Goal: Task Accomplishment & Management: Use online tool/utility

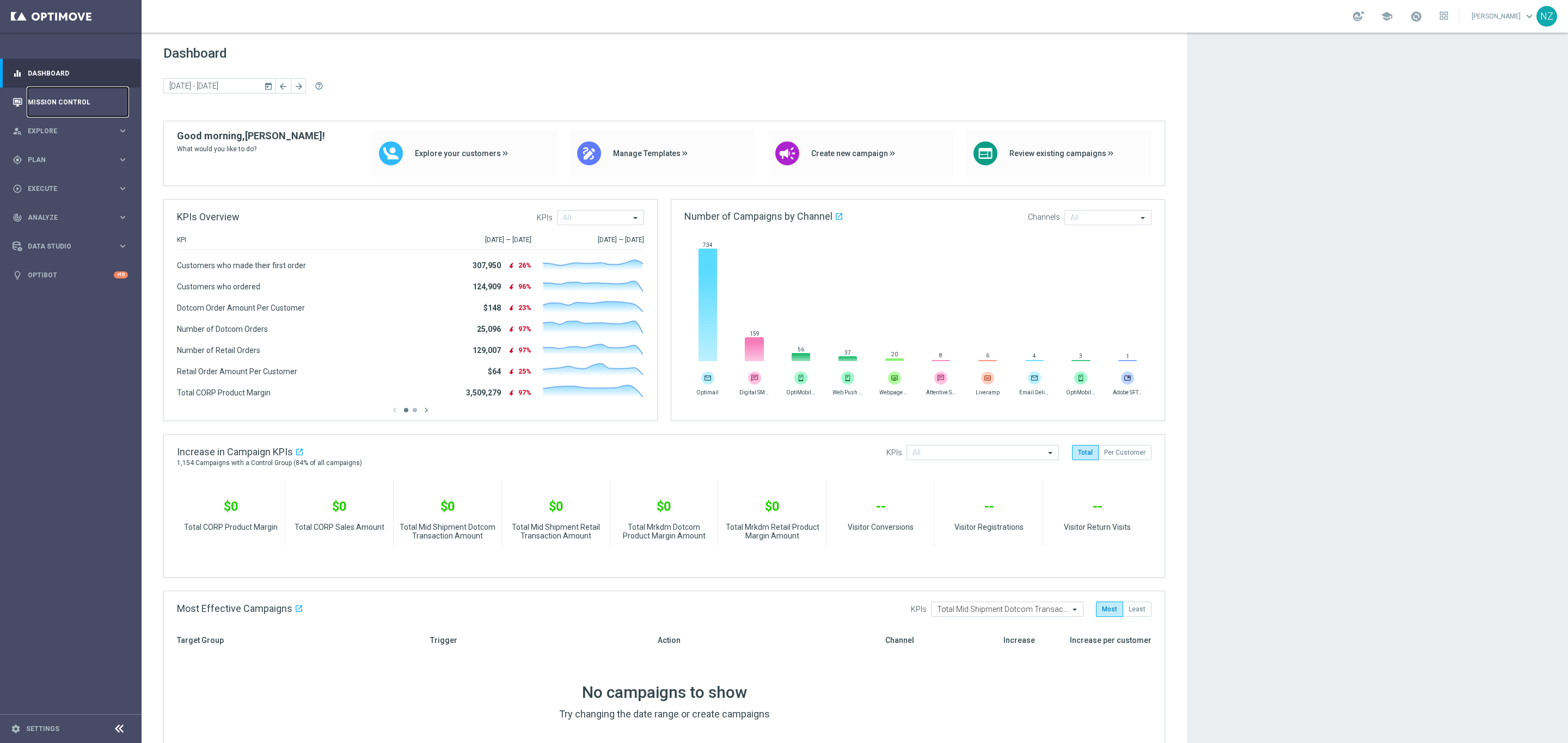
click at [78, 99] on link "Mission Control" at bounding box center [78, 102] width 100 height 29
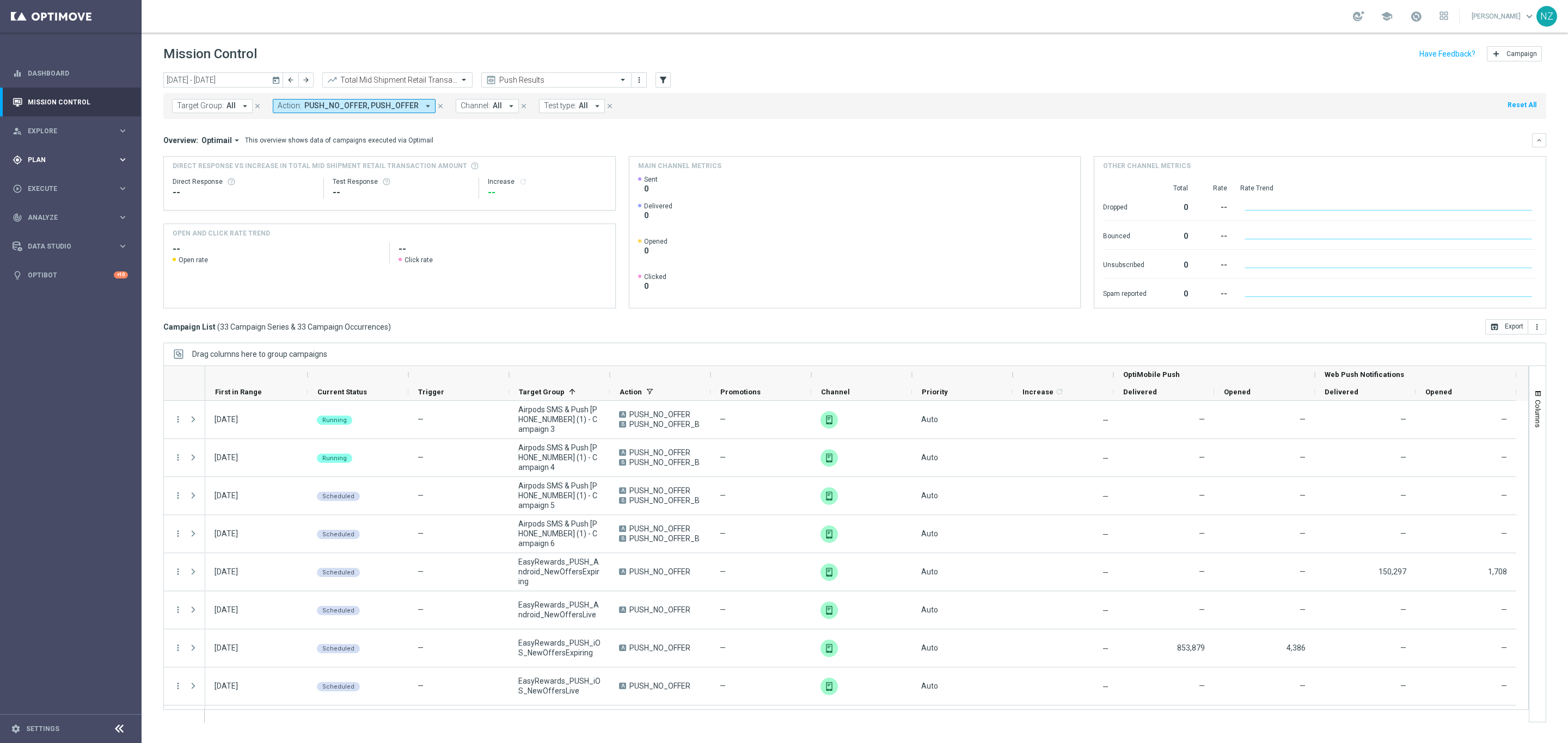
click at [64, 162] on div "gps_fixed Plan" at bounding box center [65, 160] width 105 height 9
click at [605, 73] on div "Push Results" at bounding box center [556, 80] width 150 height 15
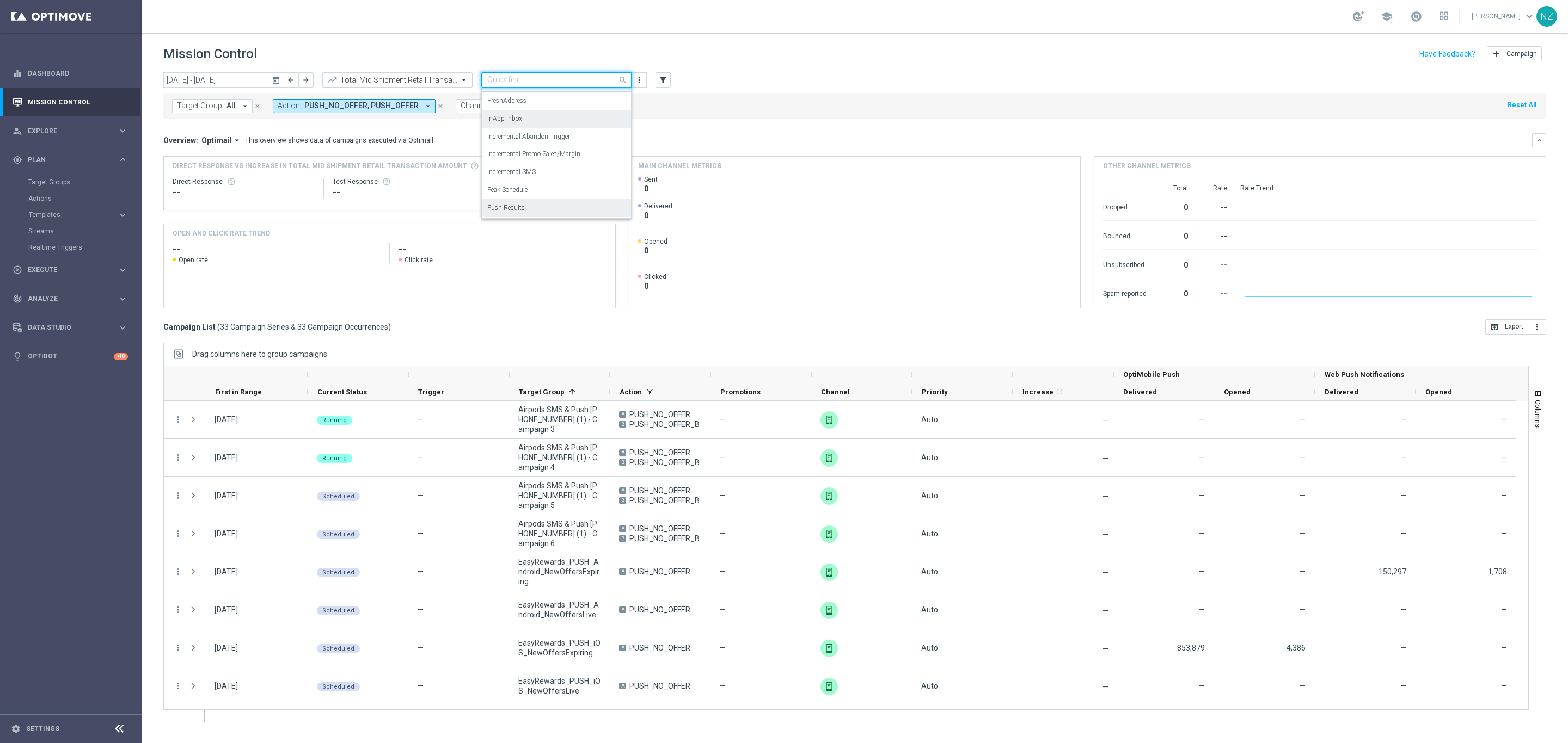
click at [714, 99] on div "Target Group: All arrow_drop_down close Action: PUSH_NO_OFFER, PUSH_OFFER arrow…" at bounding box center [854, 106] width 1383 height 26
click at [597, 75] on input "text" at bounding box center [545, 80] width 116 height 9
click at [571, 173] on div "Incremental SMS" at bounding box center [556, 172] width 138 height 18
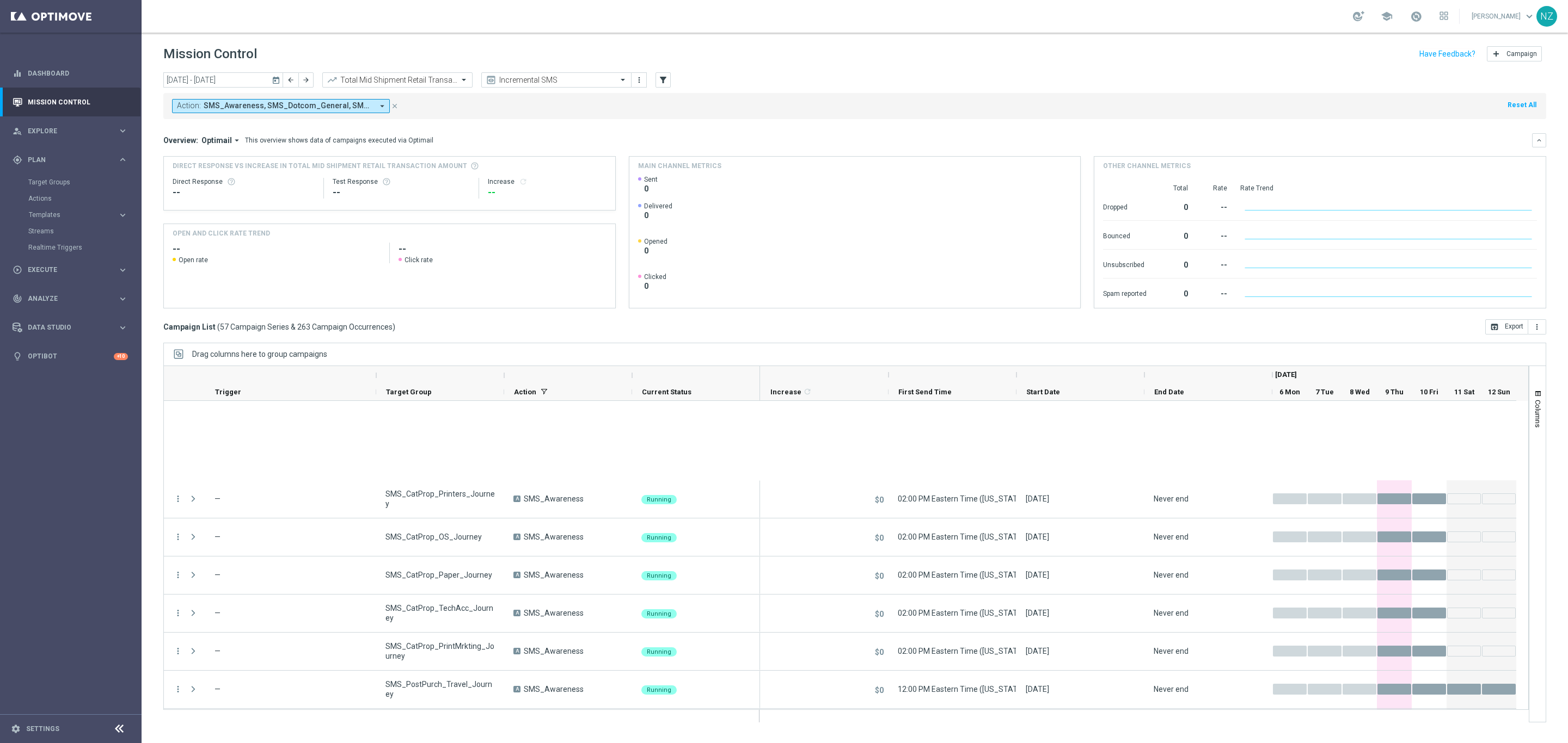
scroll to position [1781, 0]
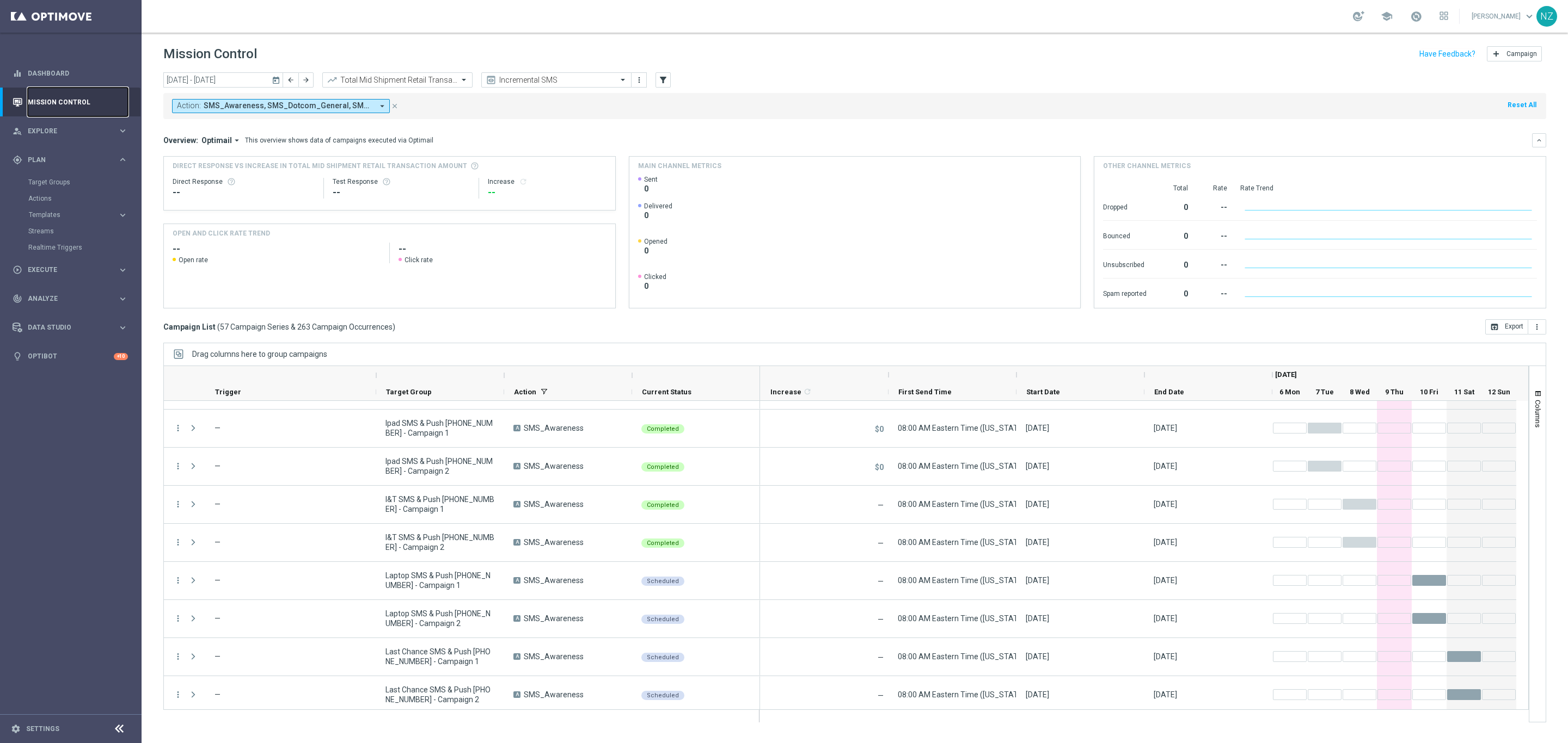
click at [51, 103] on link "Mission Control" at bounding box center [78, 102] width 100 height 29
click at [53, 732] on link "Settings" at bounding box center [43, 728] width 33 height 7
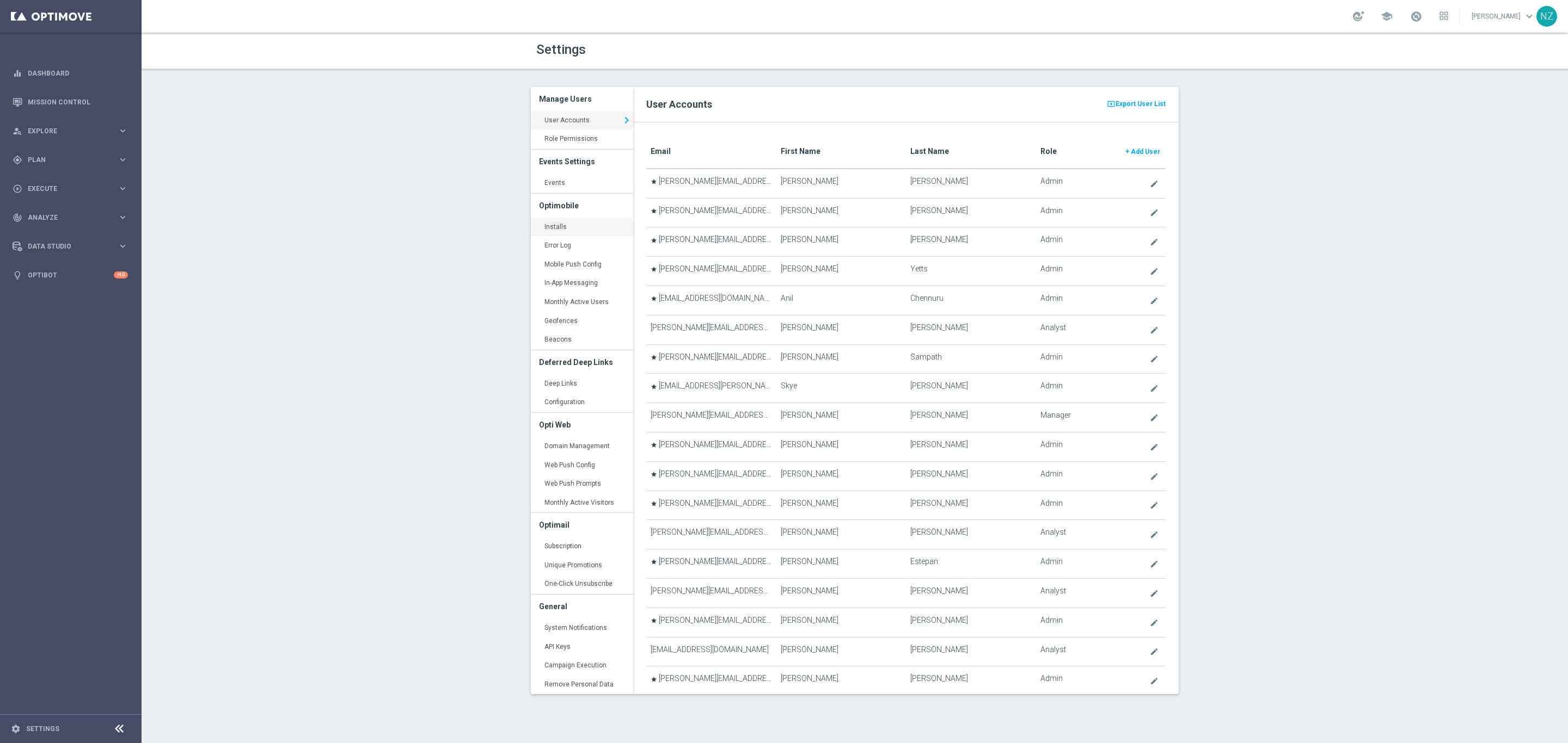
click at [552, 226] on link "Installs keyboard_arrow_right" at bounding box center [581, 227] width 102 height 20
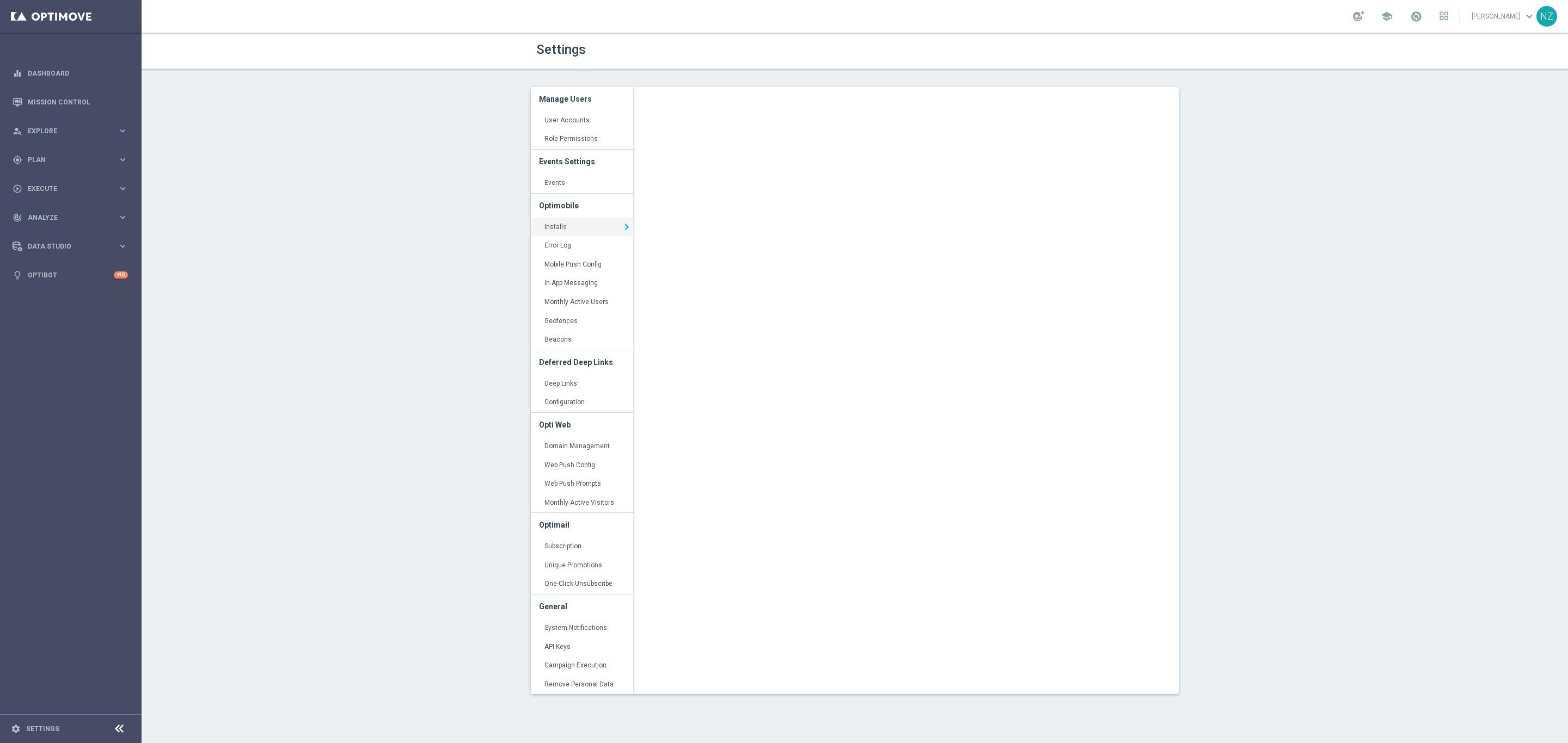
click at [296, 271] on div "Settings Manage Users User Accounts keyboard_arrow_right Role Permissions keybo…" at bounding box center [854, 387] width 1426 height 710
click at [73, 157] on span "Plan" at bounding box center [73, 160] width 90 height 7
click at [69, 99] on link "Mission Control" at bounding box center [78, 102] width 100 height 29
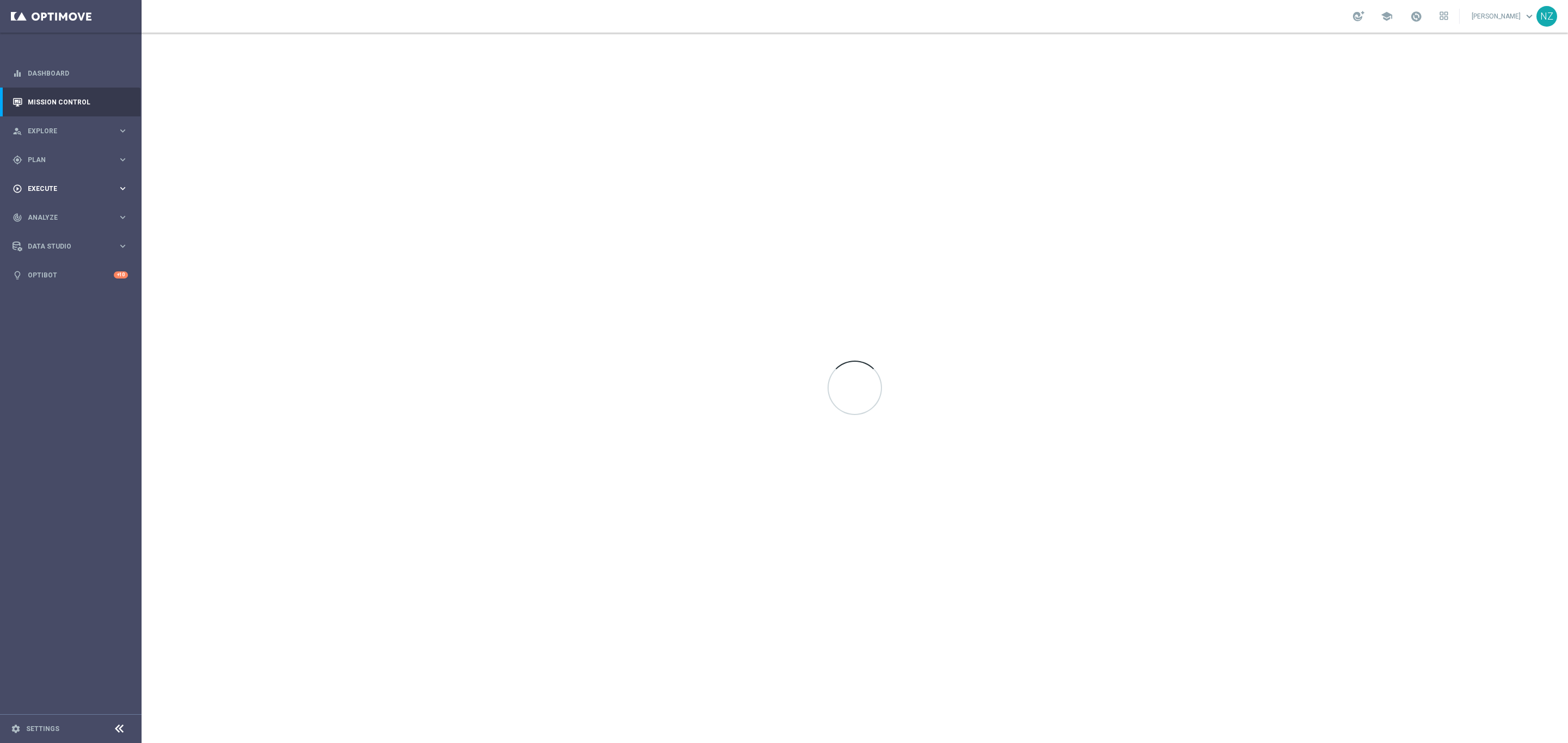
click at [72, 191] on span "Execute" at bounding box center [73, 189] width 90 height 7
click at [83, 207] on link "Campaign Builder" at bounding box center [70, 211] width 85 height 9
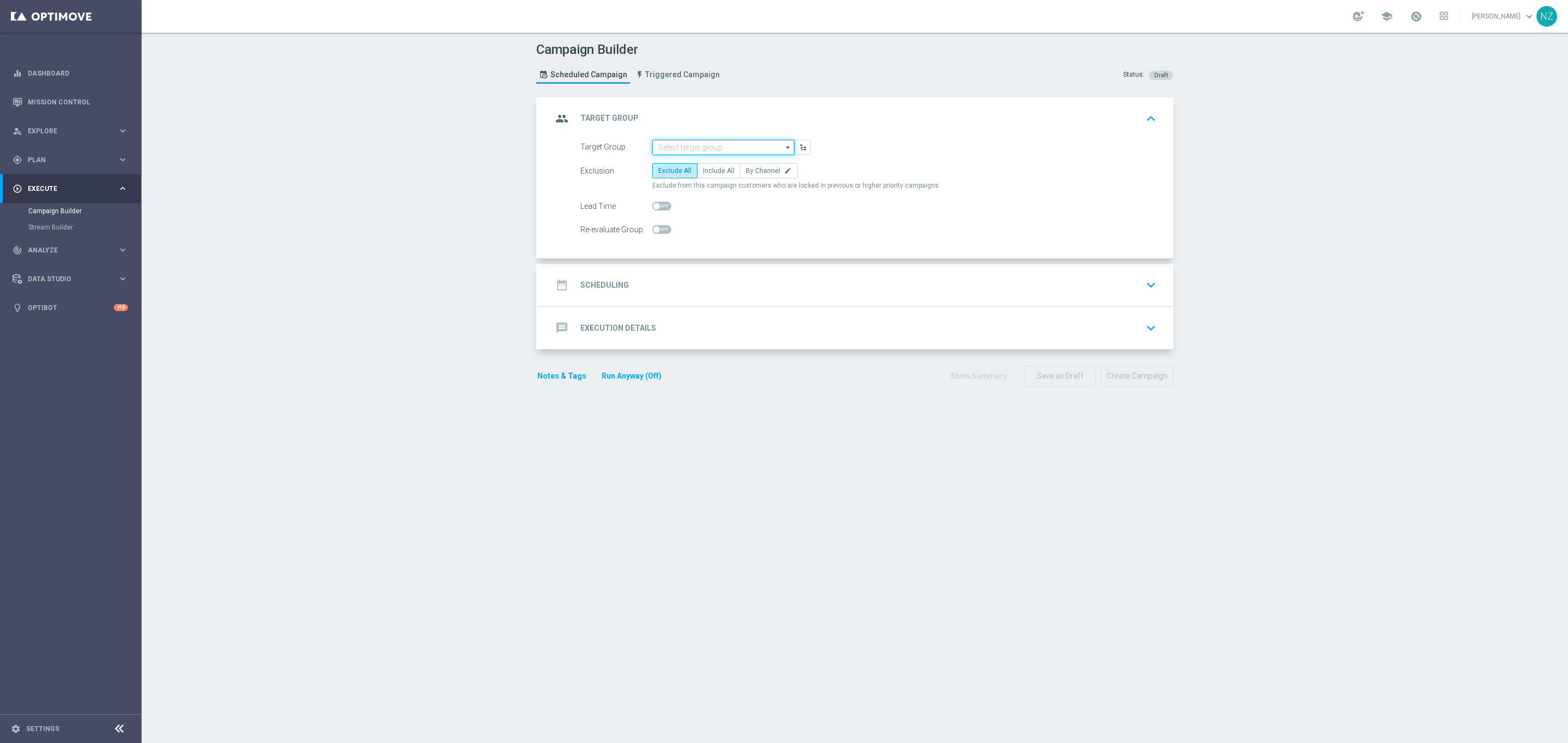
click at [666, 147] on input at bounding box center [723, 147] width 142 height 15
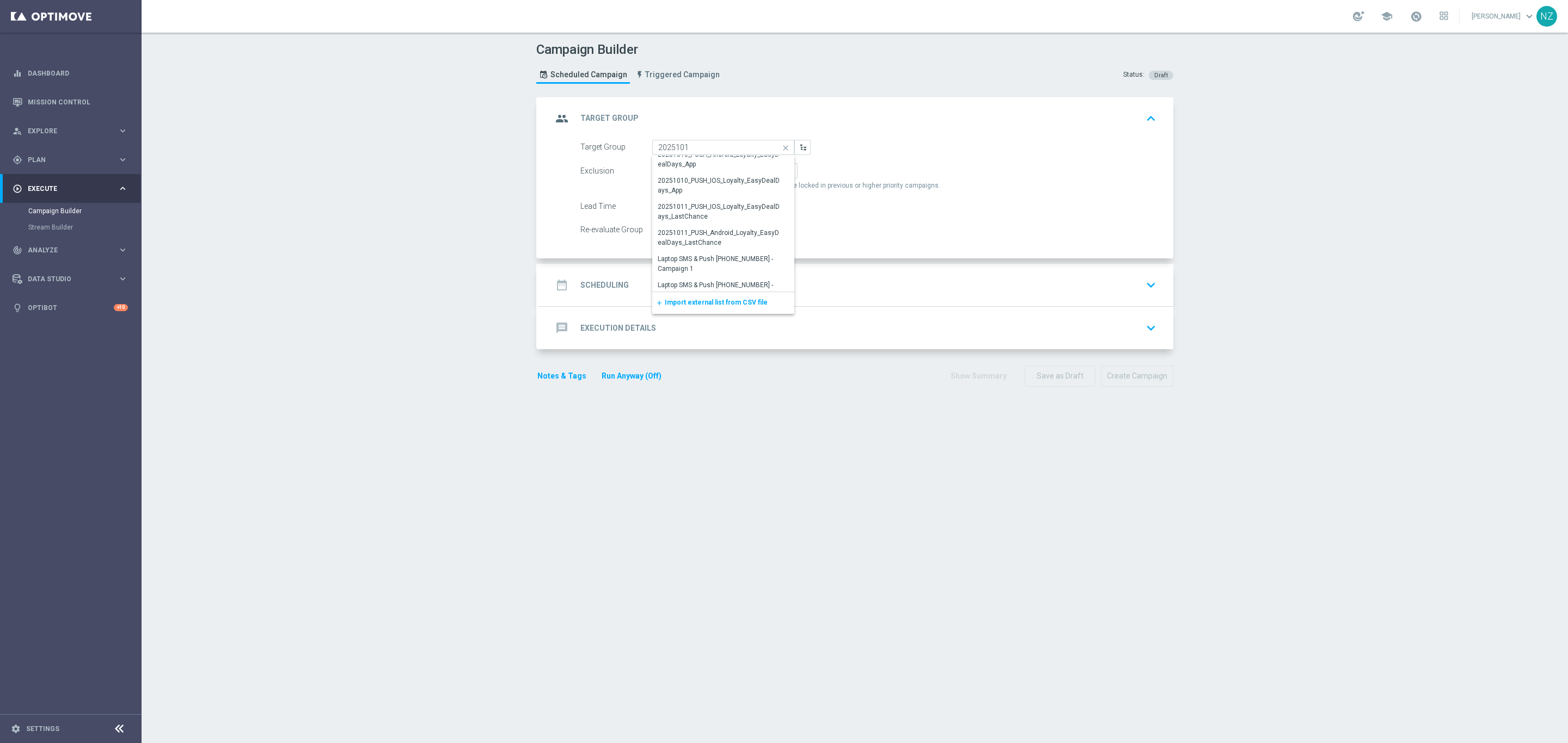
scroll to position [79, 0]
click at [743, 205] on div "20251011_PUSH_IOS_Loyalty_EasyDealDays_LastChance" at bounding box center [719, 200] width 121 height 20
type input "20251011_PUSH_IOS_Loyalty_EasyDealDays_LastChance"
checkbox input "true"
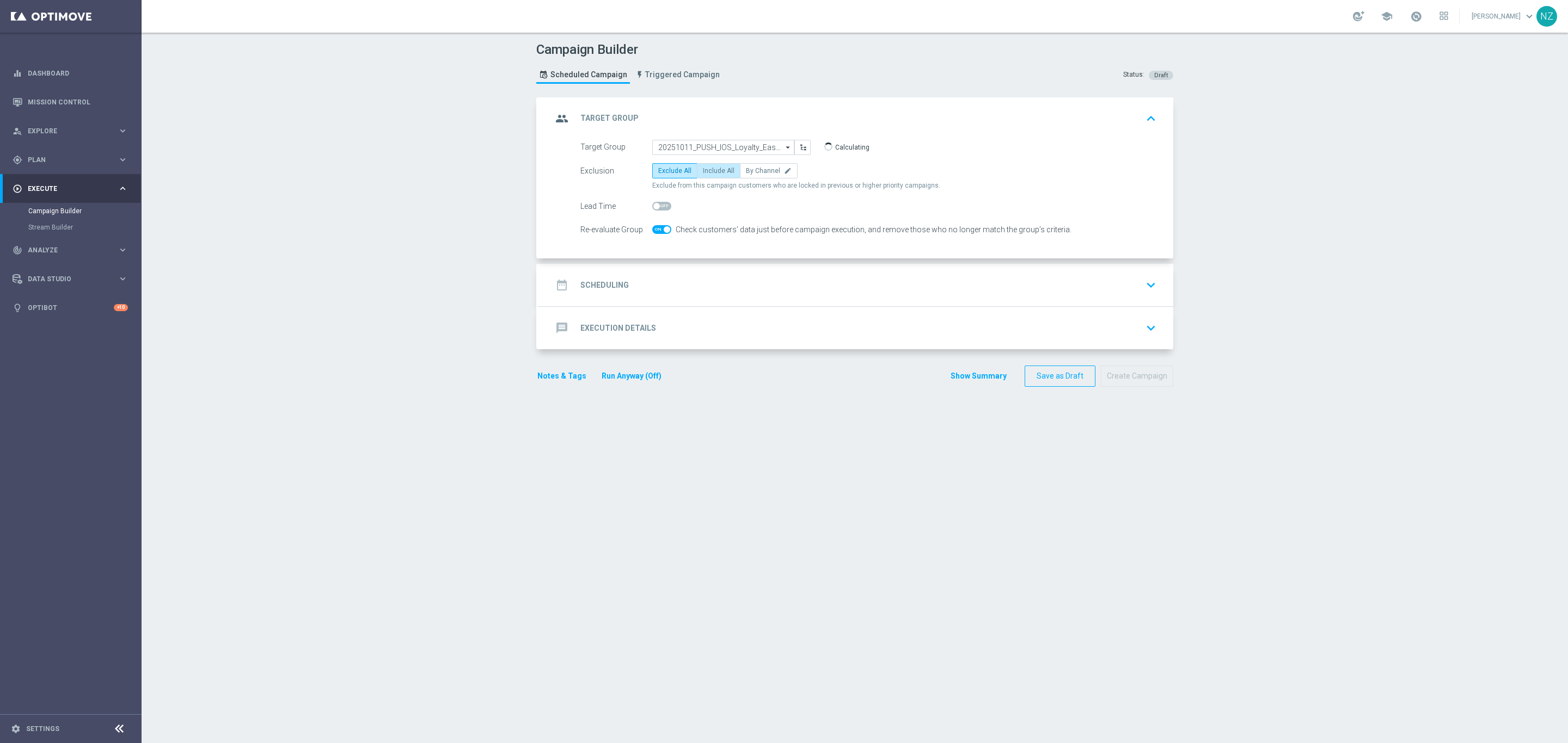
click at [717, 173] on span "Include All" at bounding box center [718, 171] width 31 height 7
click at [710, 173] on input "Include All" at bounding box center [706, 173] width 7 height 7
radio input "true"
click at [1150, 274] on div "date_range Scheduling keyboard_arrow_down" at bounding box center [856, 285] width 634 height 42
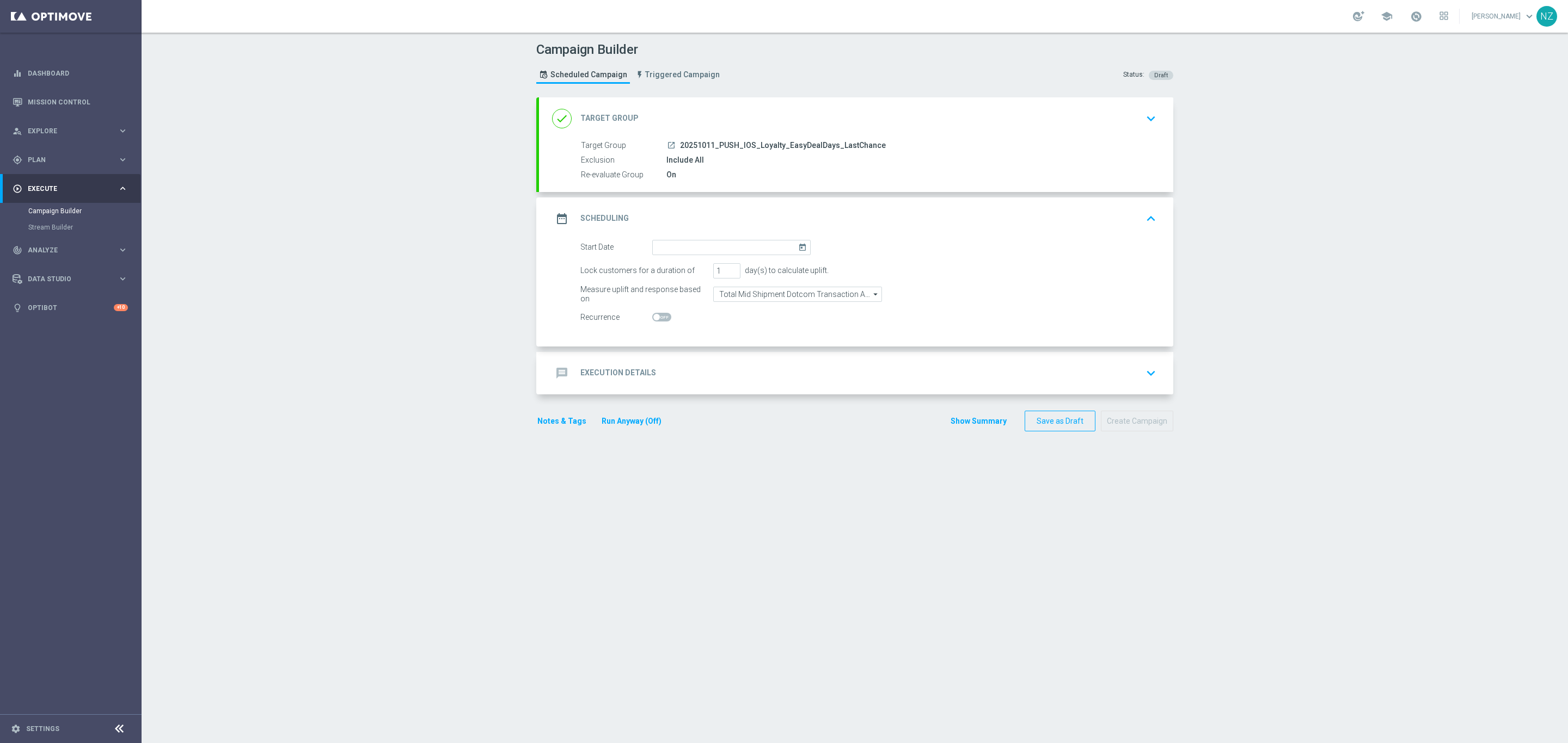
click at [1143, 111] on icon "keyboard_arrow_down" at bounding box center [1151, 118] width 16 height 16
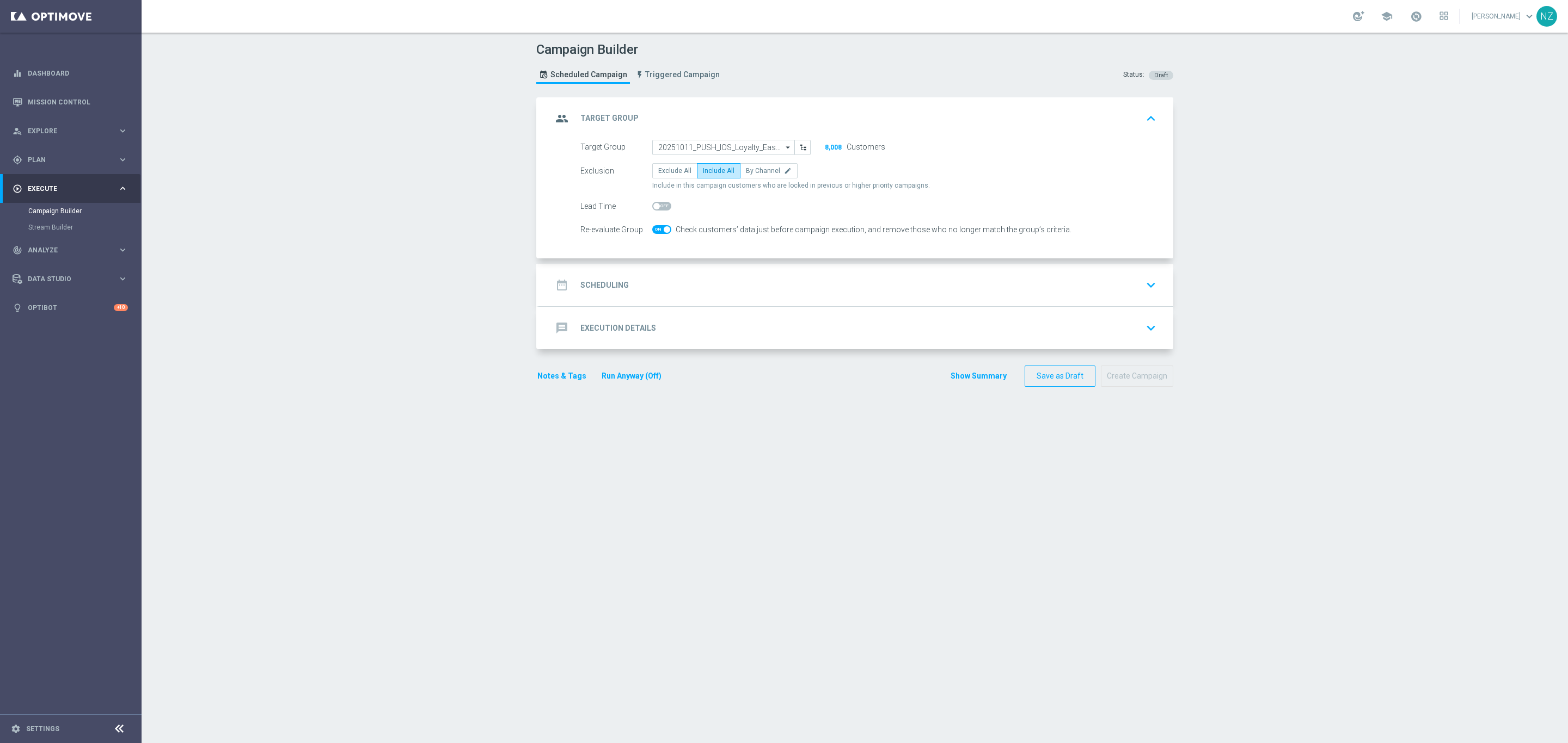
click at [1143, 278] on icon "keyboard_arrow_down" at bounding box center [1151, 285] width 16 height 16
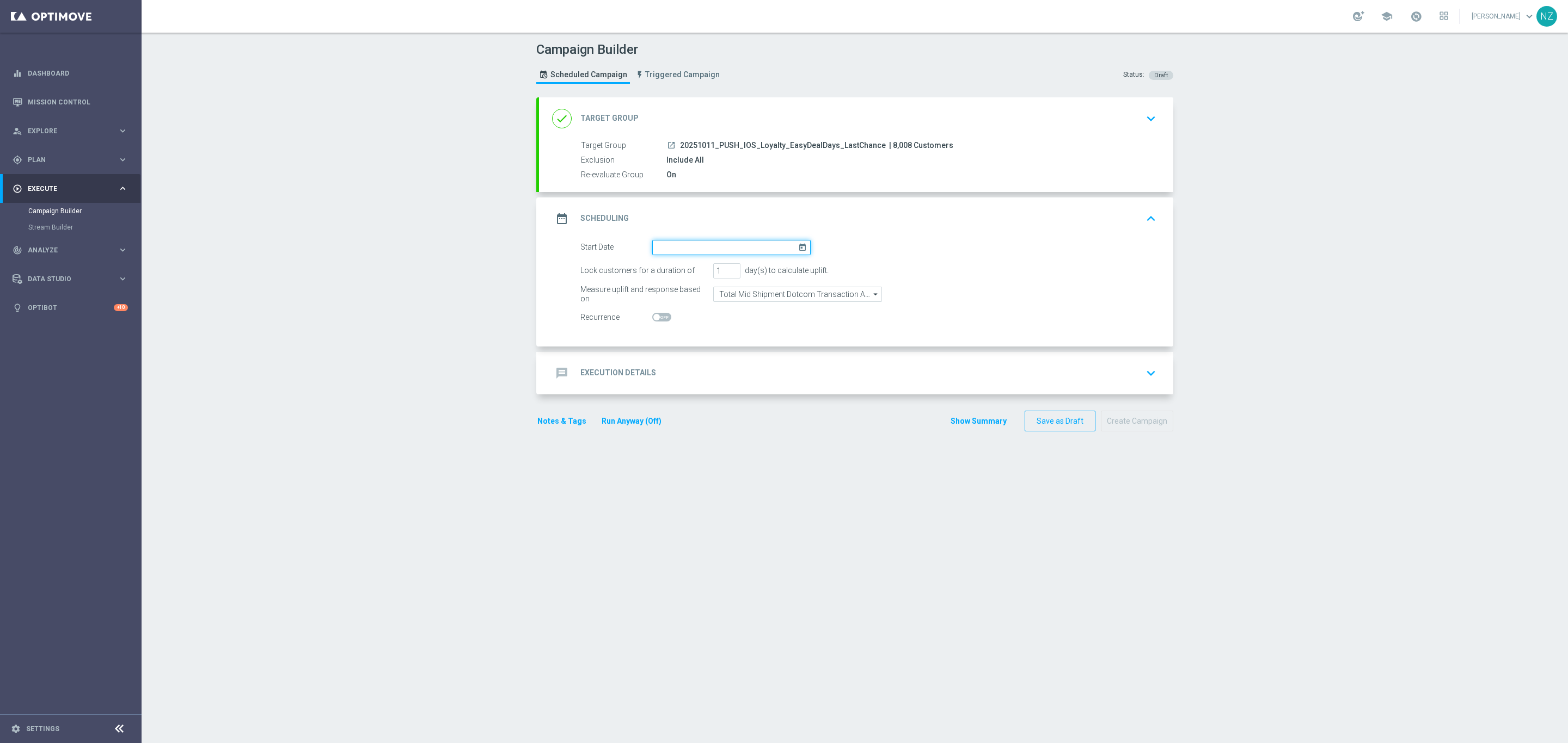
click at [670, 253] on input at bounding box center [731, 247] width 158 height 15
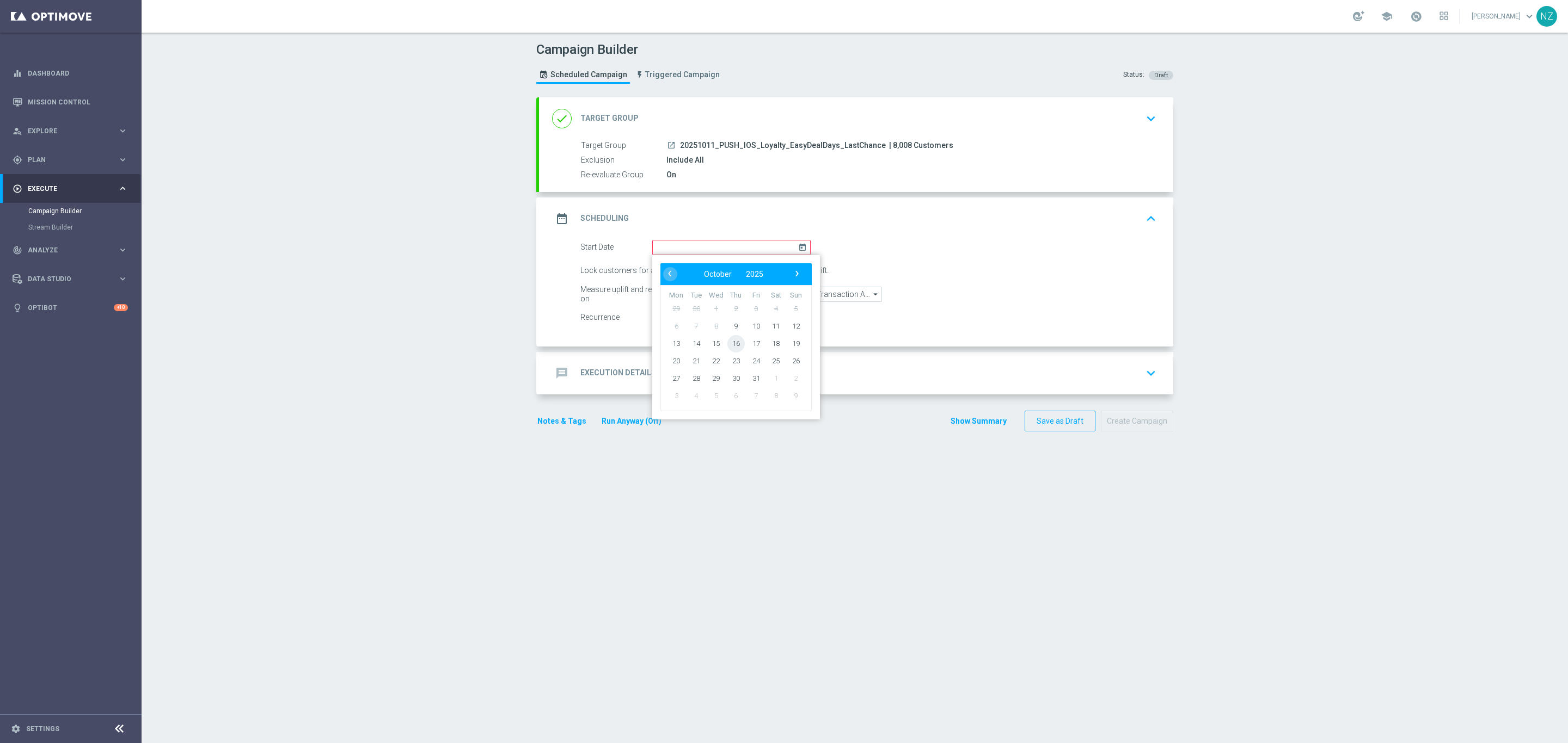
click at [730, 345] on span "16" at bounding box center [736, 343] width 17 height 17
type input "16 Oct 2025"
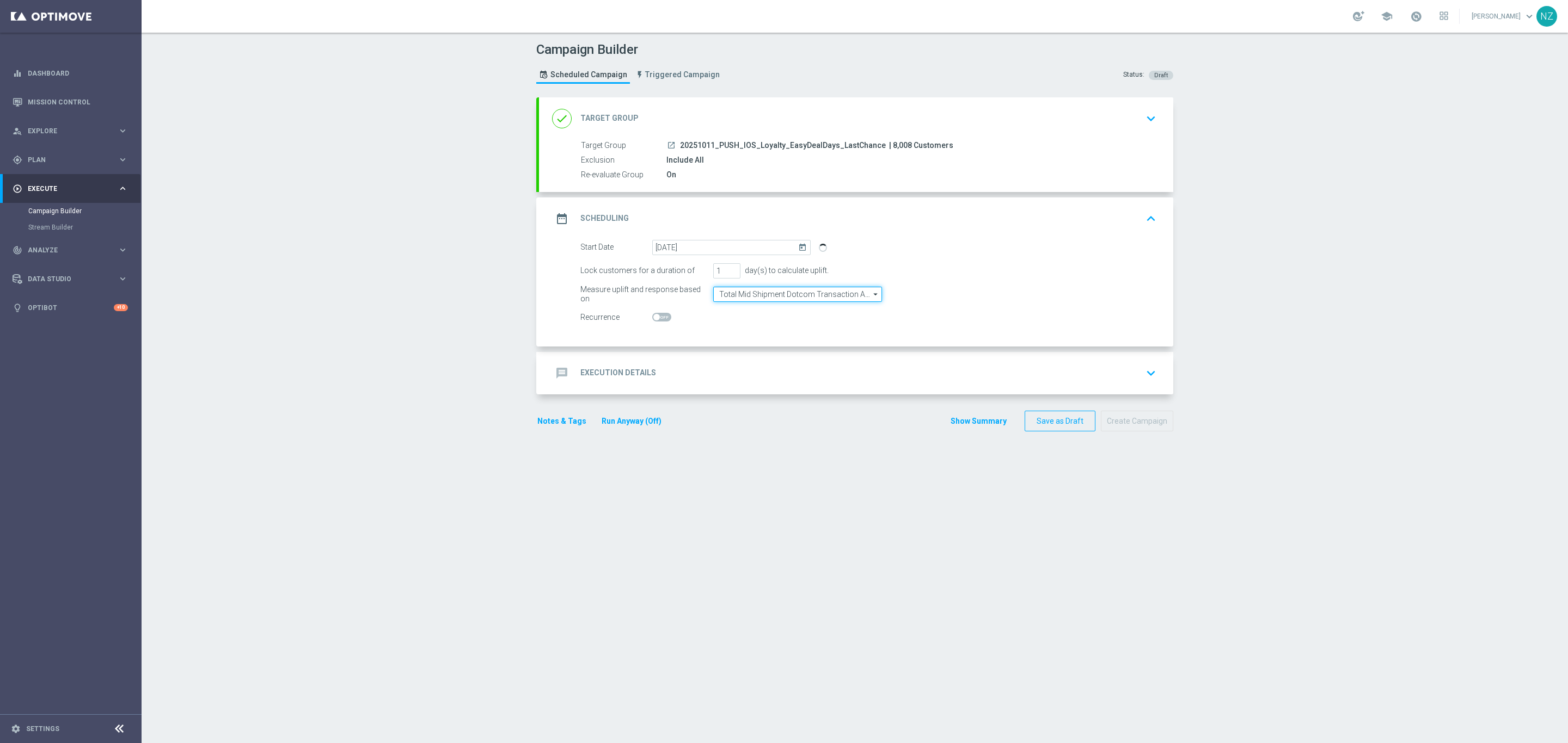
click at [793, 290] on input "Total Mid Shipment Dotcom Transaction Amount" at bounding box center [797, 294] width 168 height 15
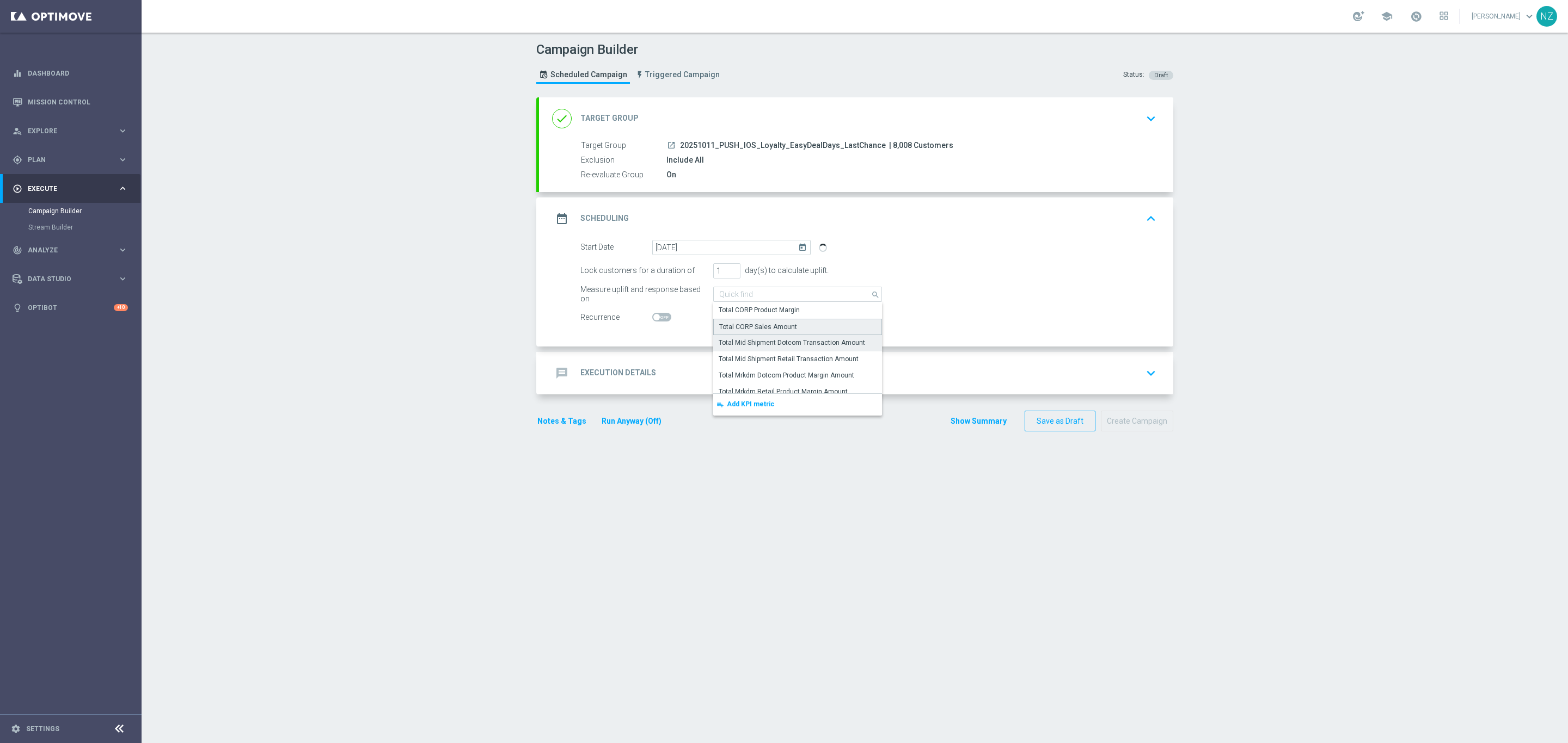
click at [785, 329] on div "Total CORP Sales Amount" at bounding box center [758, 327] width 78 height 9
type input "Total CORP Sales Amount"
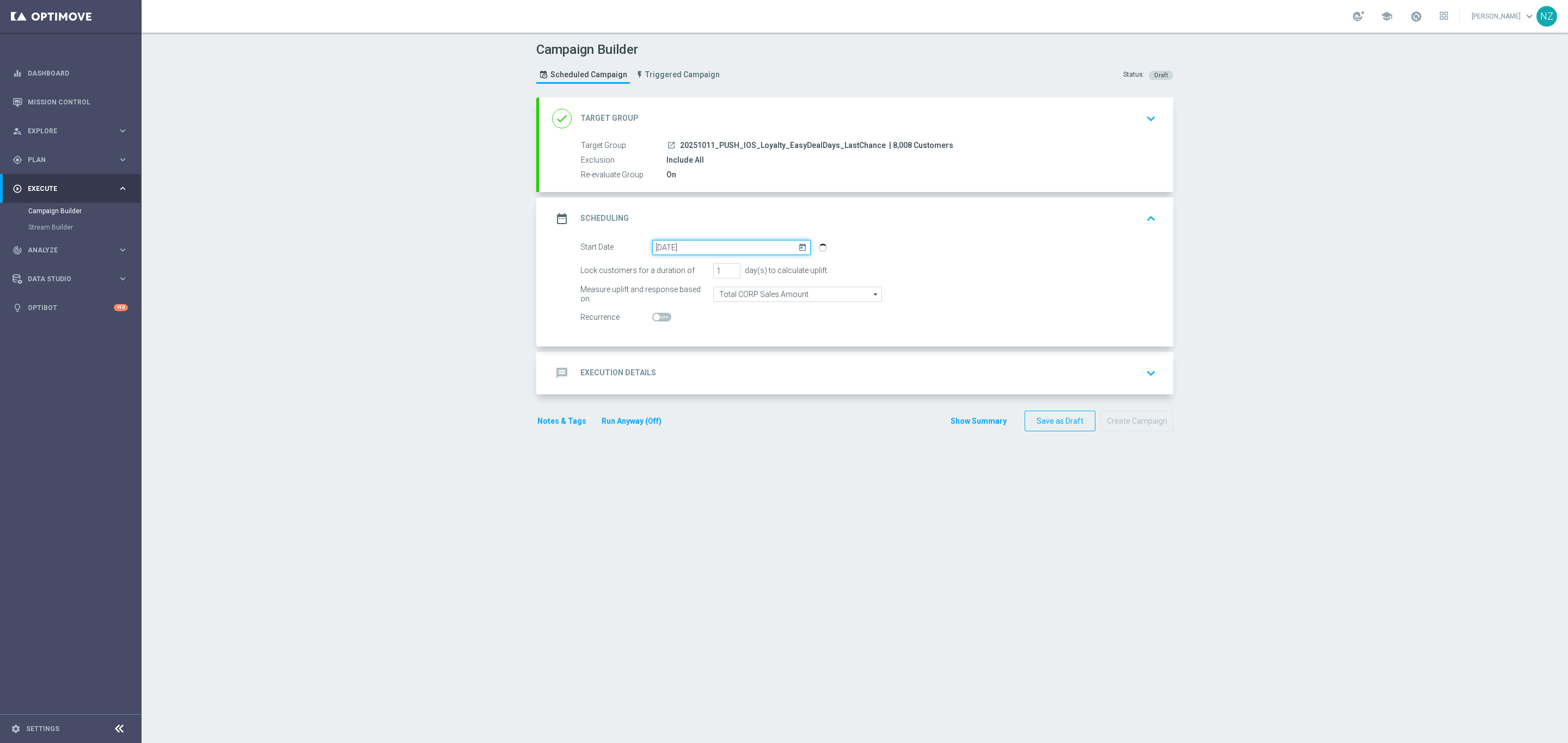
click at [751, 250] on input "16 Oct 2025" at bounding box center [731, 247] width 158 height 15
drag, startPoint x: 761, startPoint y: 247, endPoint x: 768, endPoint y: 247, distance: 7.0
click at [763, 247] on input "16 Oct 2025" at bounding box center [731, 247] width 158 height 15
click at [1227, 221] on div "Campaign Builder Scheduled Campaign Triggered Campaign Status: Draft done Targe…" at bounding box center [854, 387] width 1426 height 710
click at [761, 247] on input "16 Oct 2025" at bounding box center [731, 247] width 158 height 15
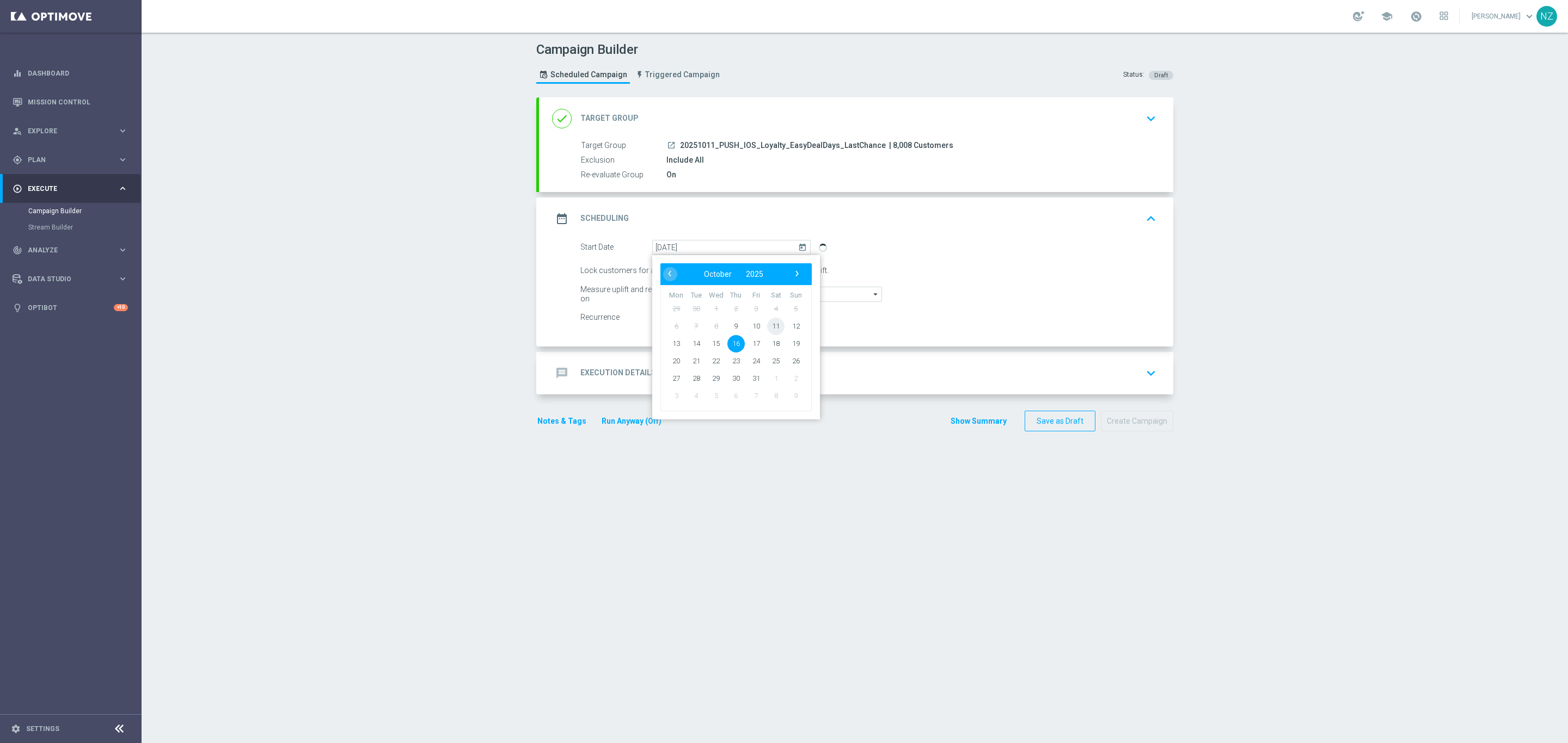
click at [767, 329] on span "11" at bounding box center [776, 326] width 17 height 17
type input "11 Oct 2025"
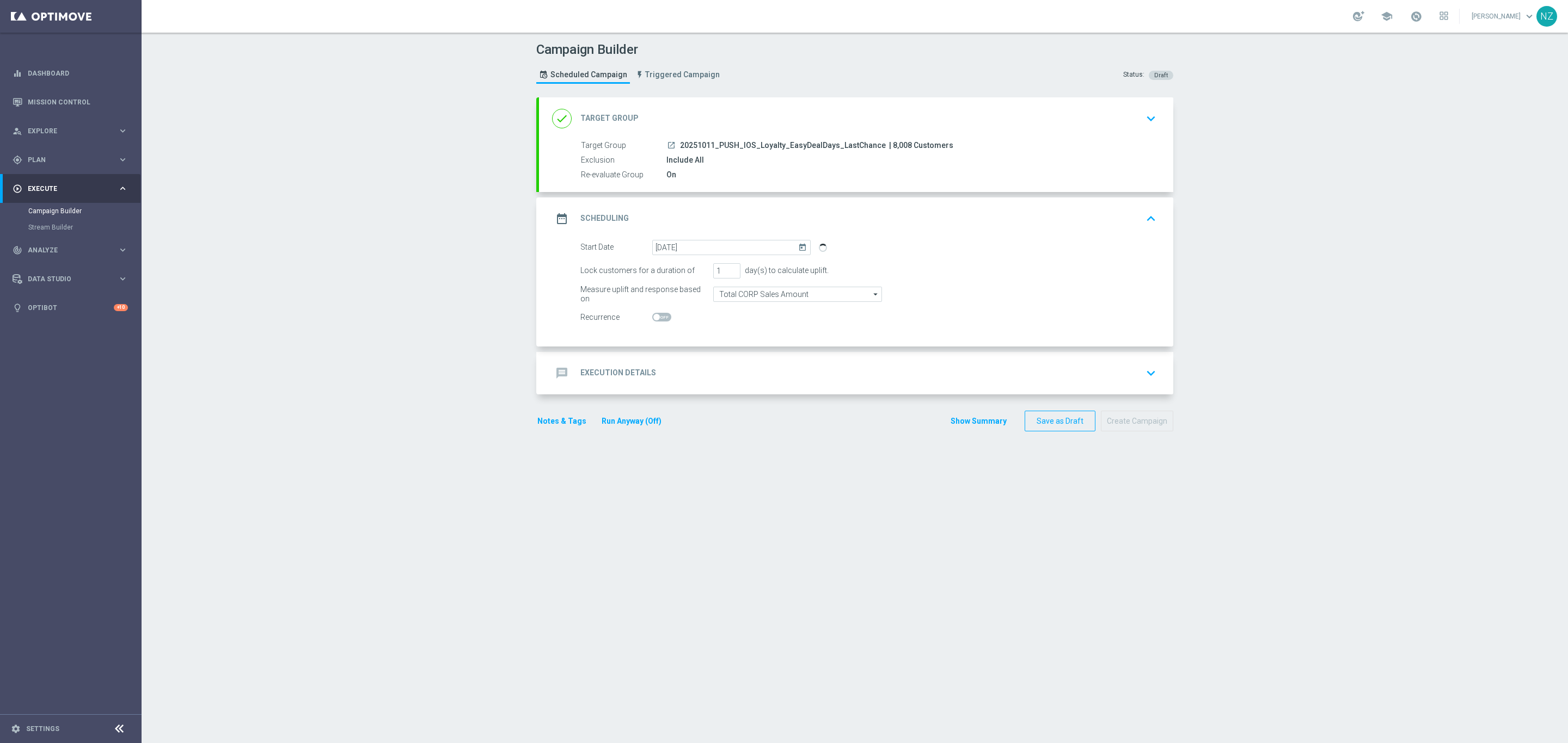
click at [1329, 170] on div "Campaign Builder Scheduled Campaign Triggered Campaign Status: Draft done Targe…" at bounding box center [854, 387] width 1426 height 710
click at [1125, 361] on div "message Execution Details keyboard_arrow_down" at bounding box center [856, 373] width 634 height 42
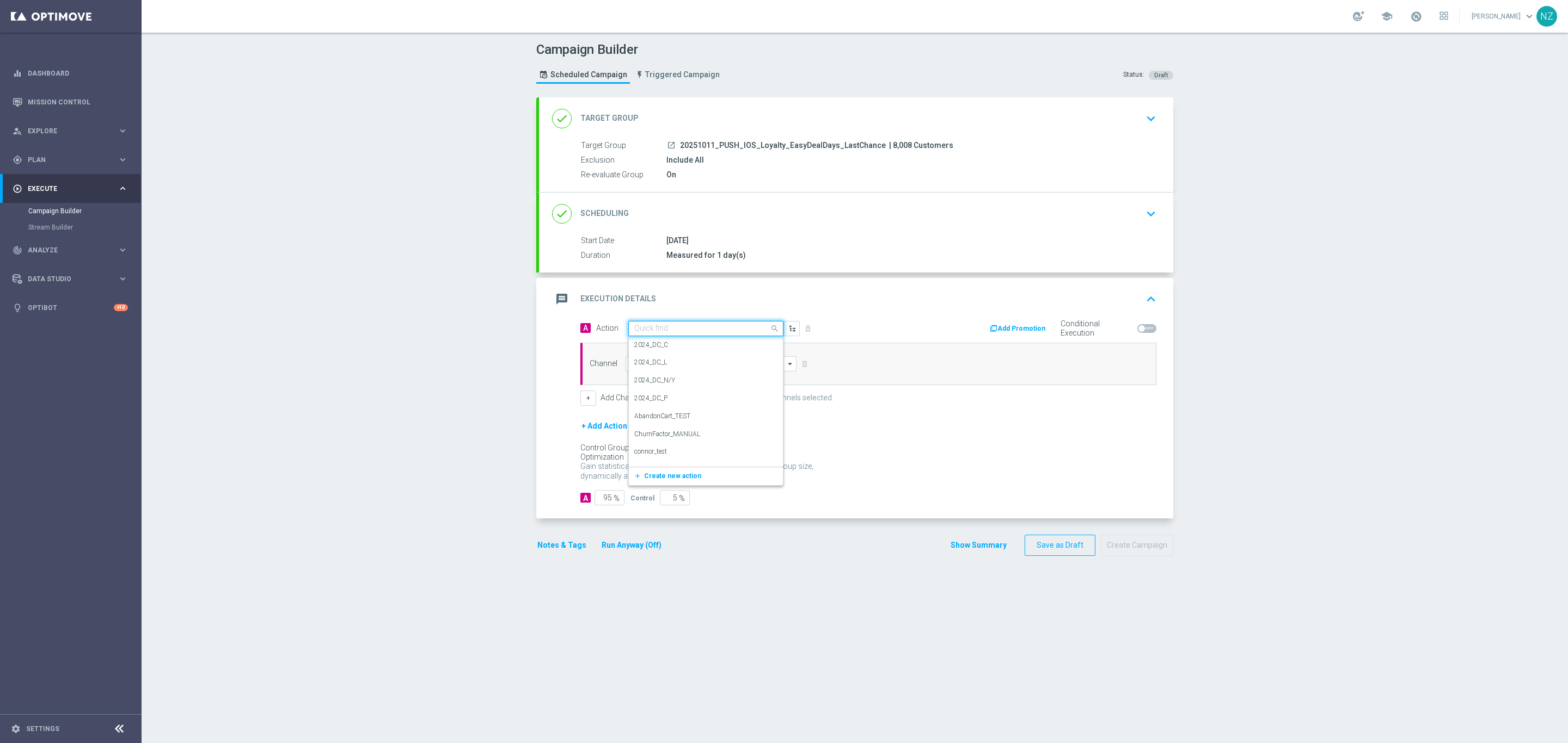
click at [634, 327] on input "text" at bounding box center [695, 329] width 121 height 9
type input "push"
click at [678, 352] on label "PUSH_NO_OFFER" at bounding box center [661, 347] width 53 height 9
click at [693, 371] on input at bounding box center [711, 364] width 171 height 15
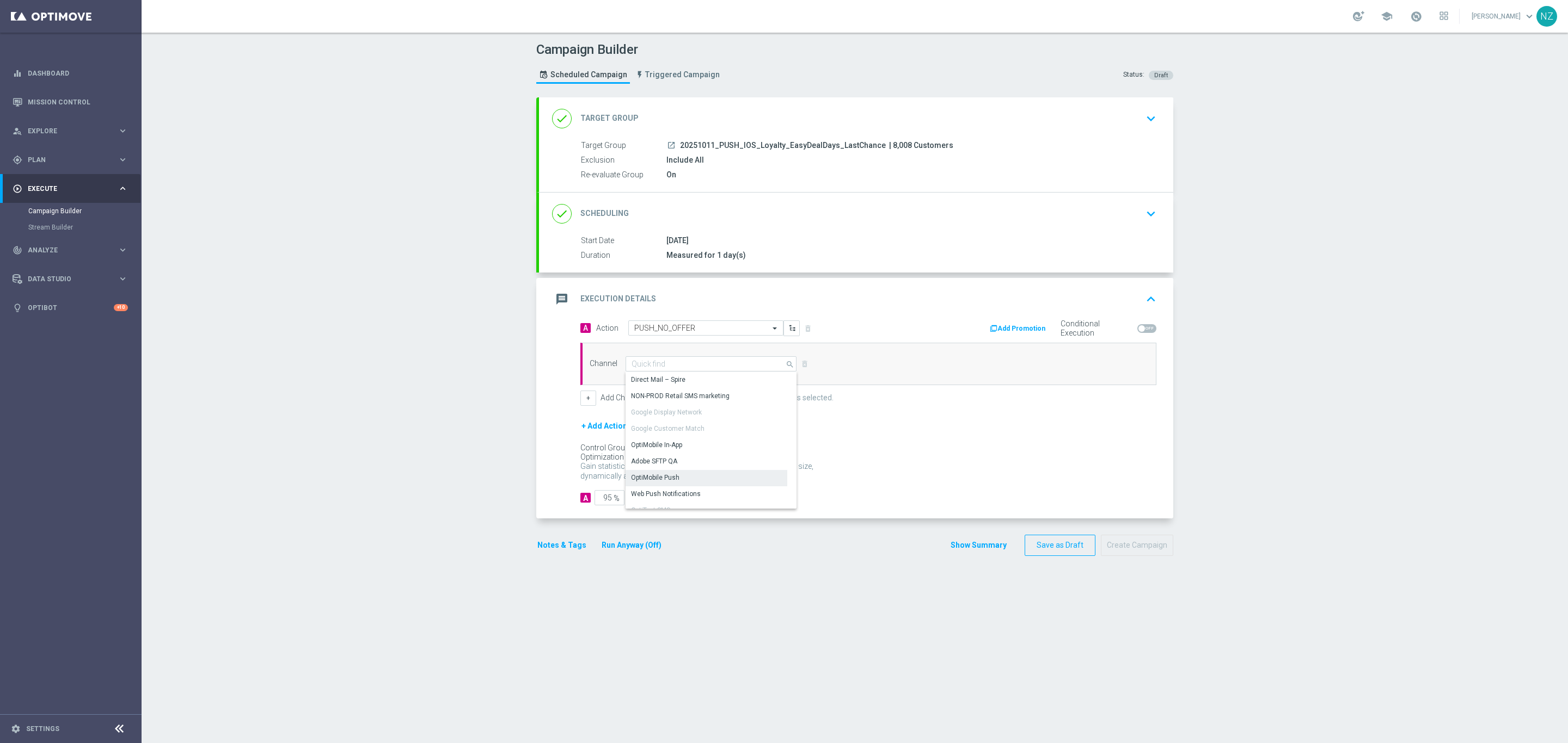
click at [654, 482] on div "OptiMobile Push" at bounding box center [655, 477] width 49 height 9
type input "OptiMobile Push"
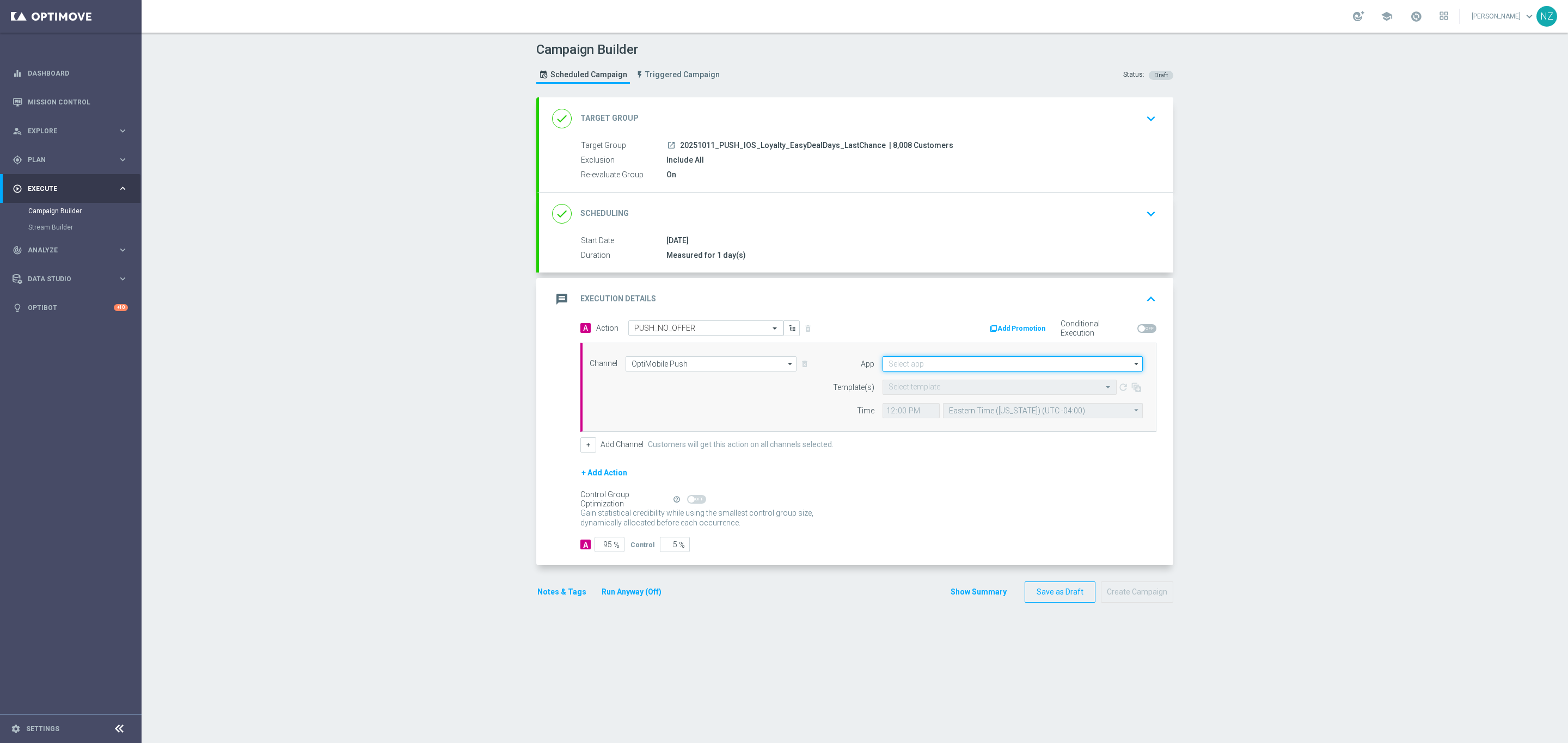
click at [900, 363] on input at bounding box center [1013, 364] width 260 height 15
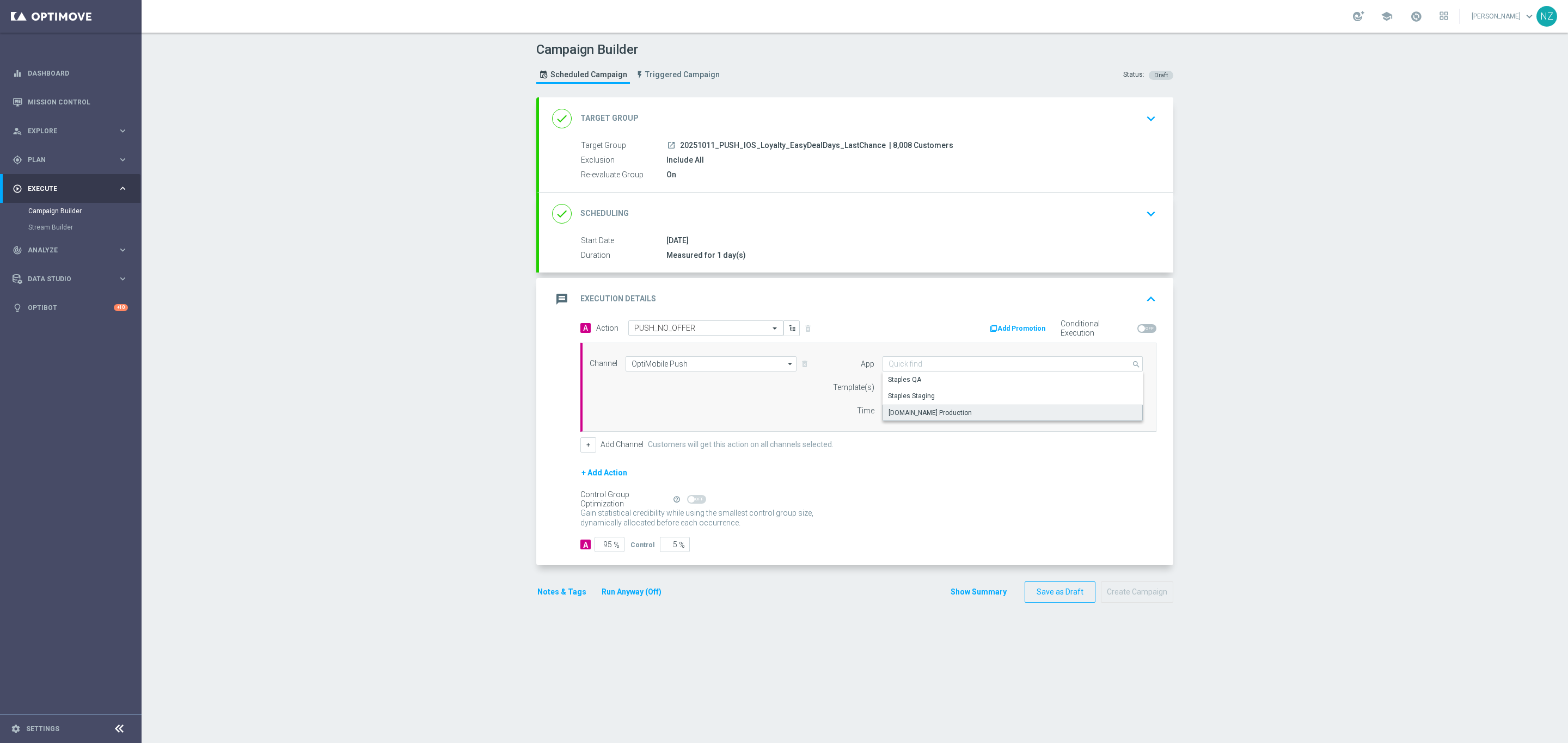
click at [918, 416] on div "staples.com Production" at bounding box center [930, 412] width 83 height 9
type input "staples.com Production"
click at [674, 366] on input "OptiMobile Push" at bounding box center [711, 364] width 171 height 15
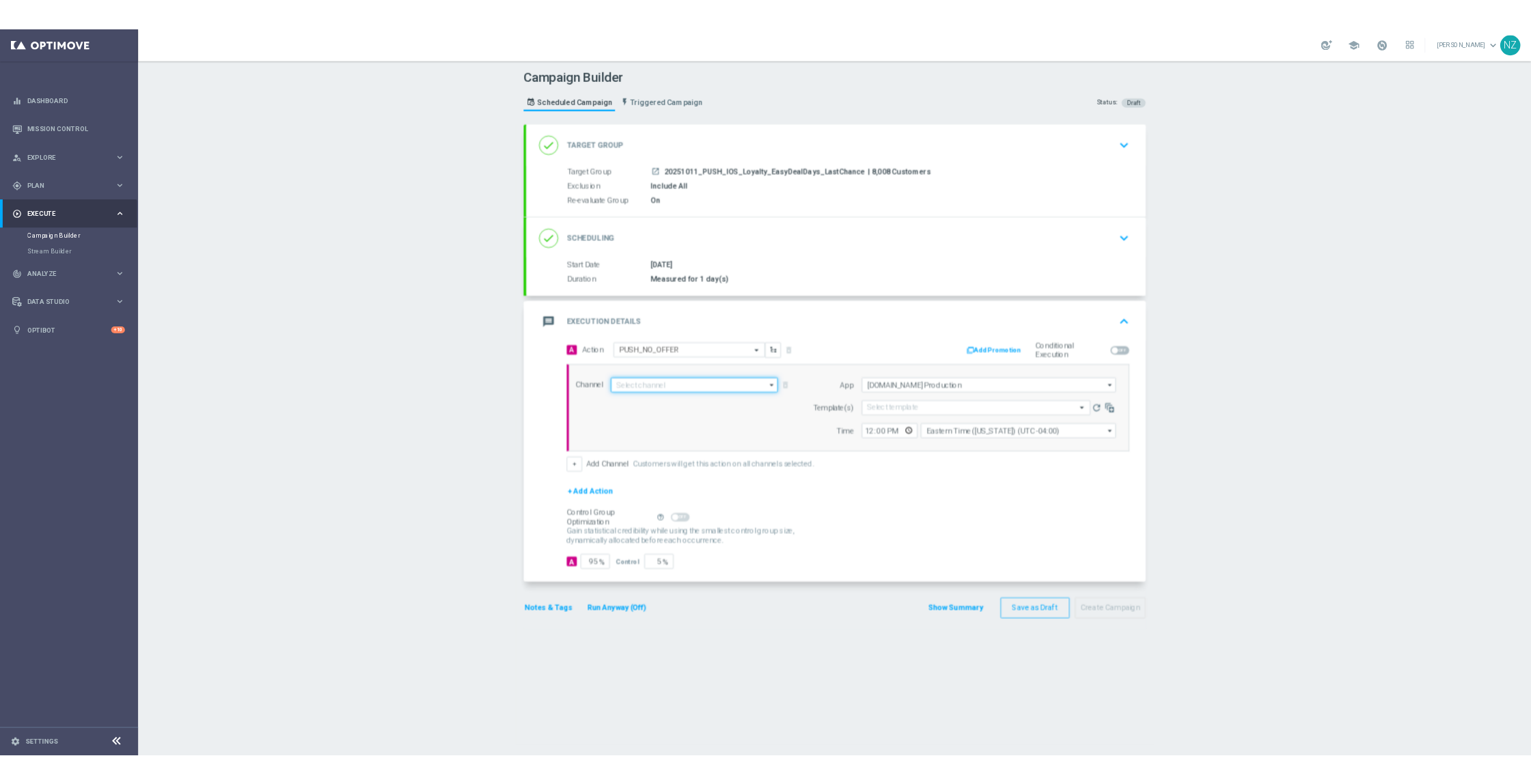
scroll to position [0, 0]
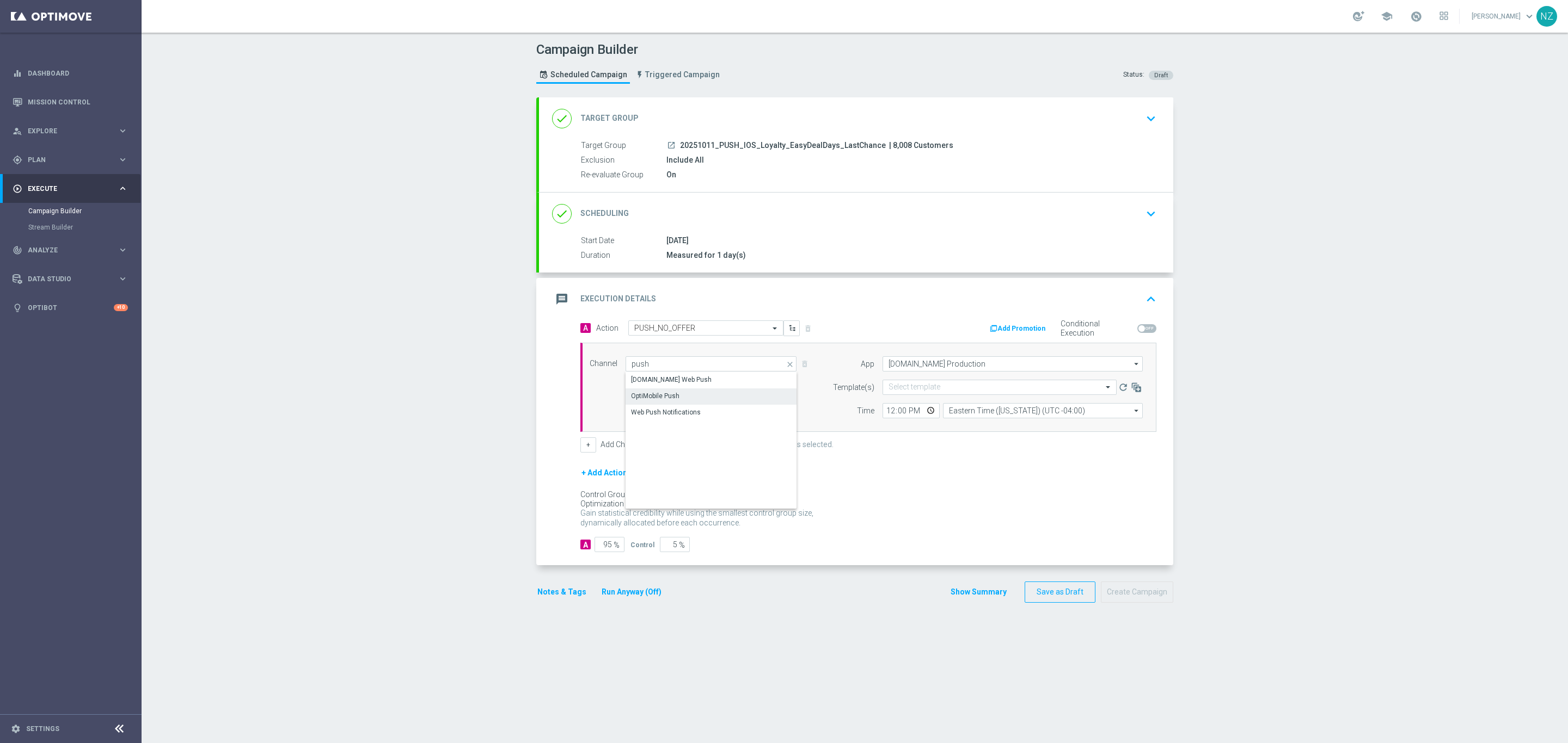
click at [1238, 375] on div "Campaign Builder Scheduled Campaign Triggered Campaign Status: Draft done Targe…" at bounding box center [854, 387] width 1426 height 710
type input "OptiMobile Push"
click at [1132, 390] on icon "button" at bounding box center [1136, 387] width 11 height 11
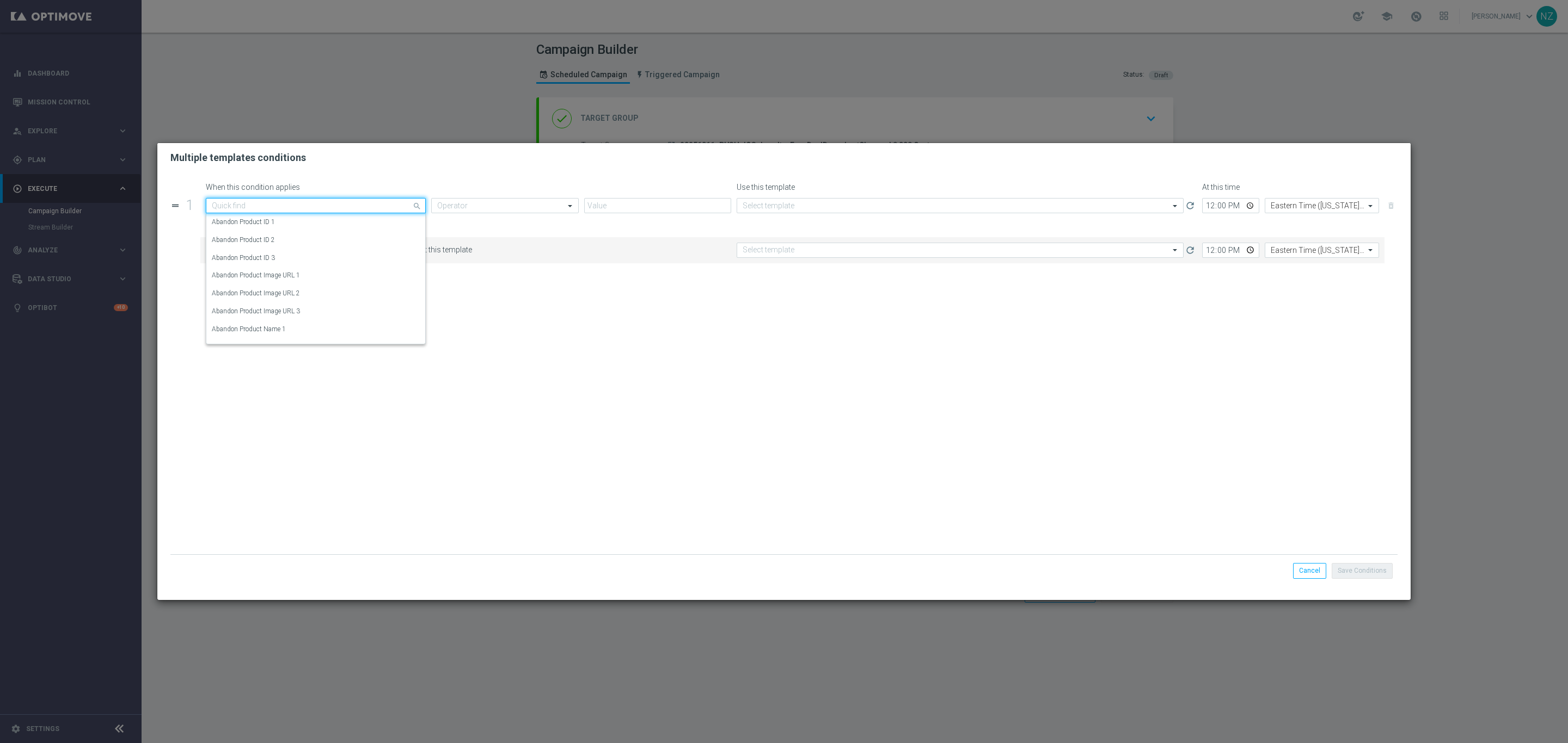
click at [279, 208] on input "text" at bounding box center [305, 205] width 186 height 9
click at [287, 237] on div "Random Customer Slice" at bounding box center [316, 240] width 208 height 18
type input "random"
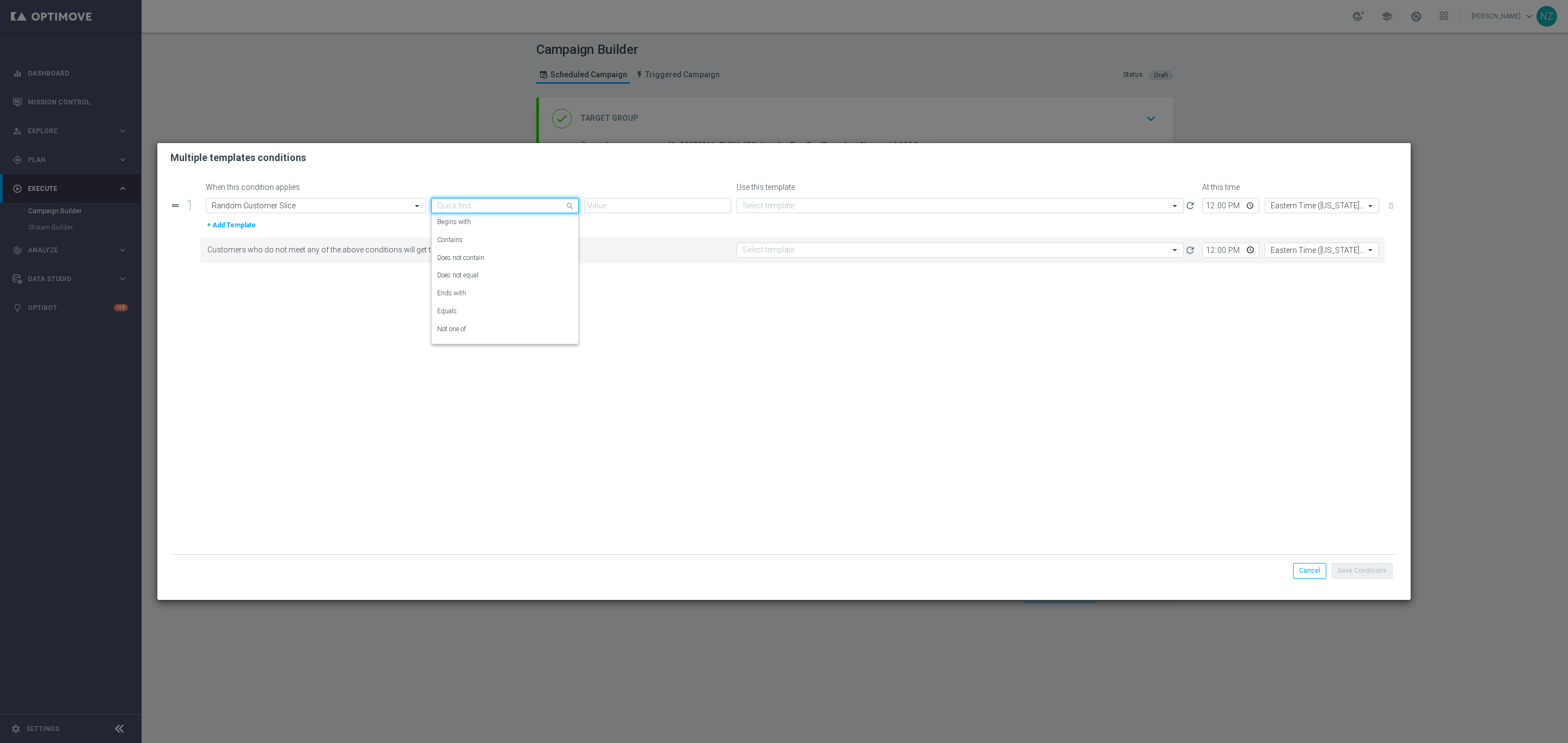
click at [498, 204] on input "text" at bounding box center [494, 205] width 113 height 9
drag, startPoint x: 466, startPoint y: 312, endPoint x: 497, endPoint y: 282, distance: 43.1
click at [466, 311] on div "Equals" at bounding box center [505, 311] width 135 height 18
click at [600, 205] on input "text" at bounding box center [647, 205] width 113 height 9
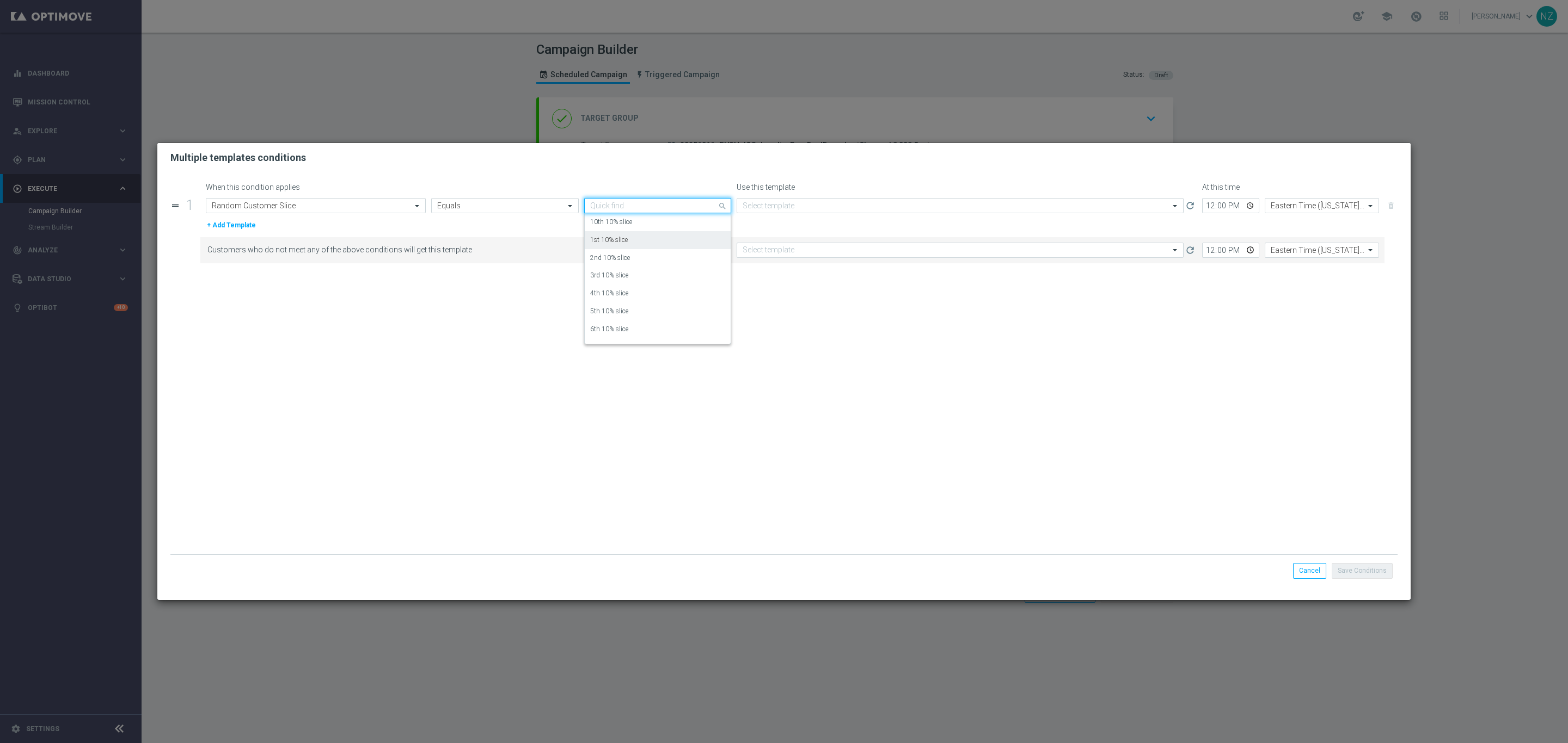
click at [597, 242] on label "1st 10% slice" at bounding box center [609, 240] width 38 height 9
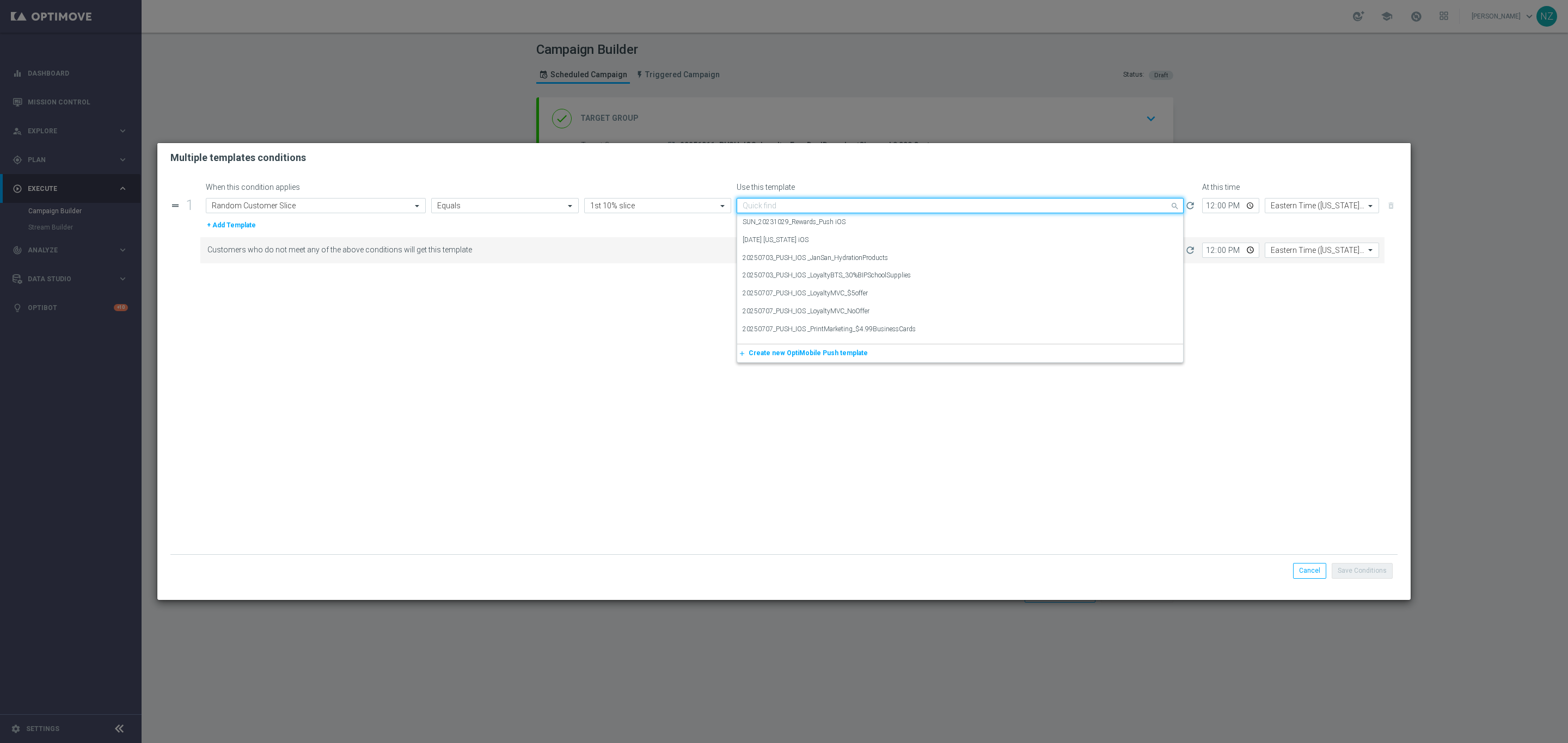
click at [768, 208] on input "text" at bounding box center [949, 205] width 413 height 9
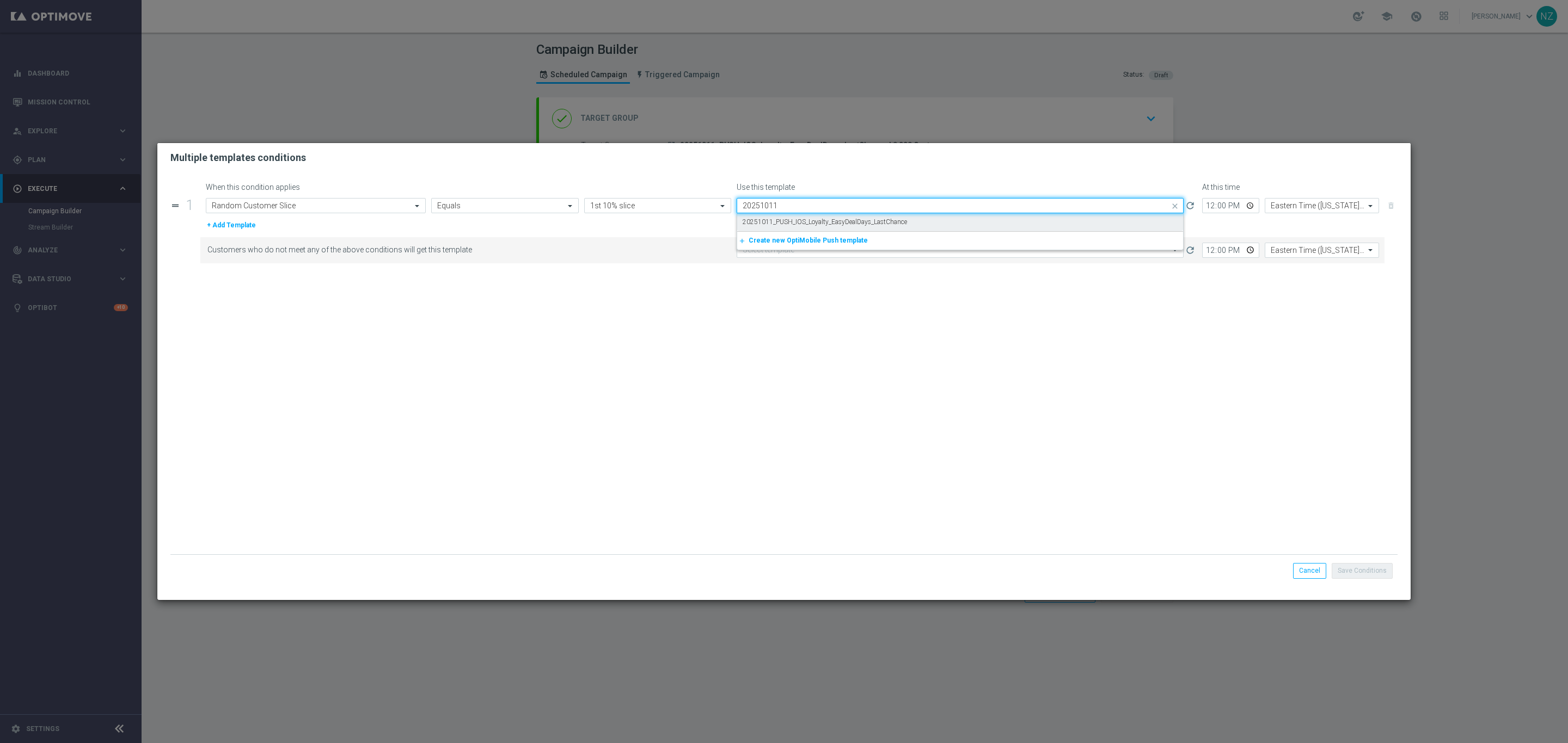
drag, startPoint x: 807, startPoint y: 216, endPoint x: 904, endPoint y: 208, distance: 97.3
click at [807, 216] on div "20251011_PUSH_IOS_Loyalty_EasyDealDays_LastChance" at bounding box center [960, 222] width 435 height 18
type input "20251011"
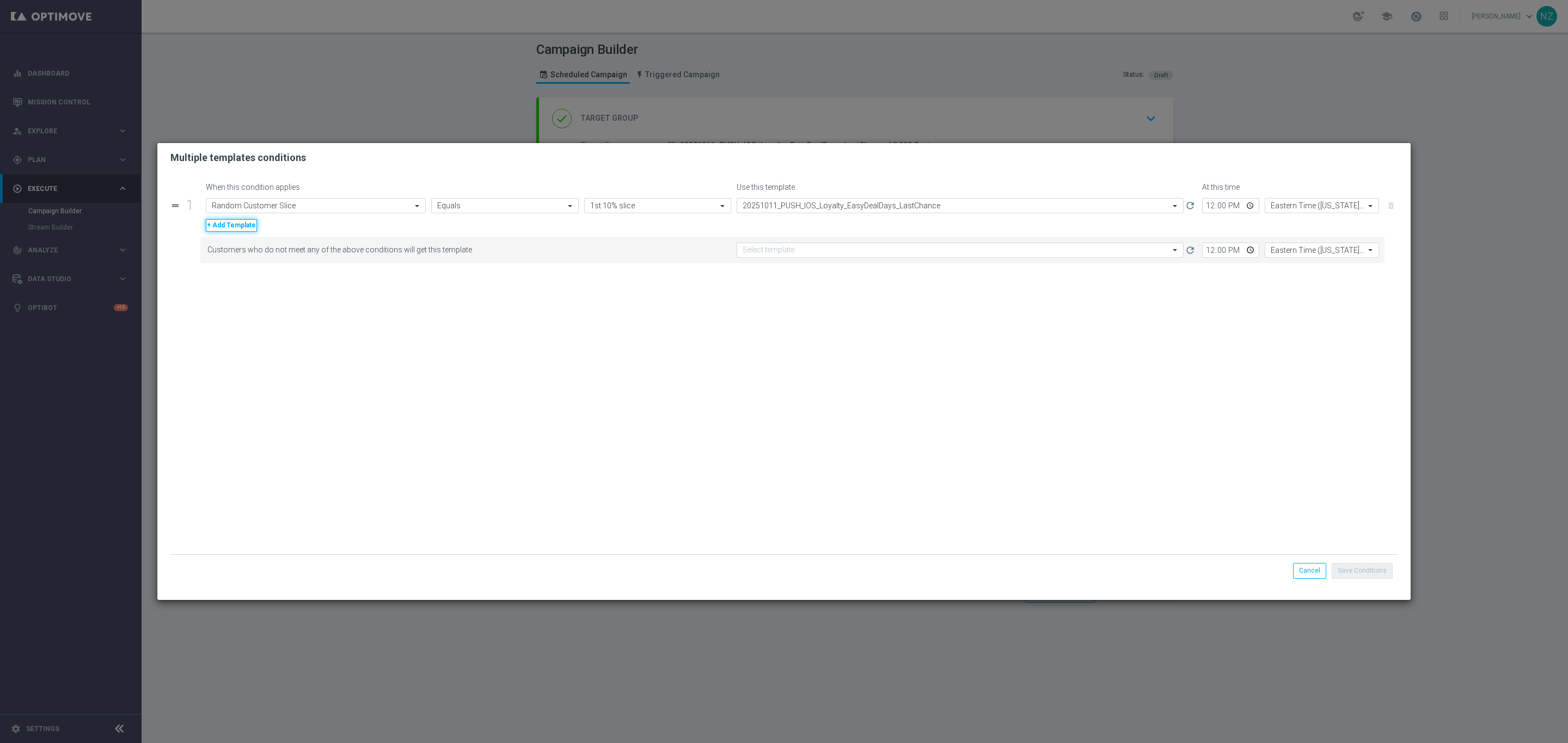
click at [242, 227] on button "+ Add Template" at bounding box center [231, 225] width 51 height 12
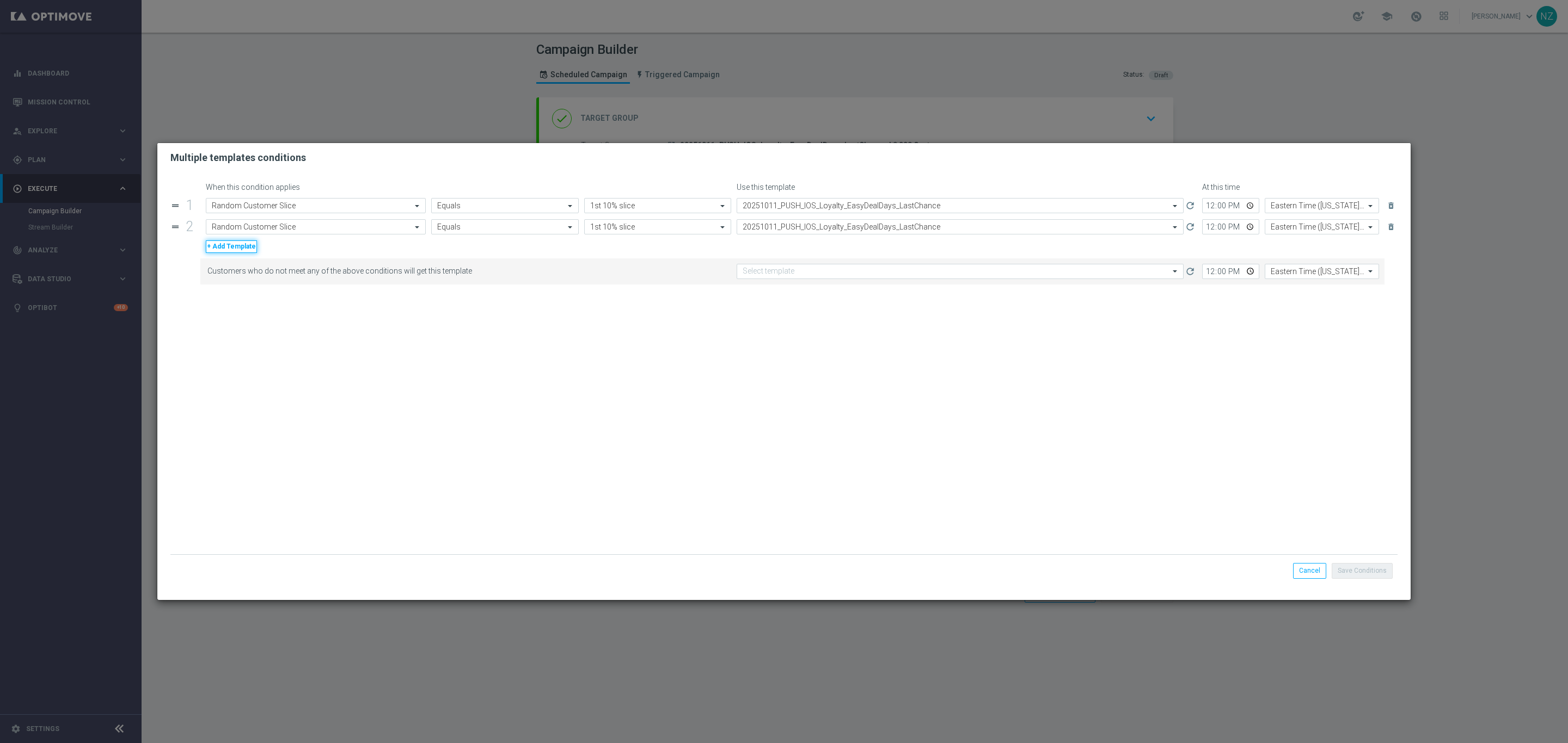
click at [234, 248] on button "+ Add Template" at bounding box center [231, 246] width 51 height 12
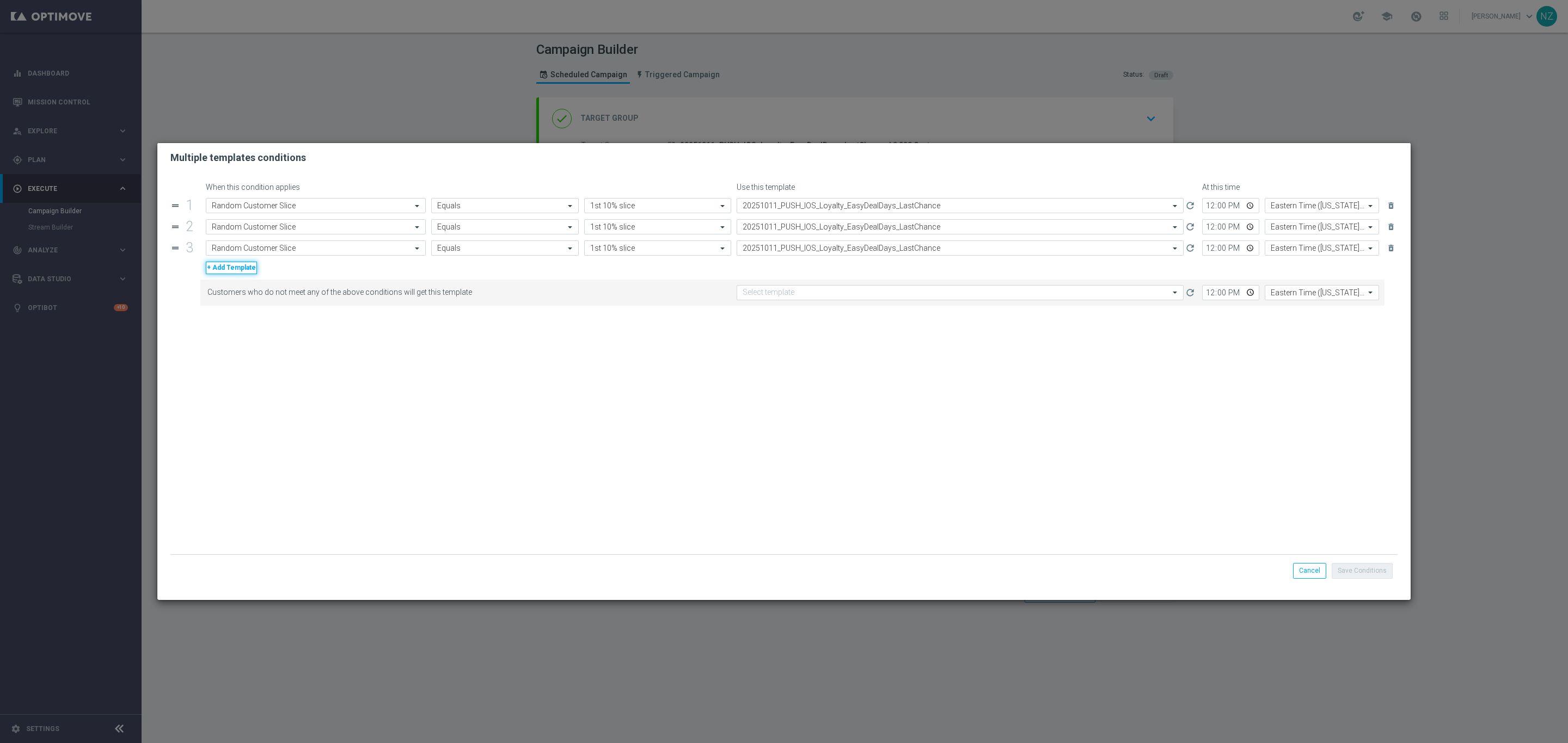
click at [234, 273] on button "+ Add Template" at bounding box center [231, 268] width 51 height 12
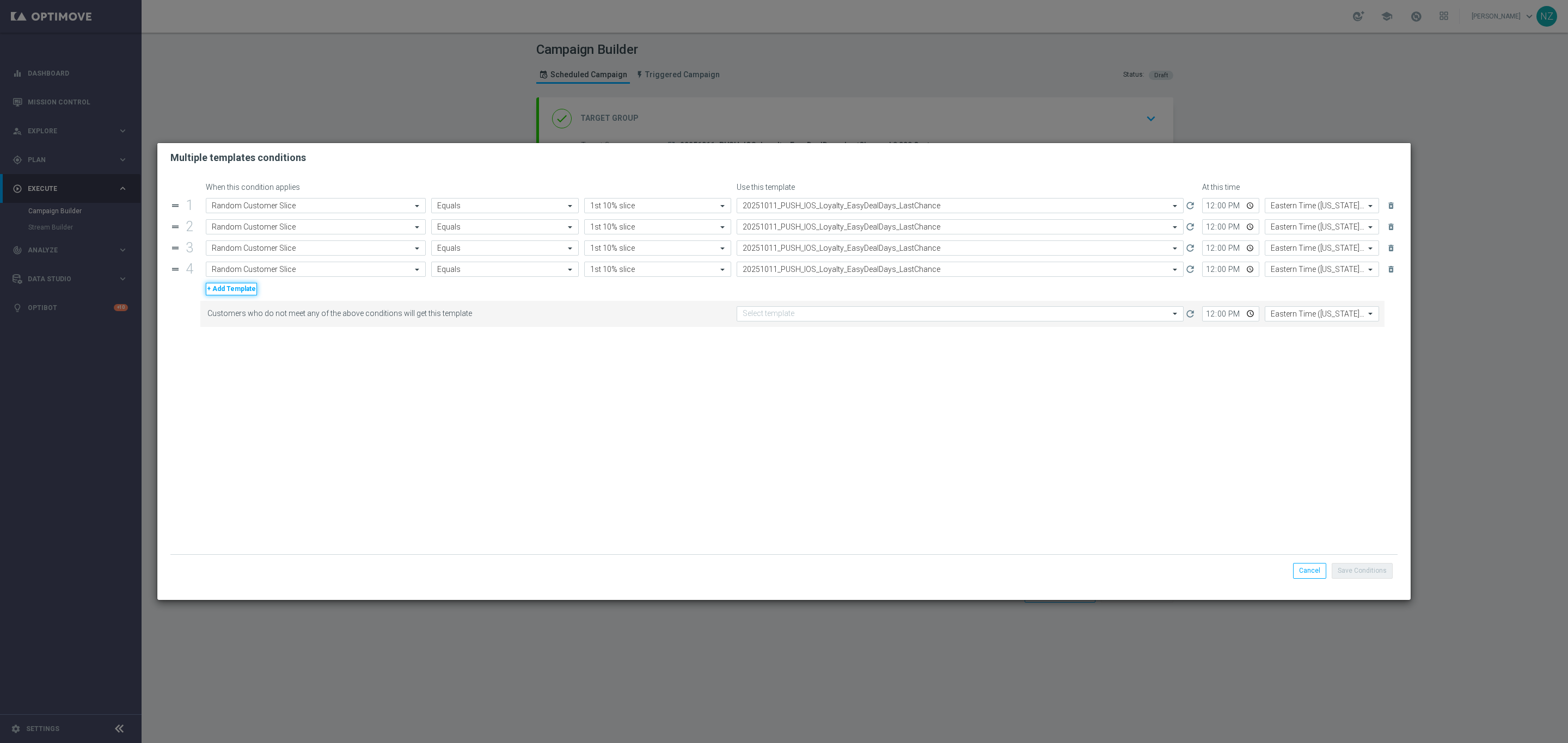
click at [234, 292] on button "+ Add Template" at bounding box center [231, 289] width 51 height 12
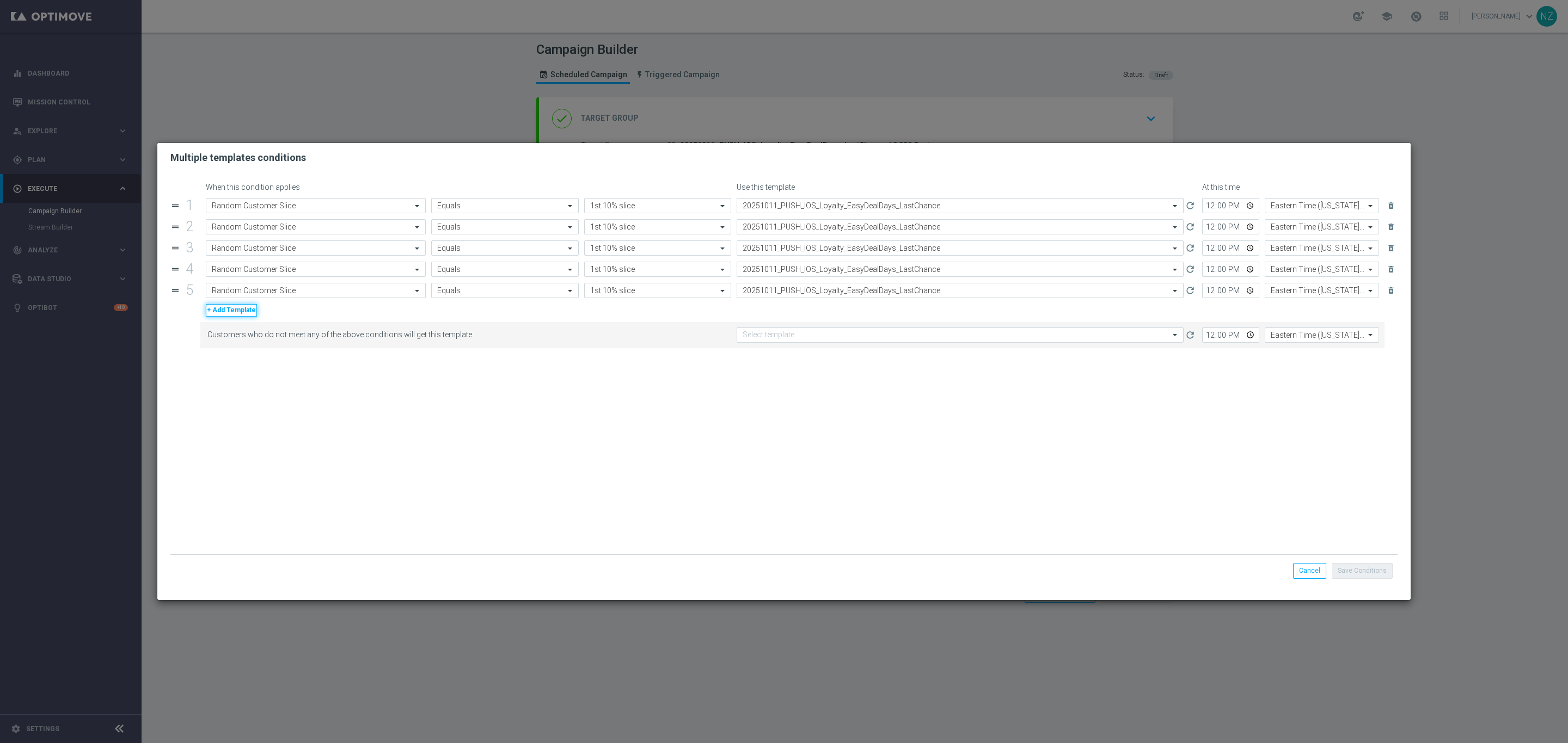
click at [239, 312] on button "+ Add Template" at bounding box center [231, 310] width 51 height 12
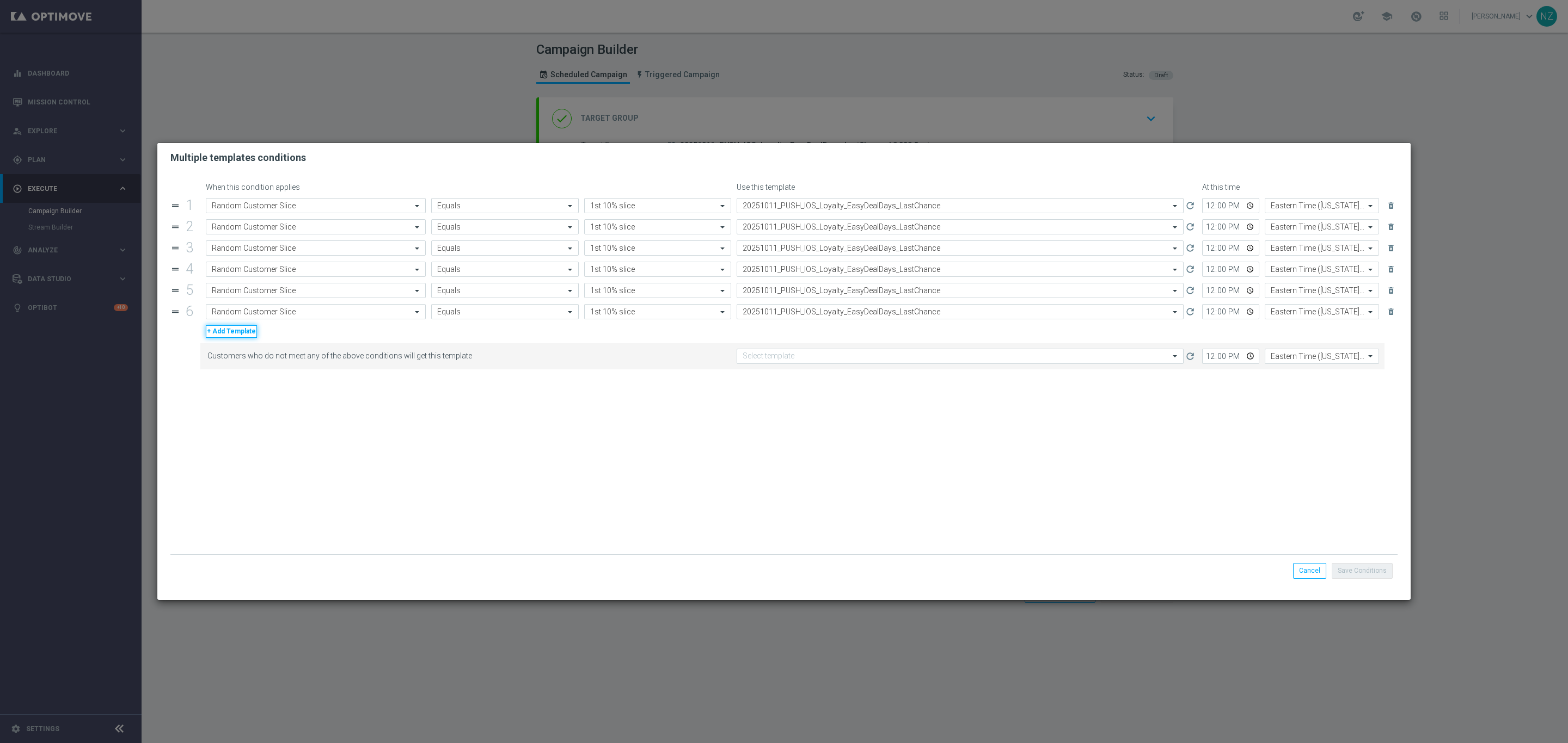
click at [237, 337] on button "+ Add Template" at bounding box center [231, 331] width 51 height 12
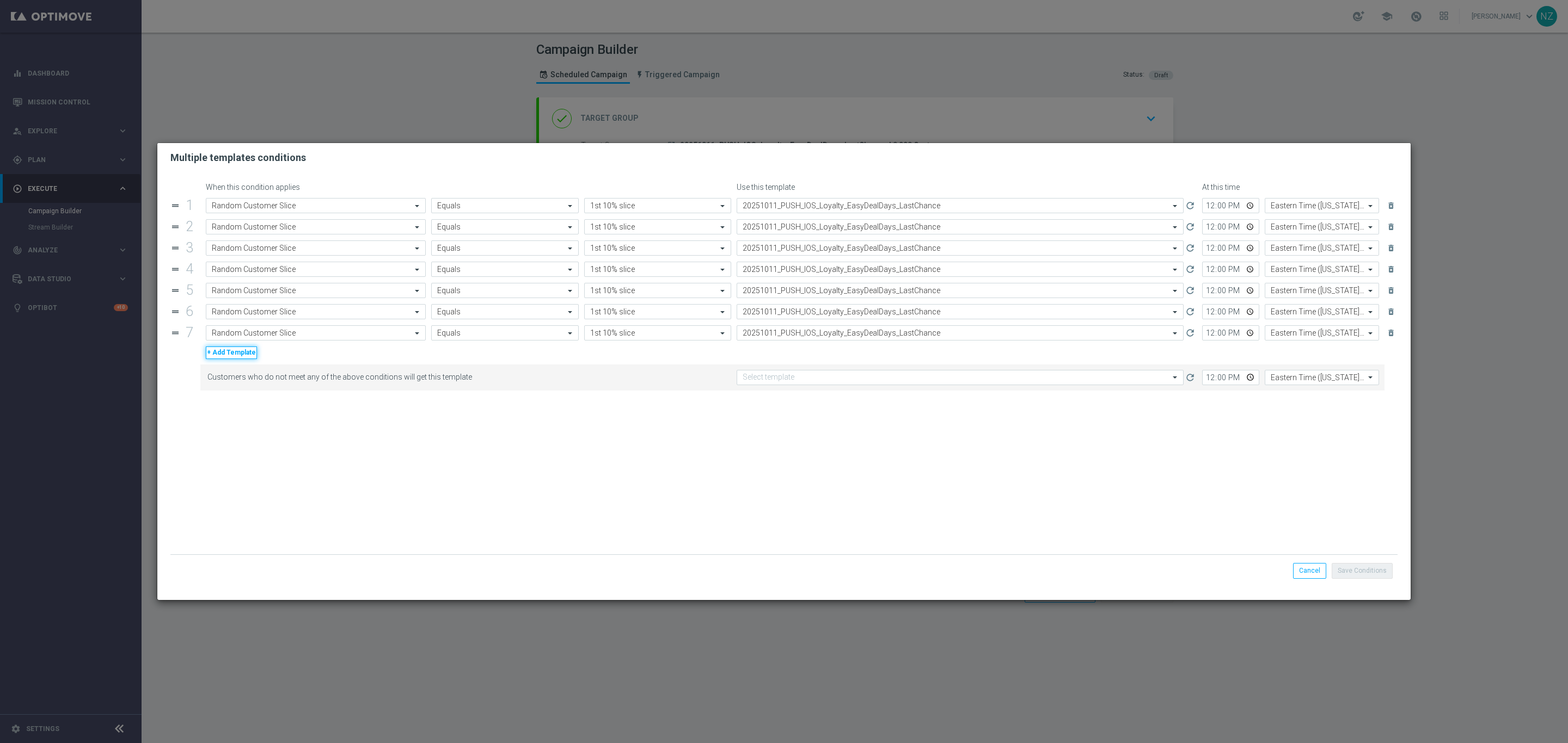
click at [237, 358] on button "+ Add Template" at bounding box center [231, 353] width 51 height 12
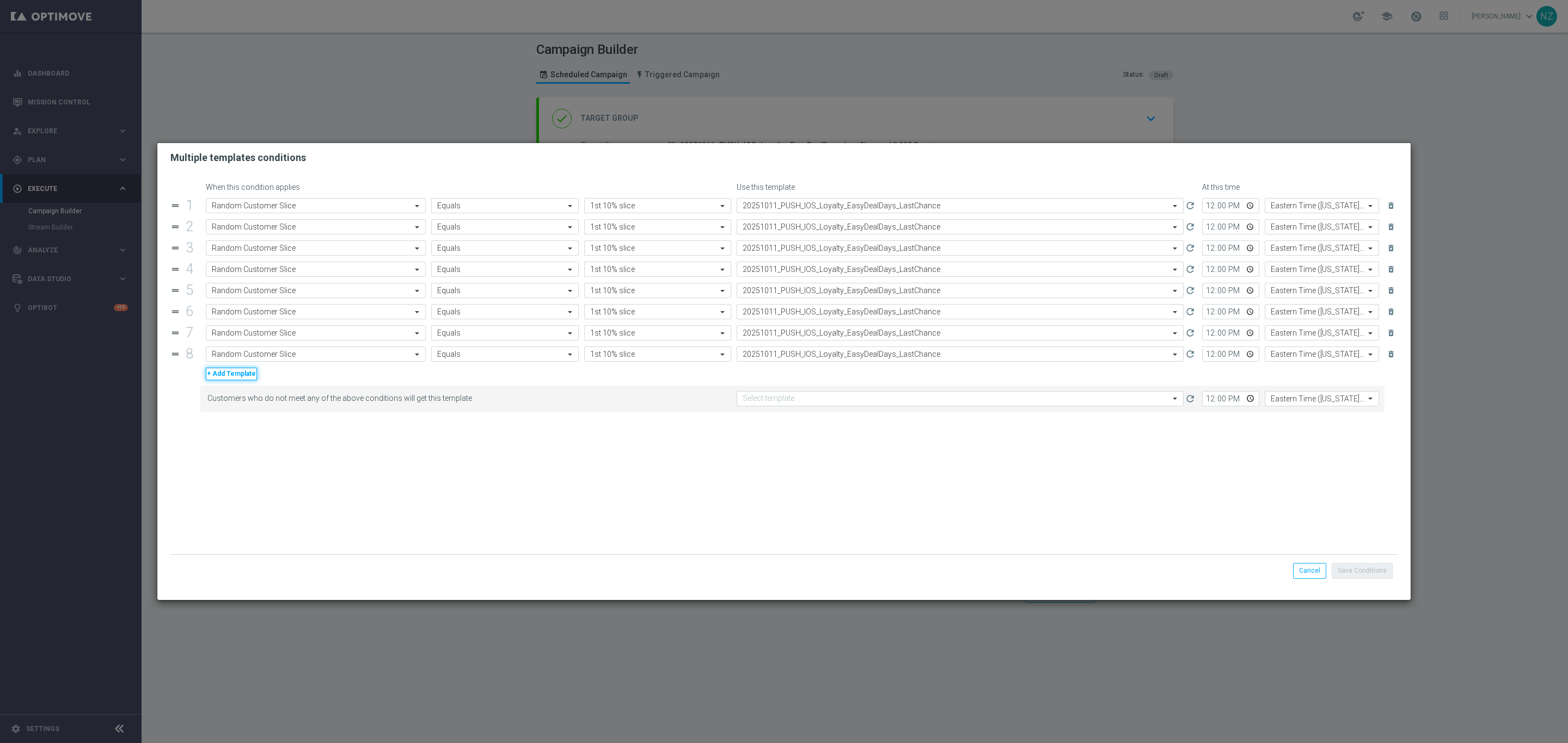
click at [237, 379] on button "+ Add Template" at bounding box center [231, 374] width 51 height 12
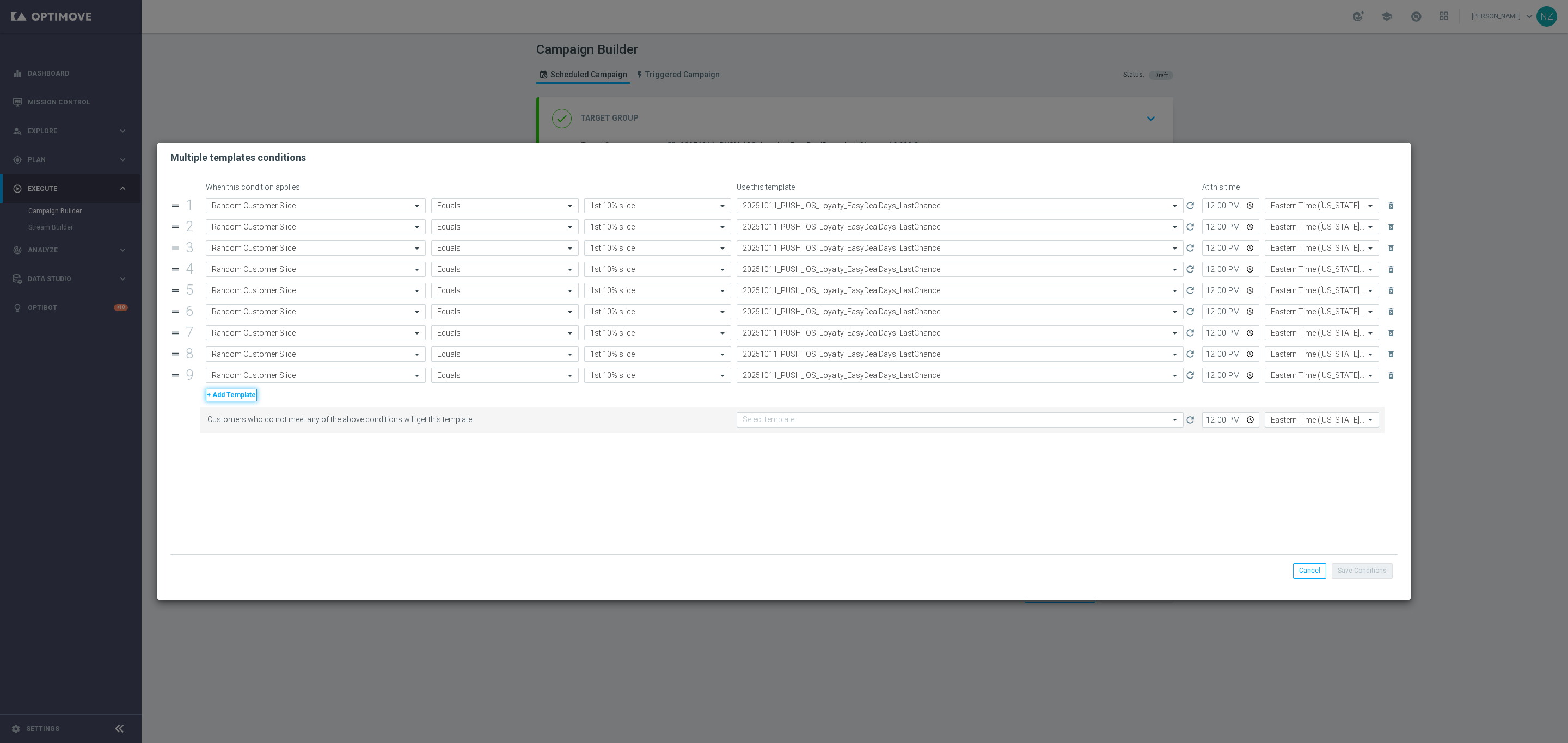
click at [230, 401] on button "+ Add Template" at bounding box center [231, 395] width 51 height 12
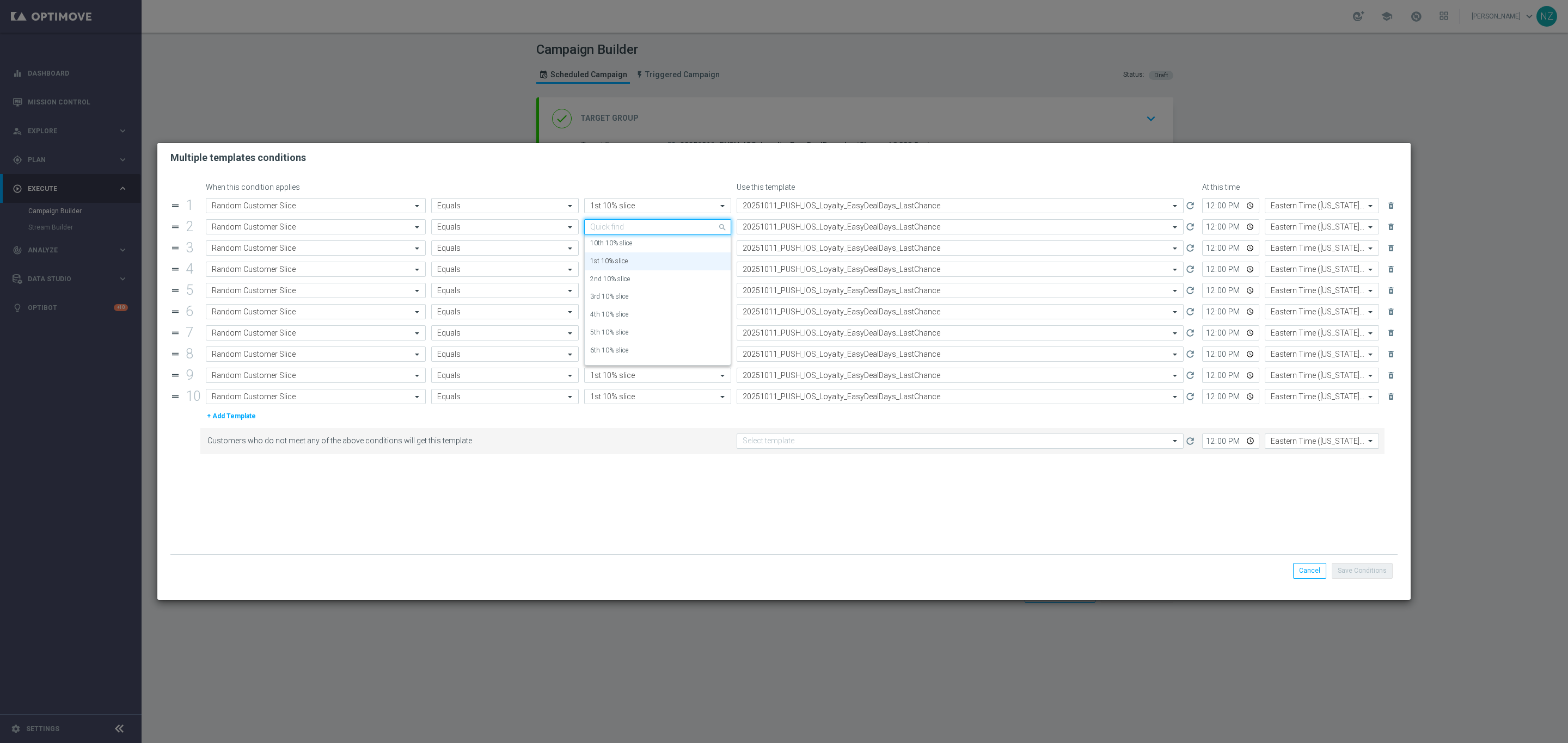
click at [621, 234] on div "Quick find 1st 10% slice" at bounding box center [658, 226] width 147 height 15
click at [622, 247] on label "2nd 10% slice" at bounding box center [610, 243] width 40 height 9
type input "2"
click at [619, 251] on input "text" at bounding box center [647, 248] width 113 height 9
click at [619, 264] on label "3rd 10% slice" at bounding box center [609, 264] width 38 height 9
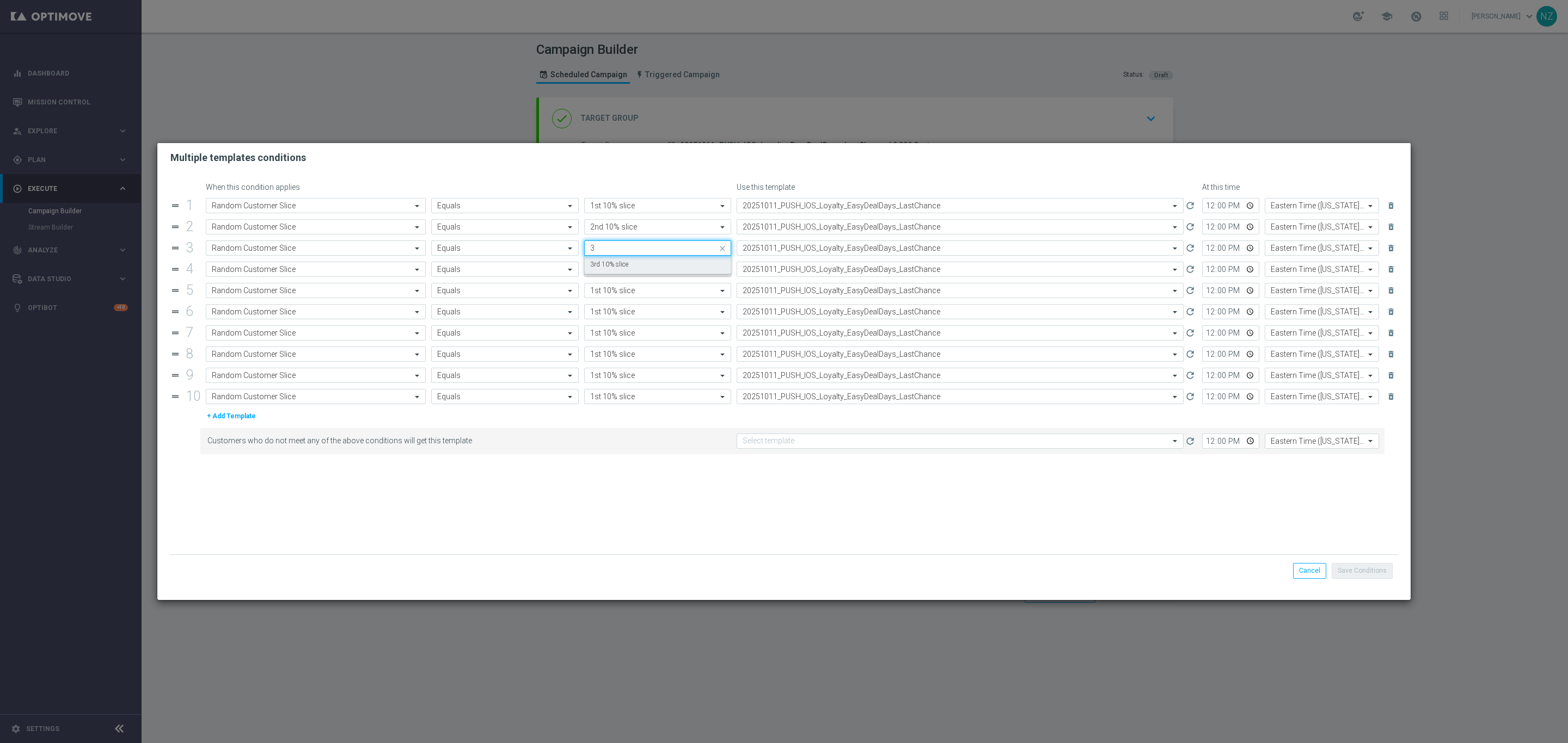
type input "3"
click at [615, 271] on input "text" at bounding box center [647, 269] width 113 height 9
drag, startPoint x: 615, startPoint y: 284, endPoint x: 616, endPoint y: 290, distance: 6.1
click at [616, 284] on label "4th 10% slice" at bounding box center [609, 286] width 38 height 9
type input "4"
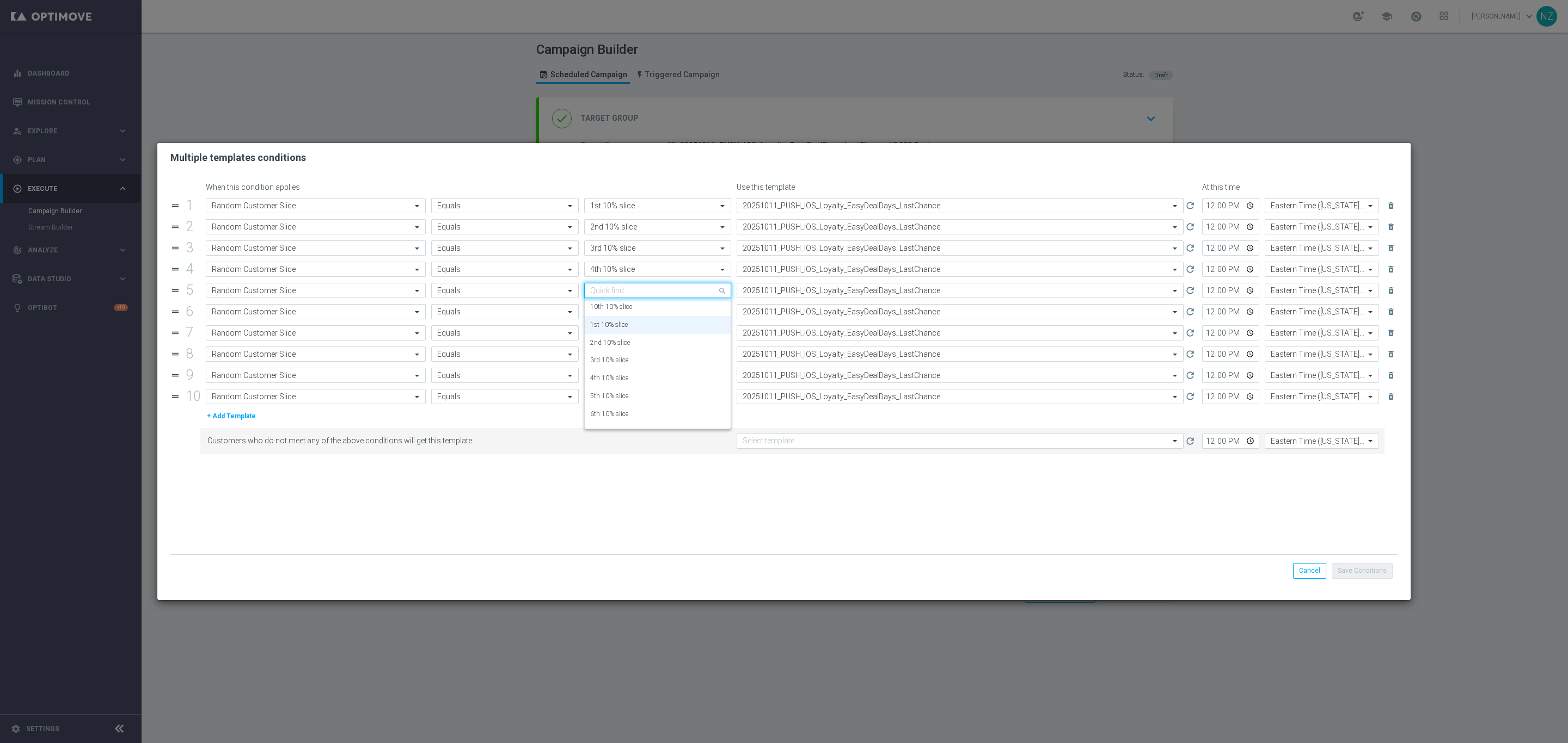
click at [616, 292] on input "text" at bounding box center [647, 290] width 113 height 9
click at [614, 310] on label "5th 10% slice" at bounding box center [609, 307] width 38 height 9
type input "5"
click at [613, 313] on input "text" at bounding box center [647, 312] width 113 height 9
click at [613, 333] on label "6th 10% slice" at bounding box center [609, 328] width 38 height 9
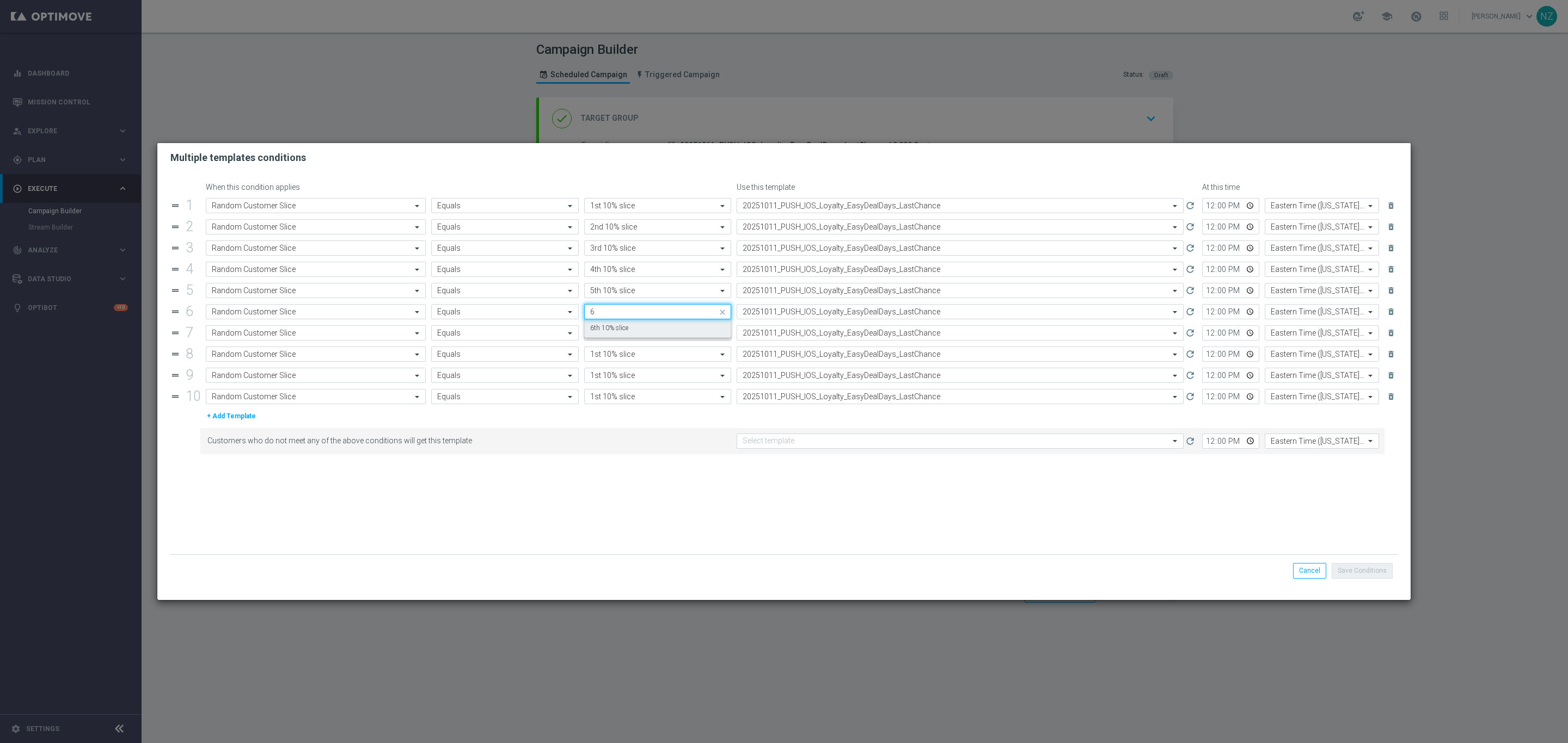
type input "6"
click at [614, 340] on div "Value 1st 10% slice" at bounding box center [658, 332] width 152 height 15
click at [613, 340] on div "Quick find 1st 10% slice" at bounding box center [658, 332] width 147 height 15
click at [611, 354] on label "7th 10% slice" at bounding box center [609, 349] width 38 height 9
type input "7"
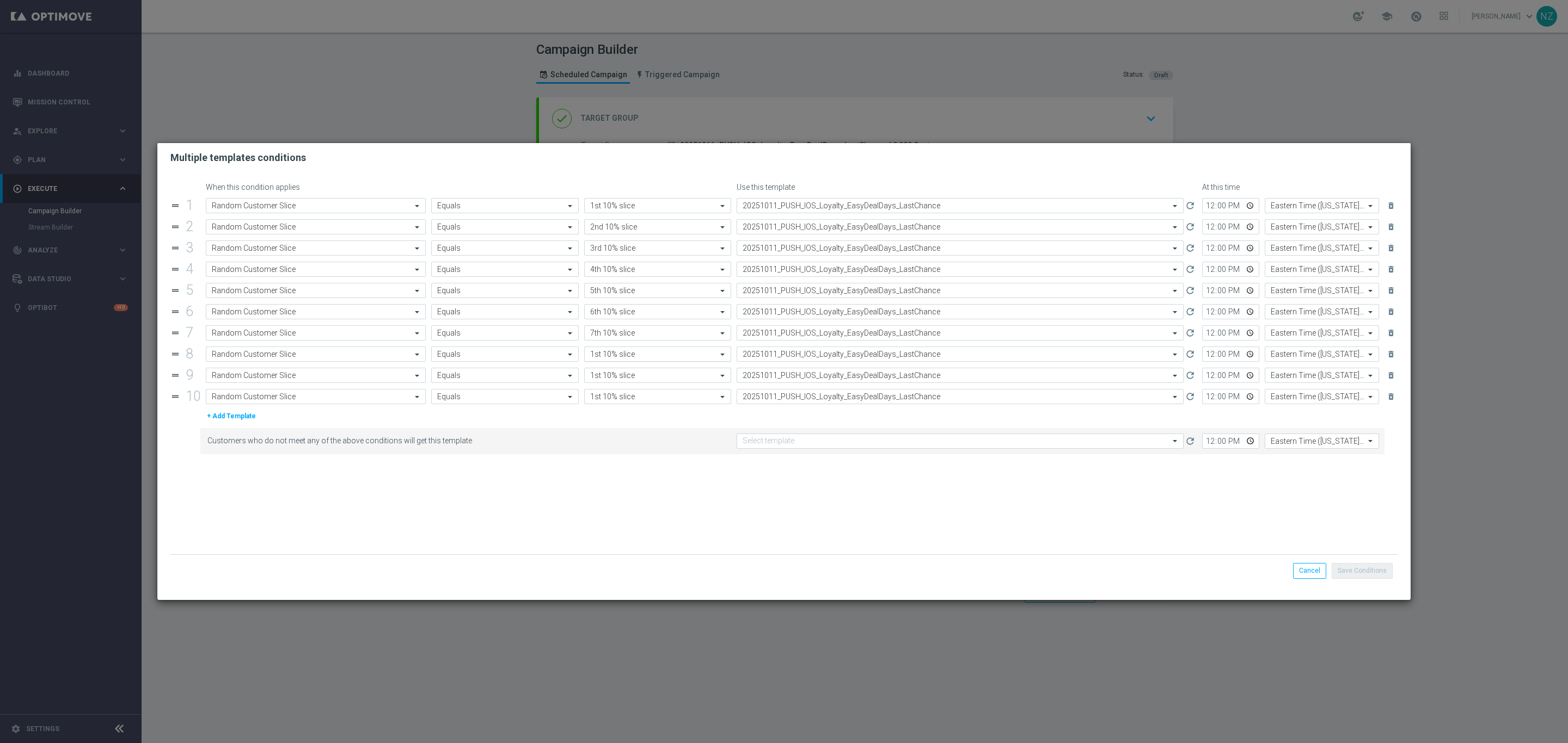
click at [610, 356] on input "text" at bounding box center [647, 354] width 113 height 9
type input "9"
click at [606, 379] on div "8th 10% slice" at bounding box center [658, 371] width 135 height 18
type input "8"
click at [606, 379] on input "text" at bounding box center [647, 375] width 113 height 9
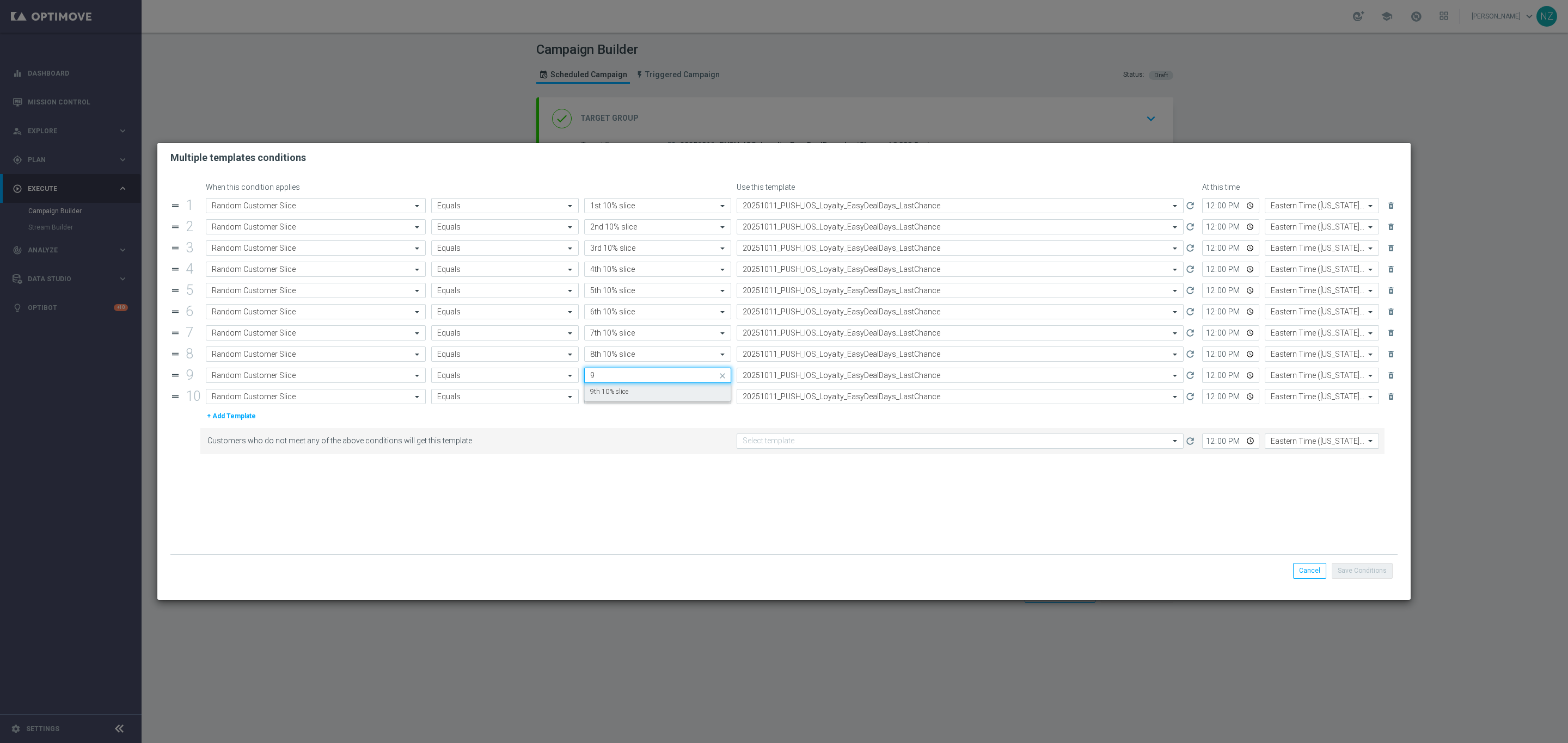
click at [609, 395] on label "9th 10% slice" at bounding box center [609, 392] width 38 height 9
type input "9"
click at [614, 401] on input "text" at bounding box center [647, 397] width 113 height 9
click at [616, 414] on label "10th 10% slice" at bounding box center [611, 413] width 42 height 9
click at [706, 501] on form "When this condition applies Use this template At this time drag_handle 1 Attrib…" at bounding box center [784, 369] width 1227 height 372
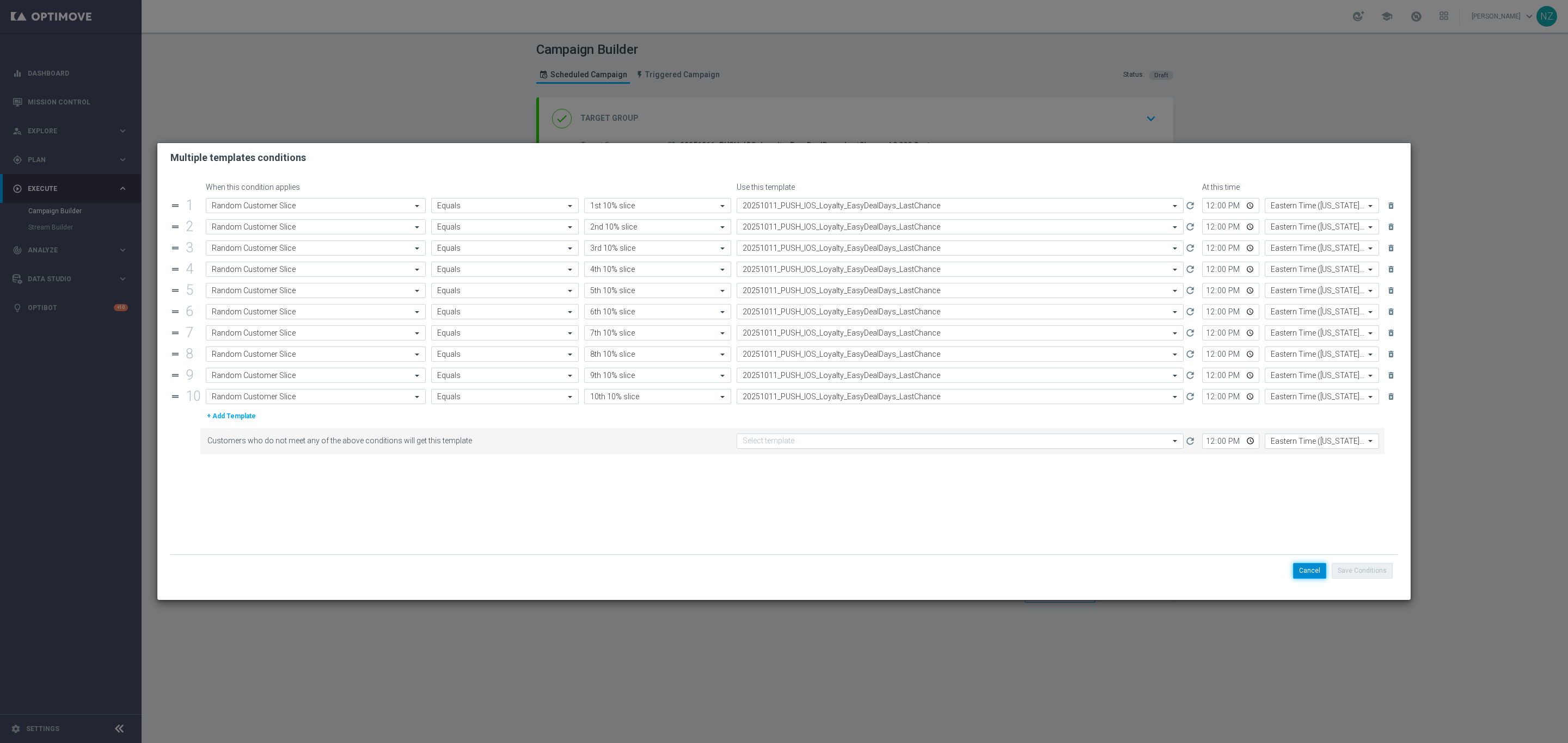
click at [1317, 573] on button "Cancel" at bounding box center [1310, 570] width 33 height 15
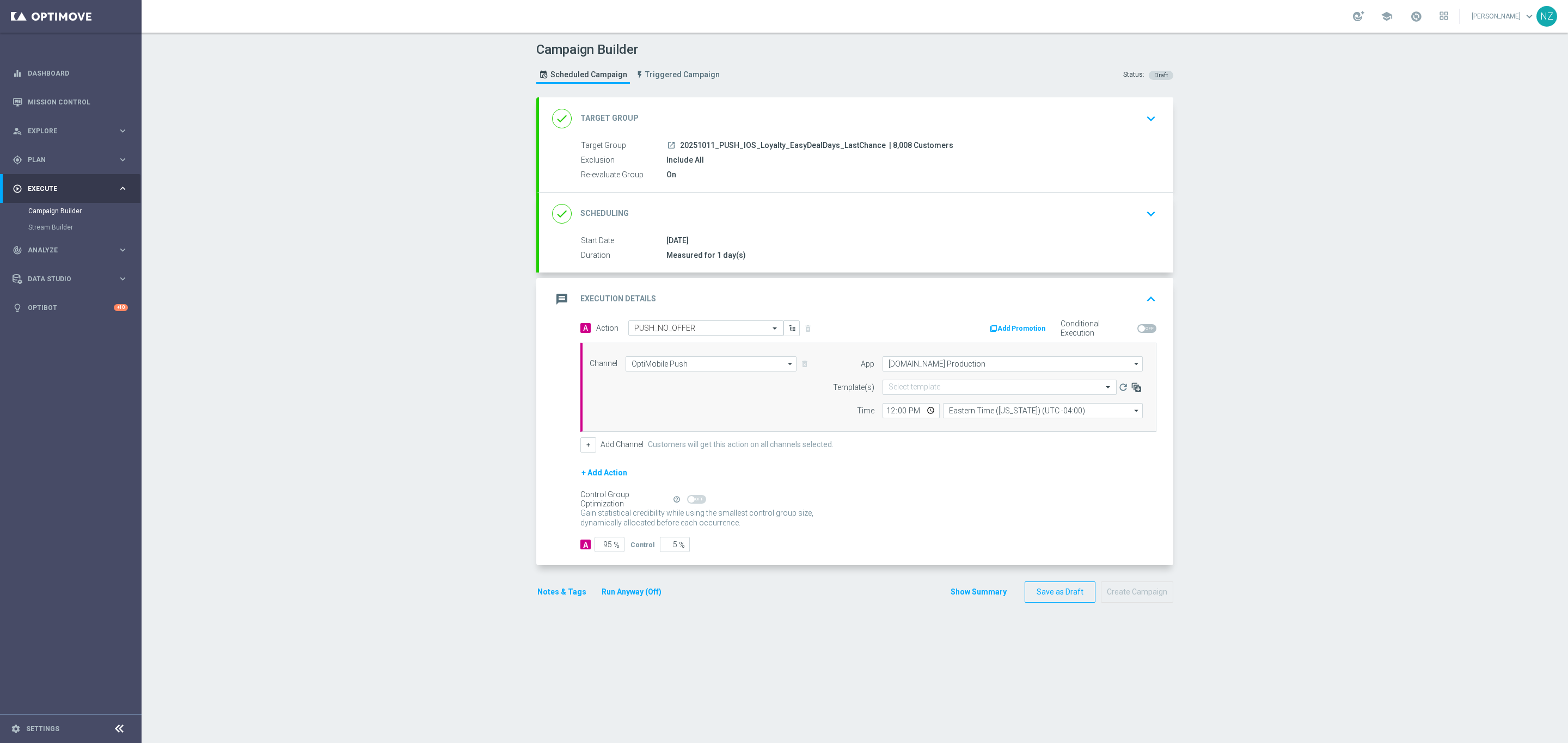
click at [1131, 393] on icon "button" at bounding box center [1136, 387] width 11 height 11
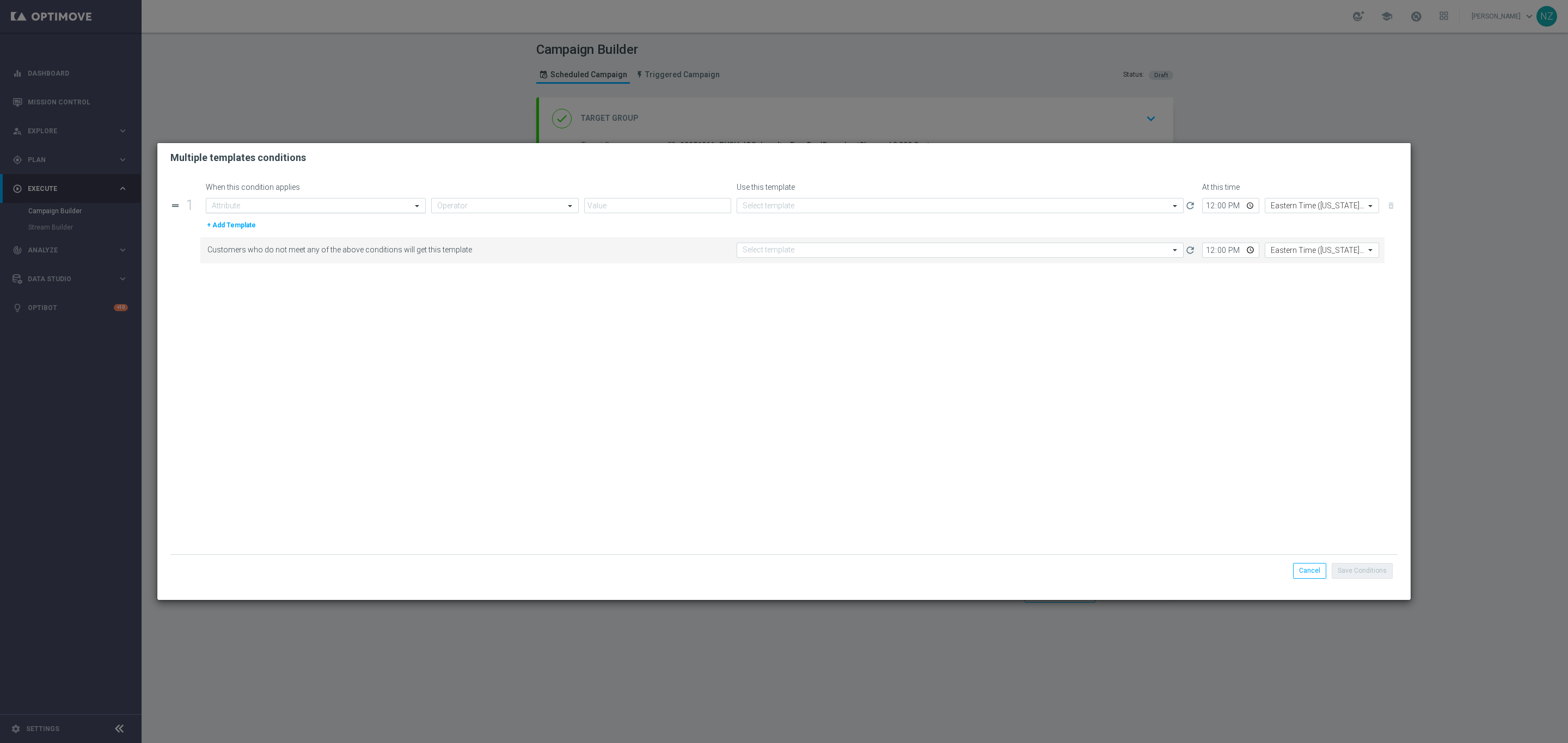
click at [309, 210] on input "text" at bounding box center [305, 205] width 186 height 9
click at [315, 223] on div "Random Customer Slice" at bounding box center [316, 222] width 208 height 18
type input "slice"
click at [471, 208] on input "text" at bounding box center [494, 205] width 113 height 9
click at [467, 307] on div "Equals" at bounding box center [505, 311] width 135 height 18
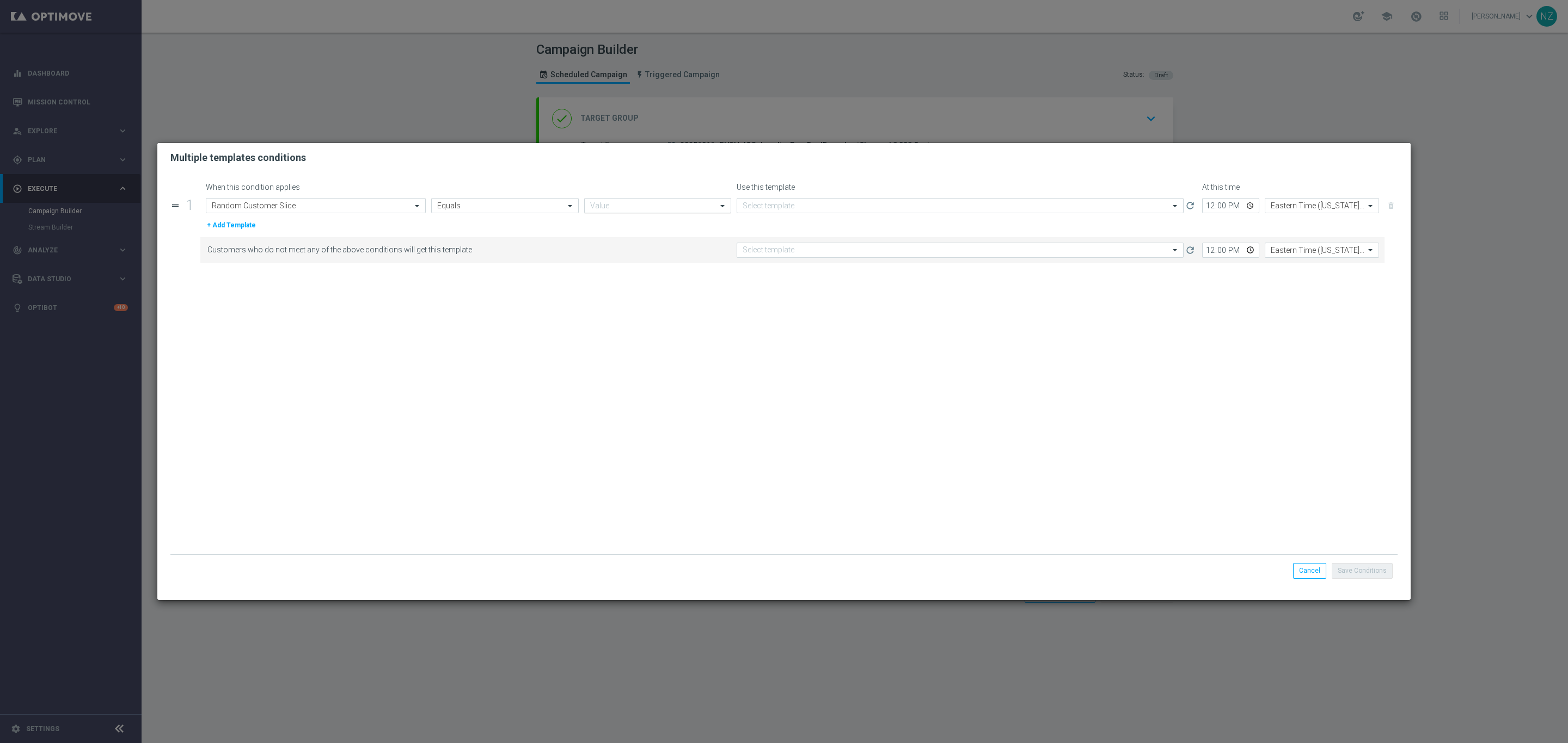
click at [600, 208] on input "text" at bounding box center [647, 205] width 113 height 9
click at [613, 238] on label "1st 10% slice" at bounding box center [609, 240] width 38 height 9
type input "1"
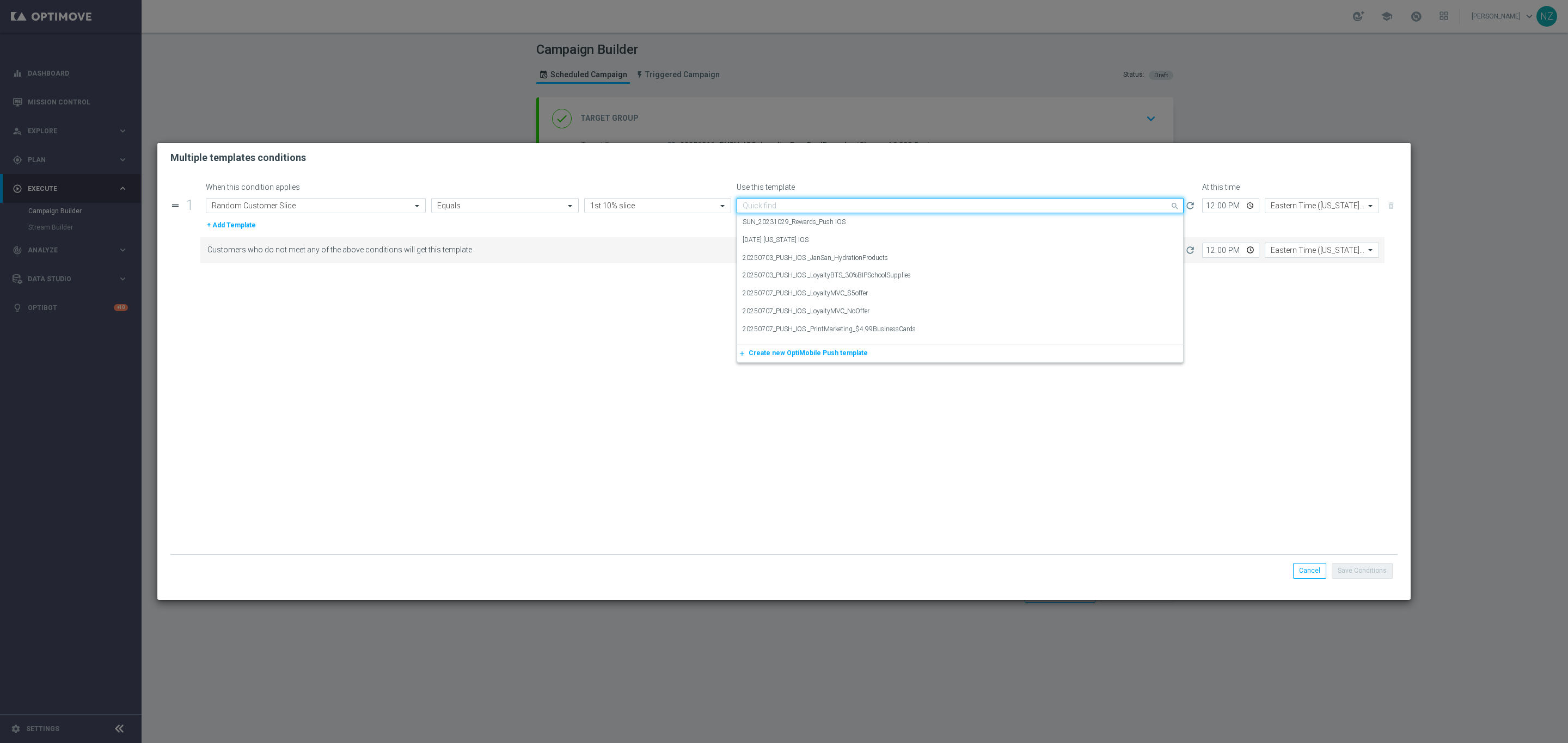
click at [781, 201] on input "text" at bounding box center [949, 205] width 413 height 9
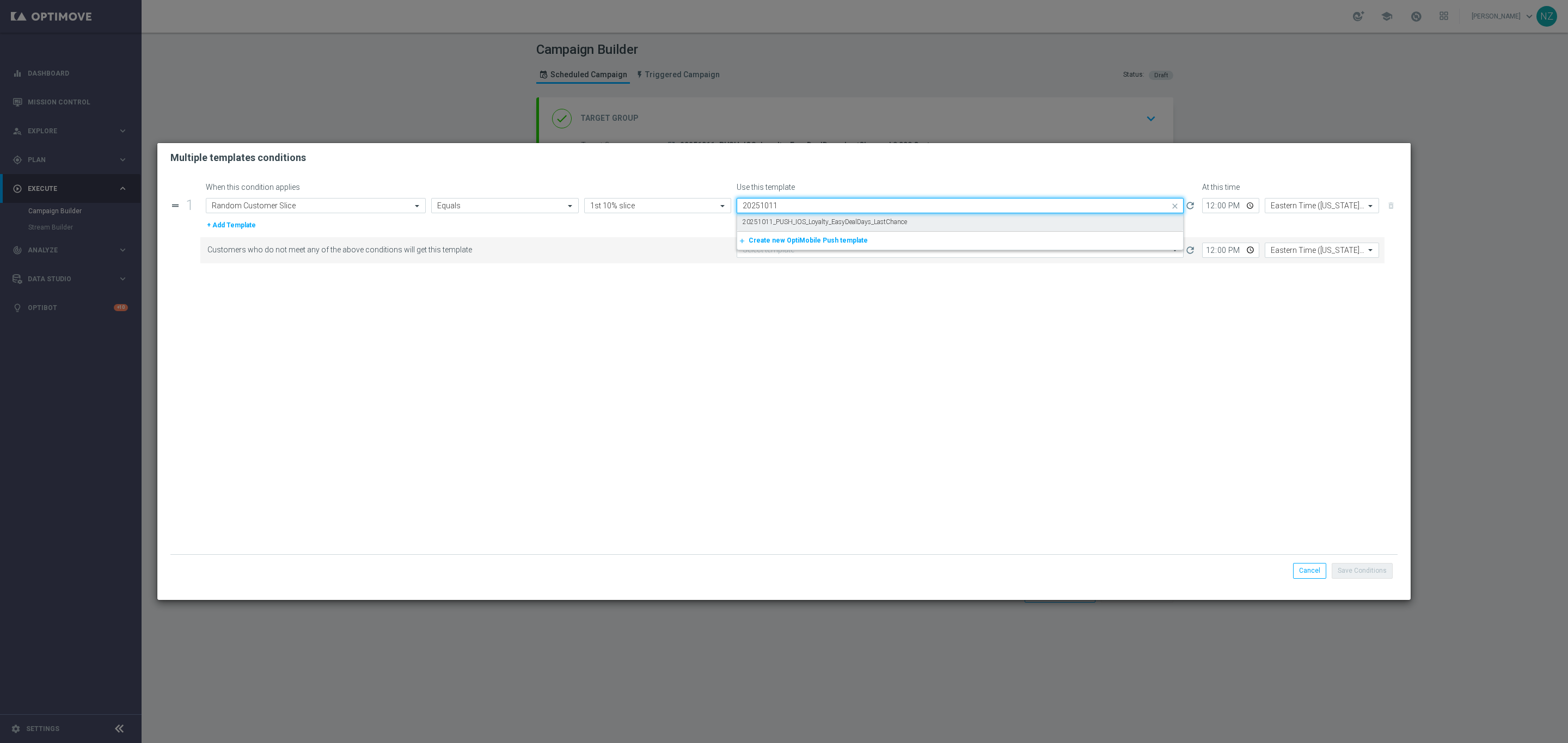
click at [793, 222] on label "20251011_PUSH_IOS_Loyalty_EasyDealDays_LastChance" at bounding box center [825, 222] width 164 height 9
type input "20251011"
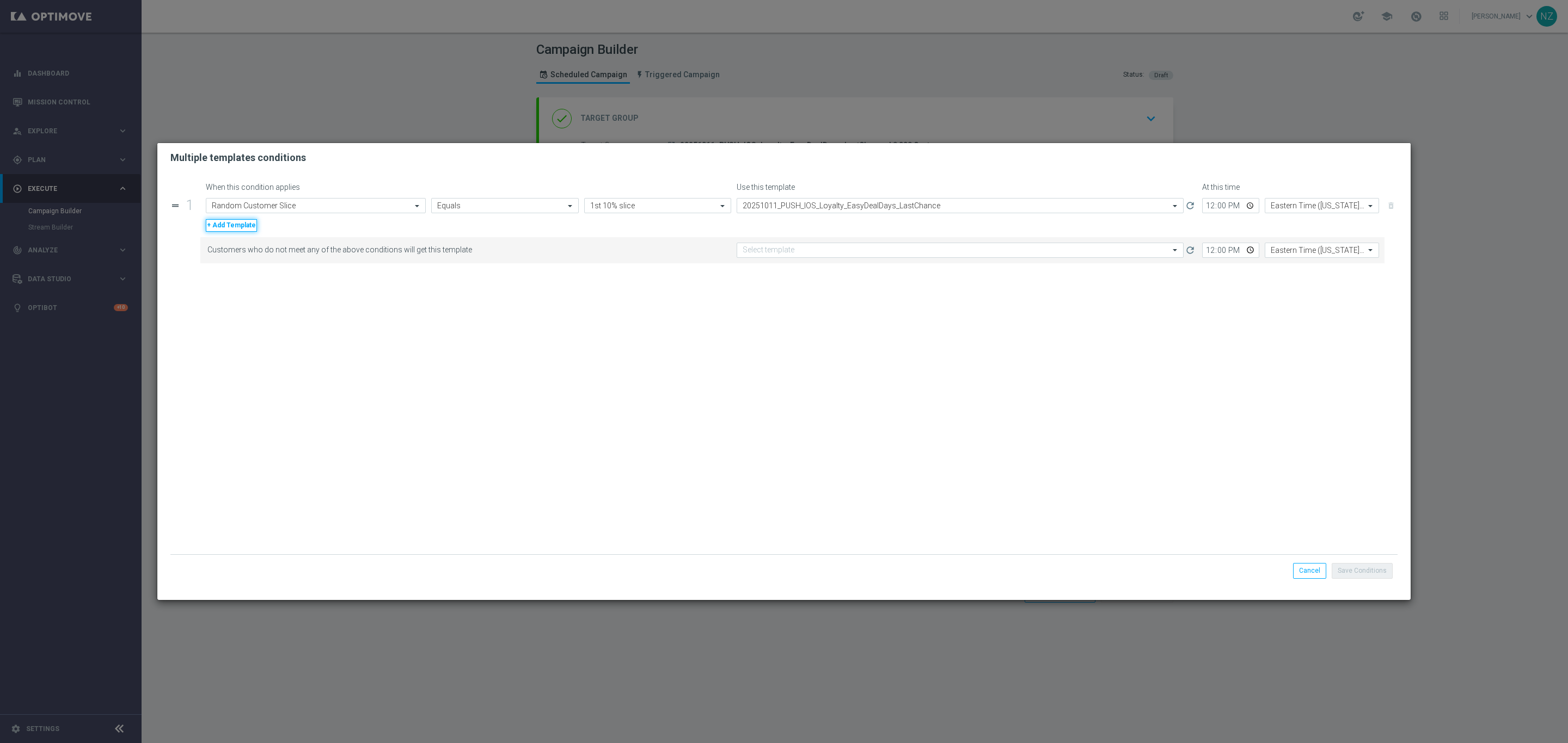
click at [224, 224] on button "+ Add Template" at bounding box center [231, 225] width 51 height 12
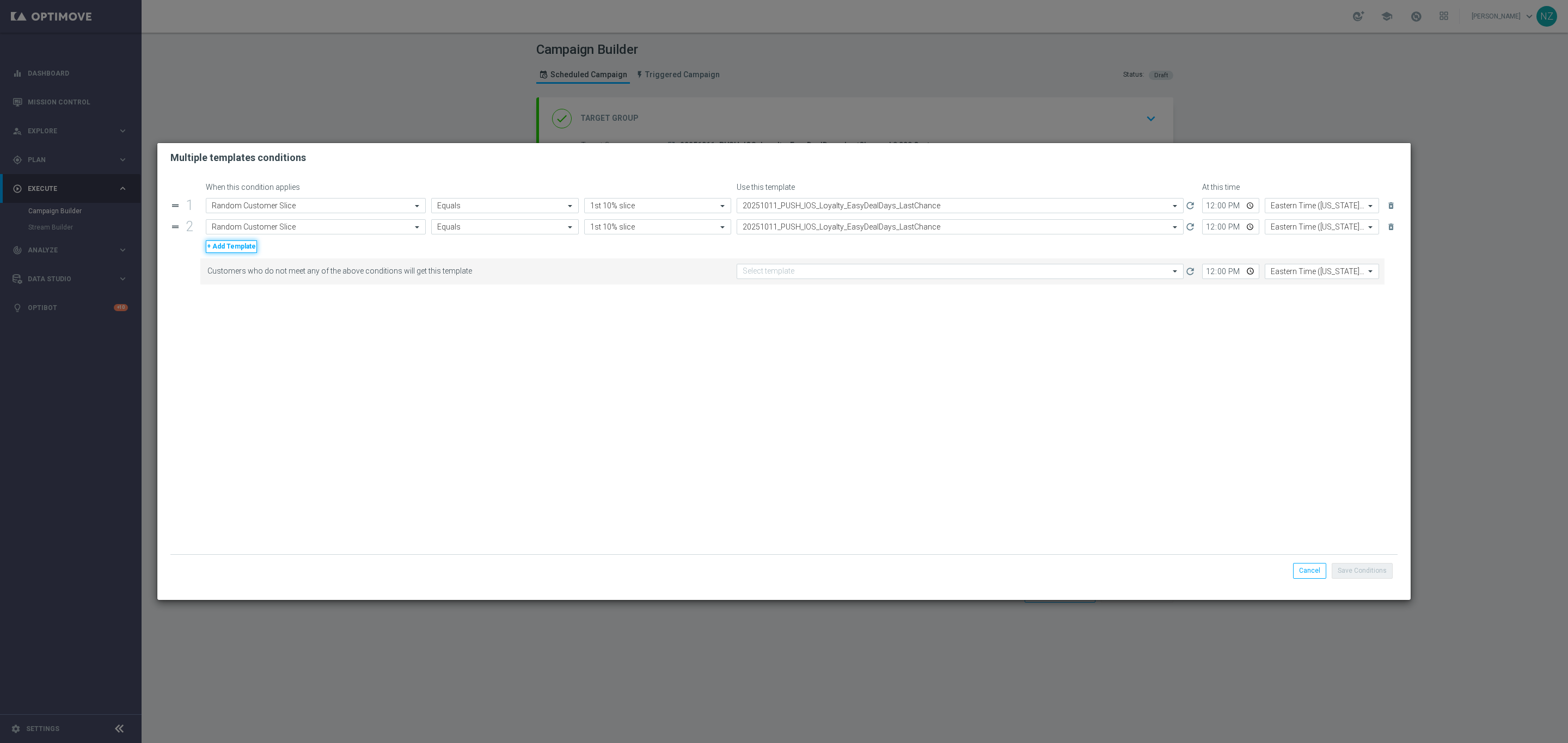
click at [219, 245] on button "+ Add Template" at bounding box center [231, 246] width 51 height 12
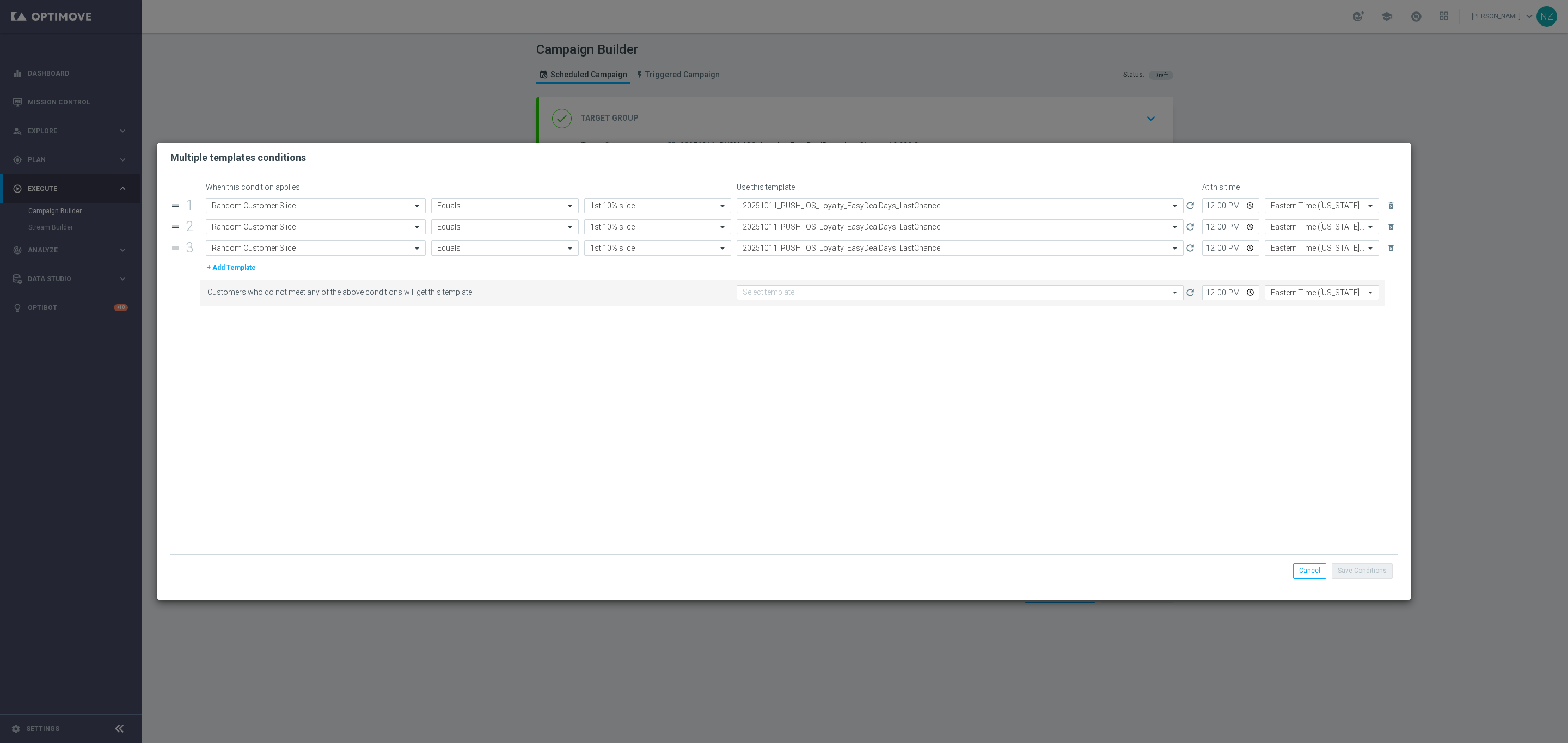
click at [227, 278] on form "When this condition applies Use this template At this time drag_handle 1 Attrib…" at bounding box center [784, 369] width 1227 height 372
click at [227, 274] on button "+ Add Template" at bounding box center [231, 268] width 51 height 12
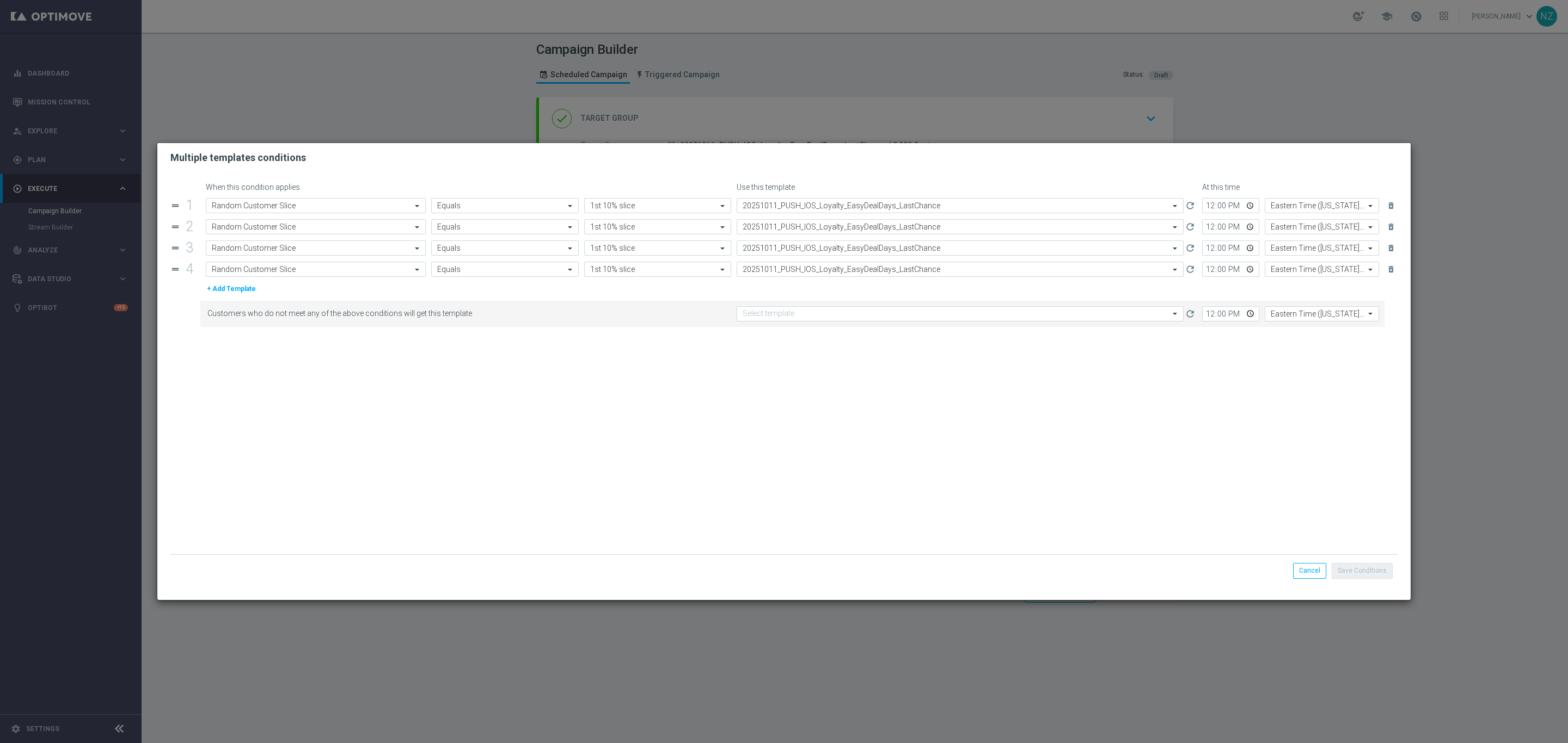
click at [229, 283] on form "When this condition applies Use this template At this time drag_handle 1 Attrib…" at bounding box center [784, 369] width 1227 height 372
click at [229, 290] on button "+ Add Template" at bounding box center [231, 289] width 51 height 12
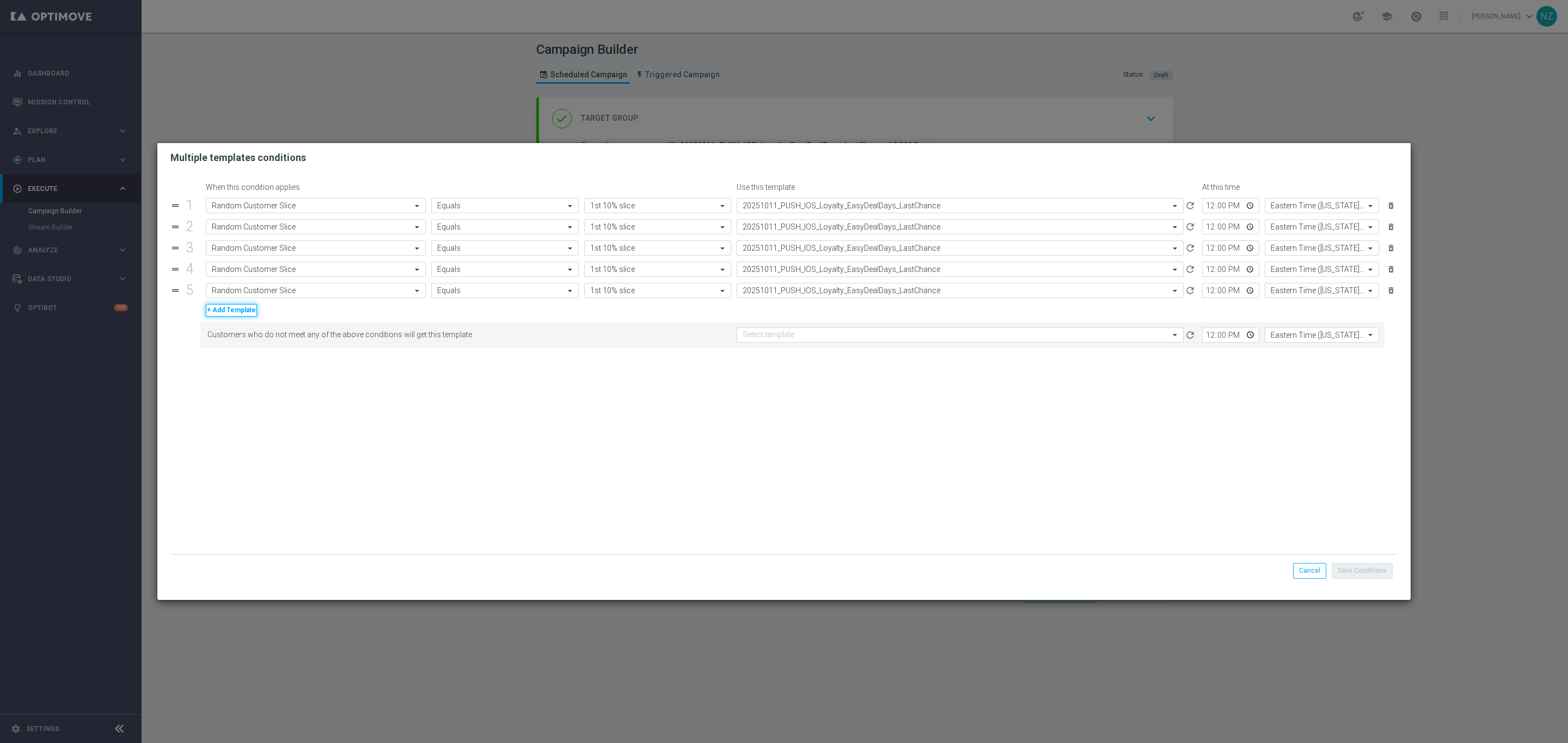
click at [230, 311] on button "+ Add Template" at bounding box center [231, 310] width 51 height 12
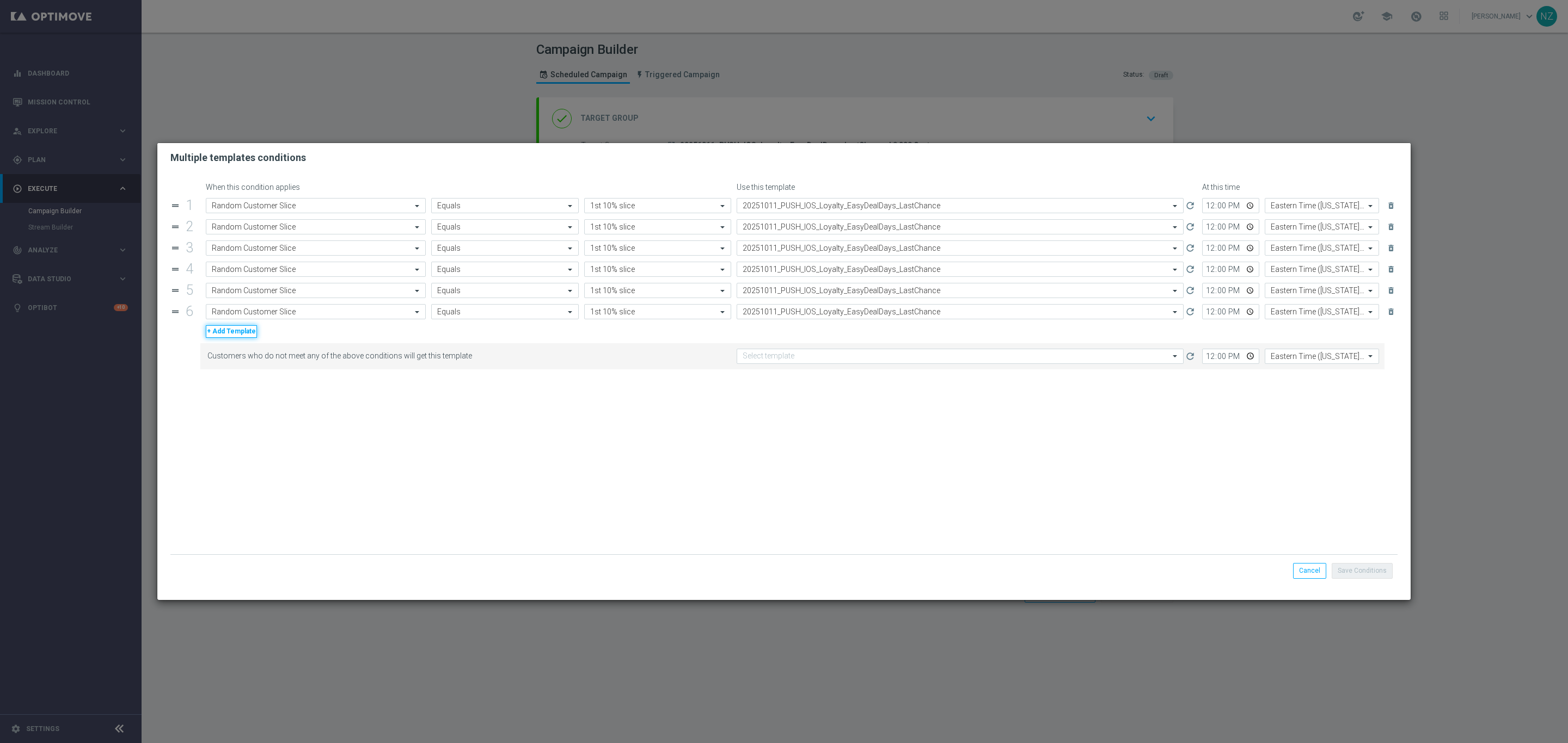
click at [229, 337] on button "+ Add Template" at bounding box center [231, 331] width 51 height 12
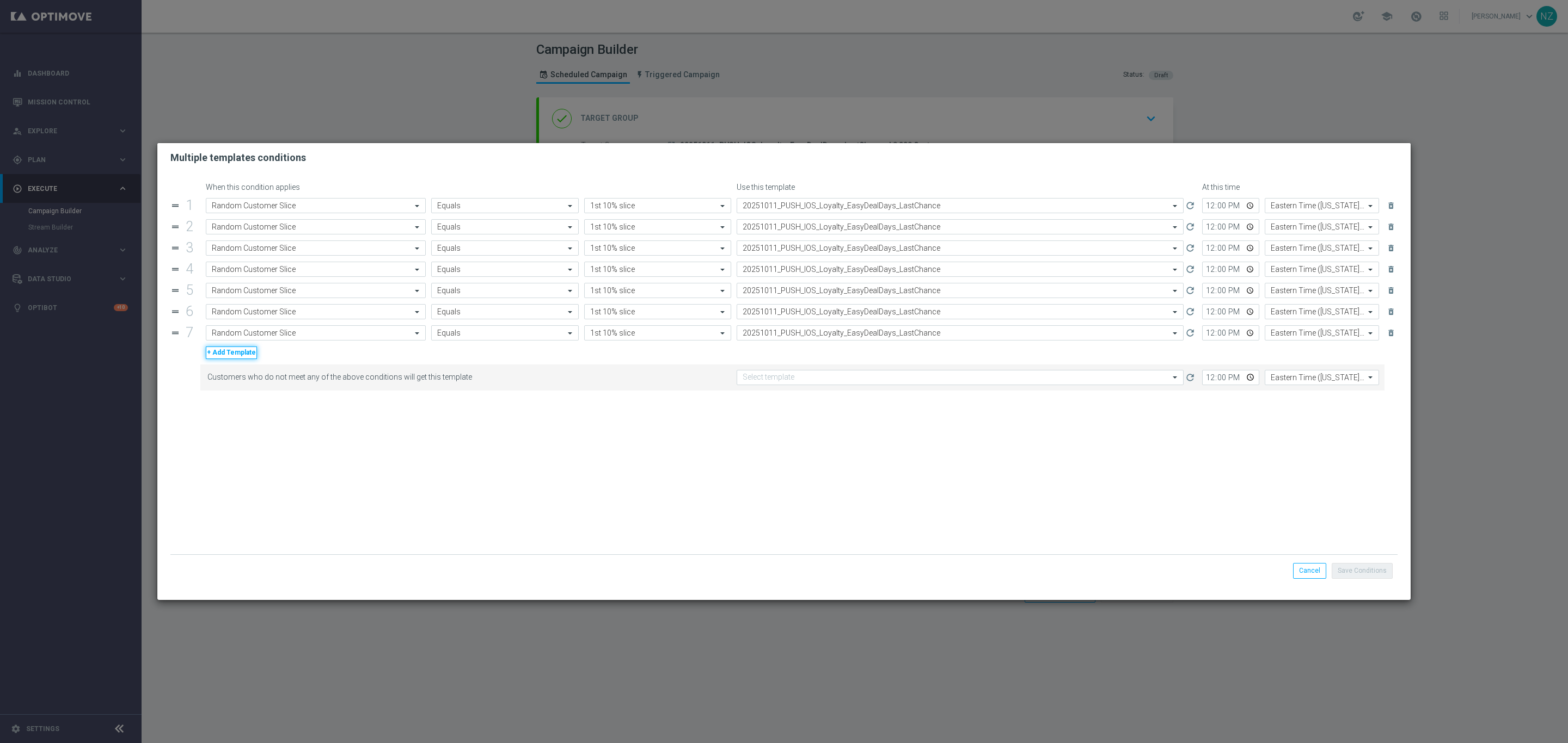
drag, startPoint x: 227, startPoint y: 361, endPoint x: 227, endPoint y: 369, distance: 8.0
click at [227, 358] on button "+ Add Template" at bounding box center [231, 353] width 51 height 12
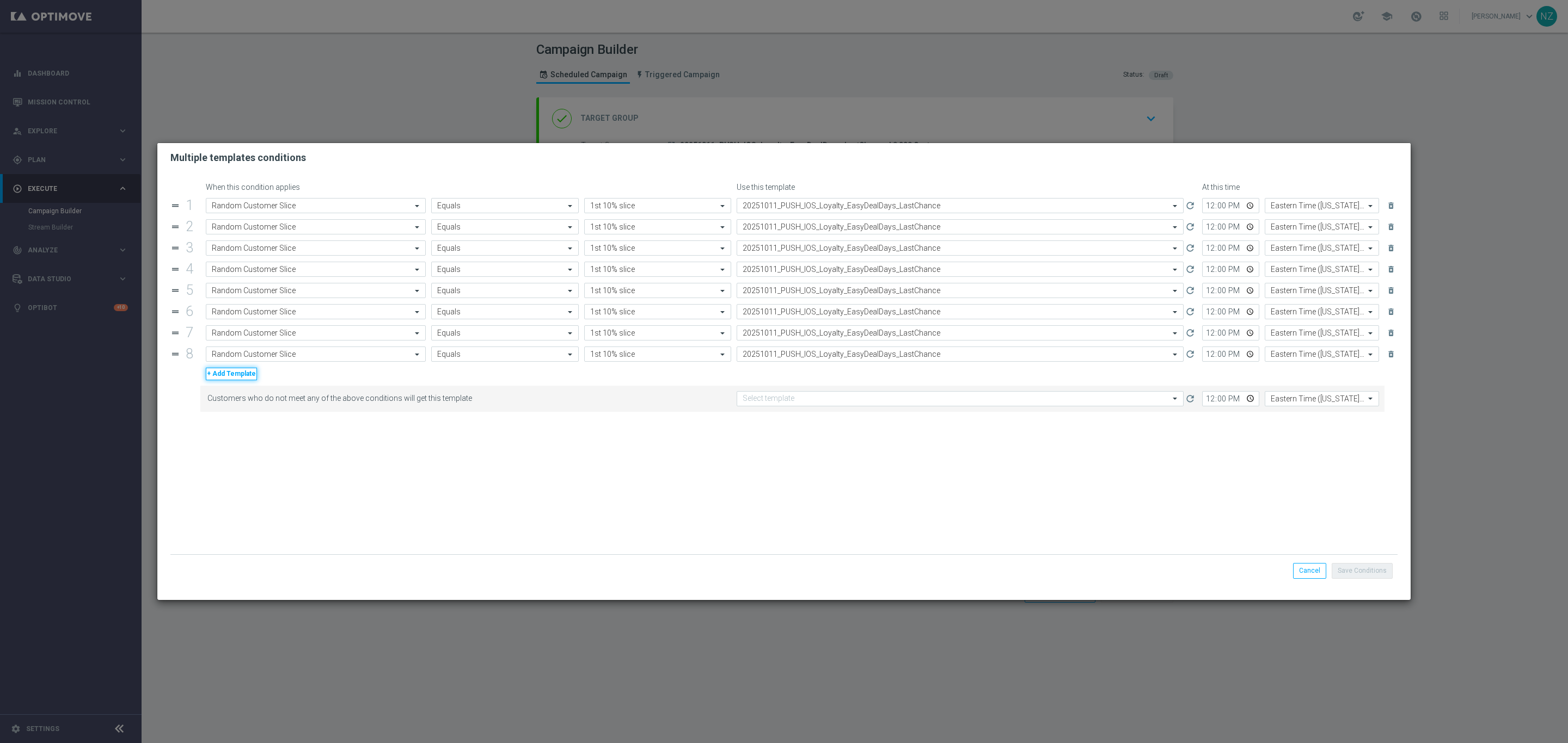
click at [227, 376] on button "+ Add Template" at bounding box center [231, 374] width 51 height 12
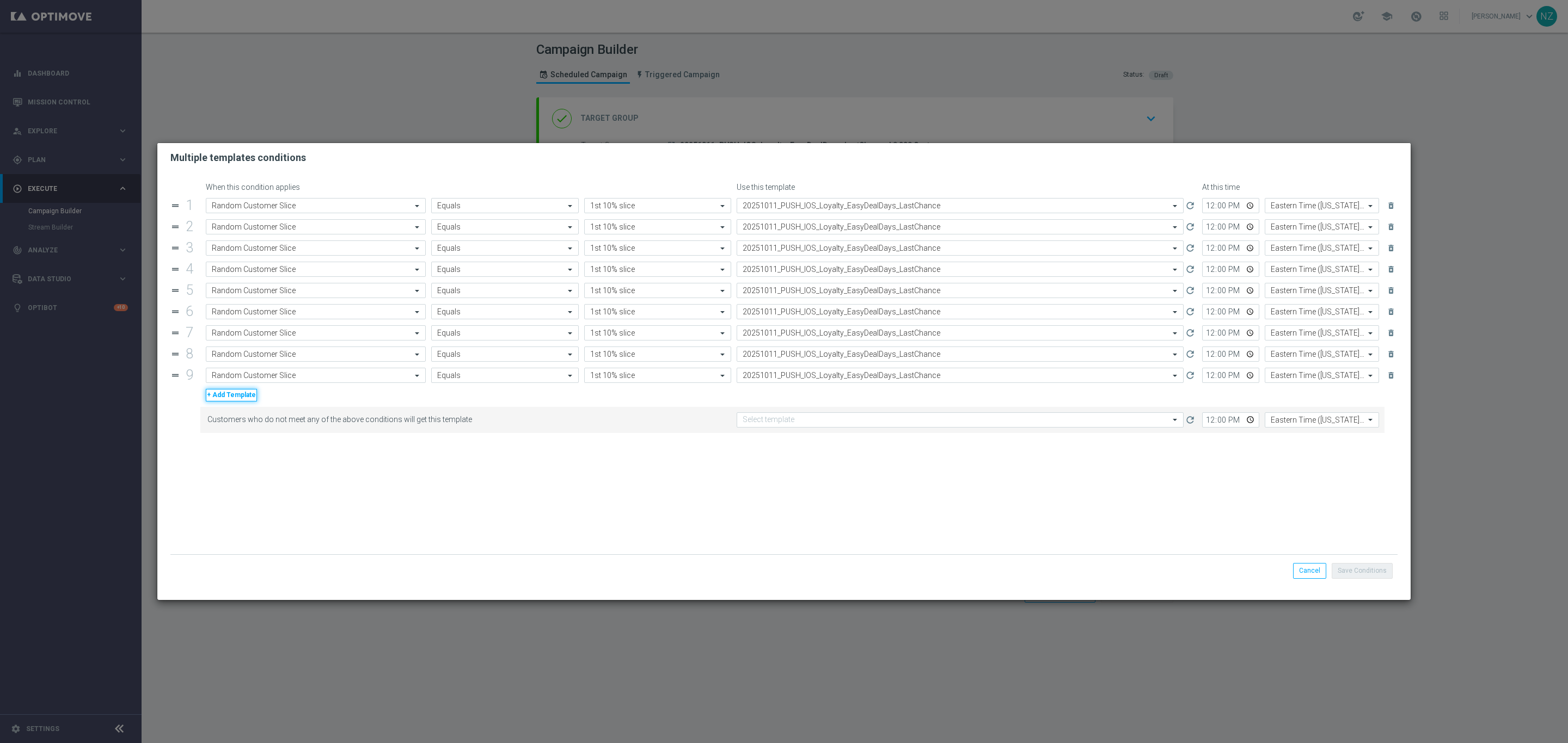
click at [230, 401] on button "+ Add Template" at bounding box center [231, 395] width 51 height 12
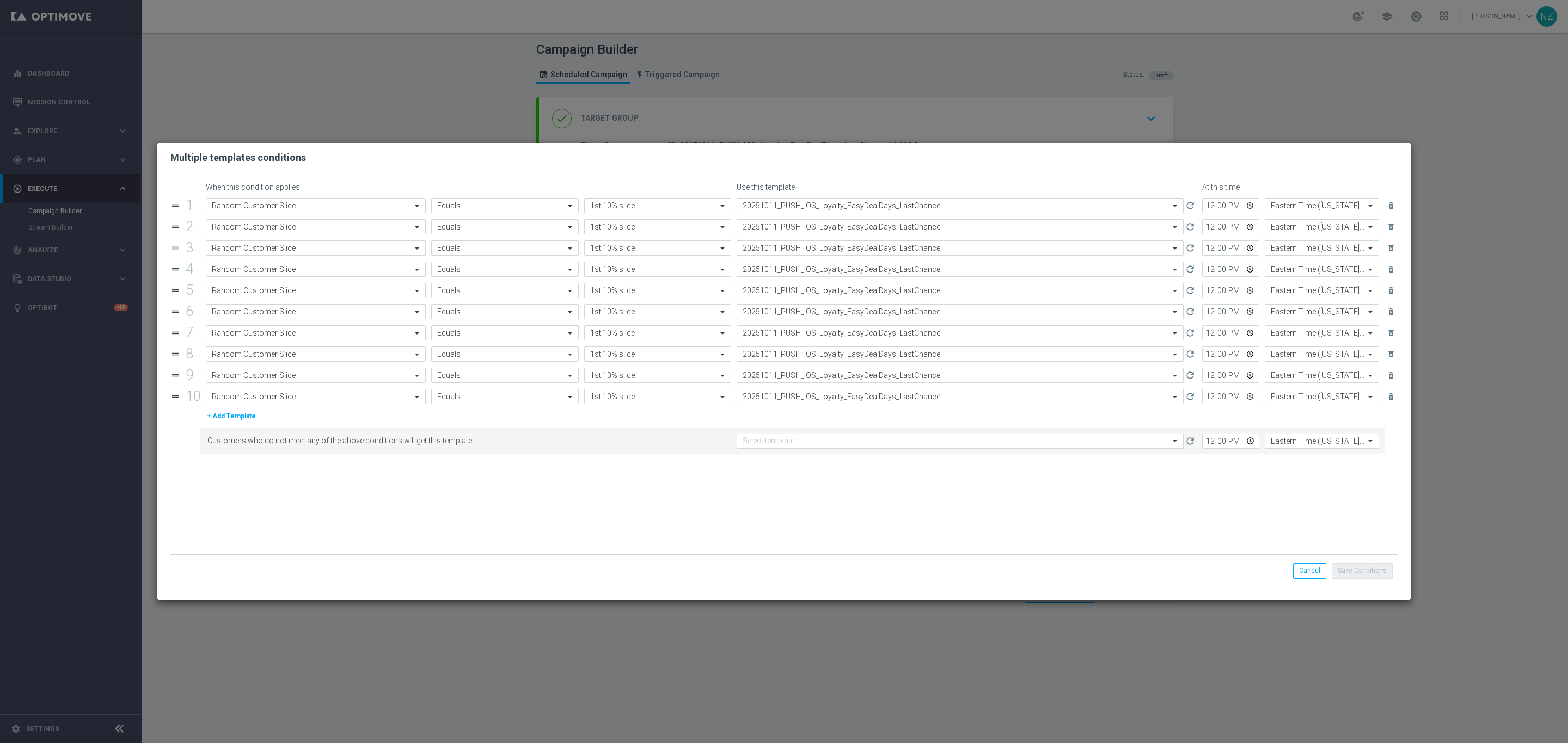
click at [606, 516] on form "When this condition applies Use this template At this time drag_handle 1 Attrib…" at bounding box center [784, 369] width 1227 height 372
click at [616, 227] on input "text" at bounding box center [647, 227] width 113 height 9
click at [622, 242] on label "2nd 10% slice" at bounding box center [610, 243] width 40 height 9
type input "2"
click at [615, 253] on input "text" at bounding box center [647, 248] width 113 height 9
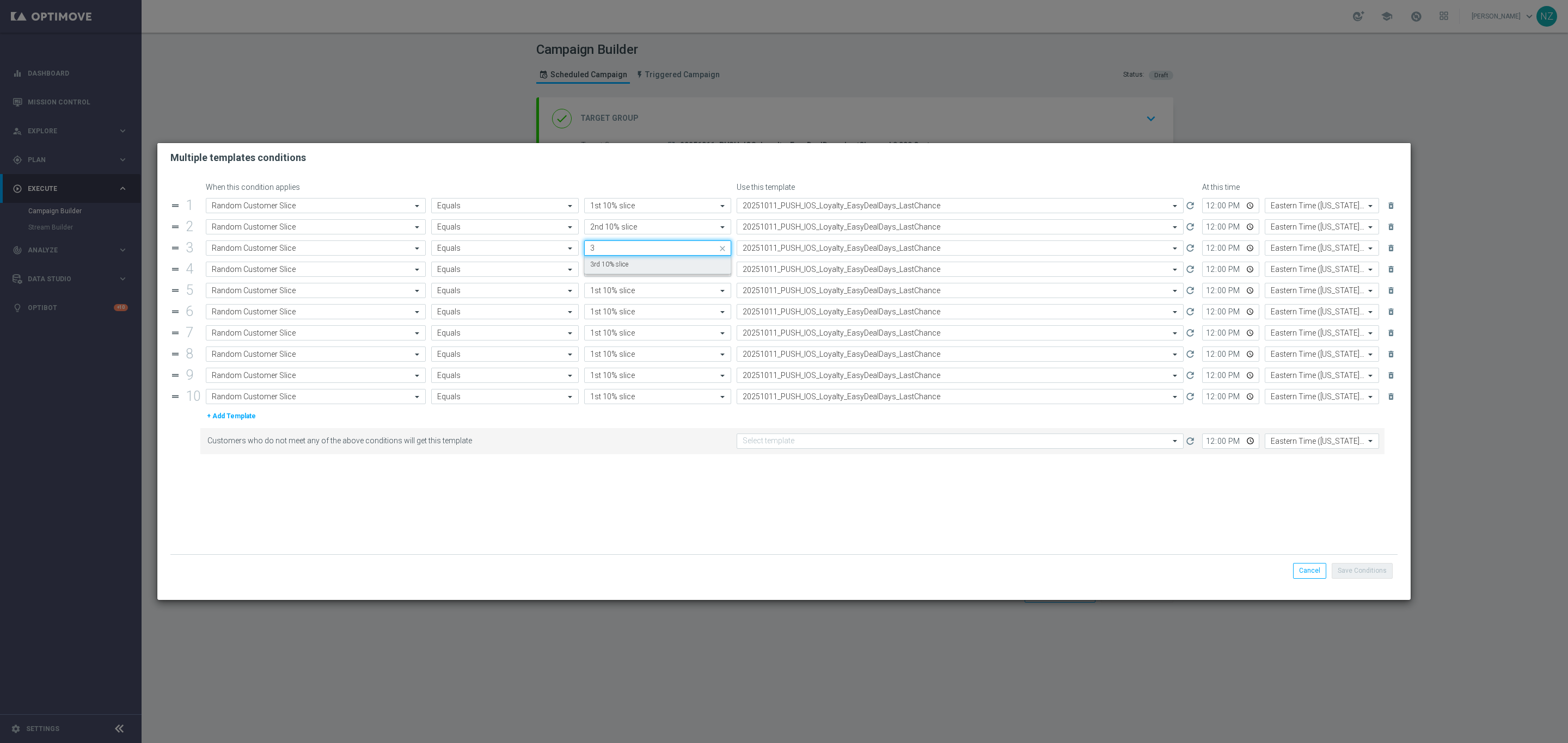
click at [611, 268] on label "3rd 10% slice" at bounding box center [609, 264] width 38 height 9
type input "3"
click at [605, 269] on input "text" at bounding box center [647, 269] width 113 height 9
click at [604, 288] on label "4th 10% slice" at bounding box center [609, 286] width 38 height 9
type input "4"
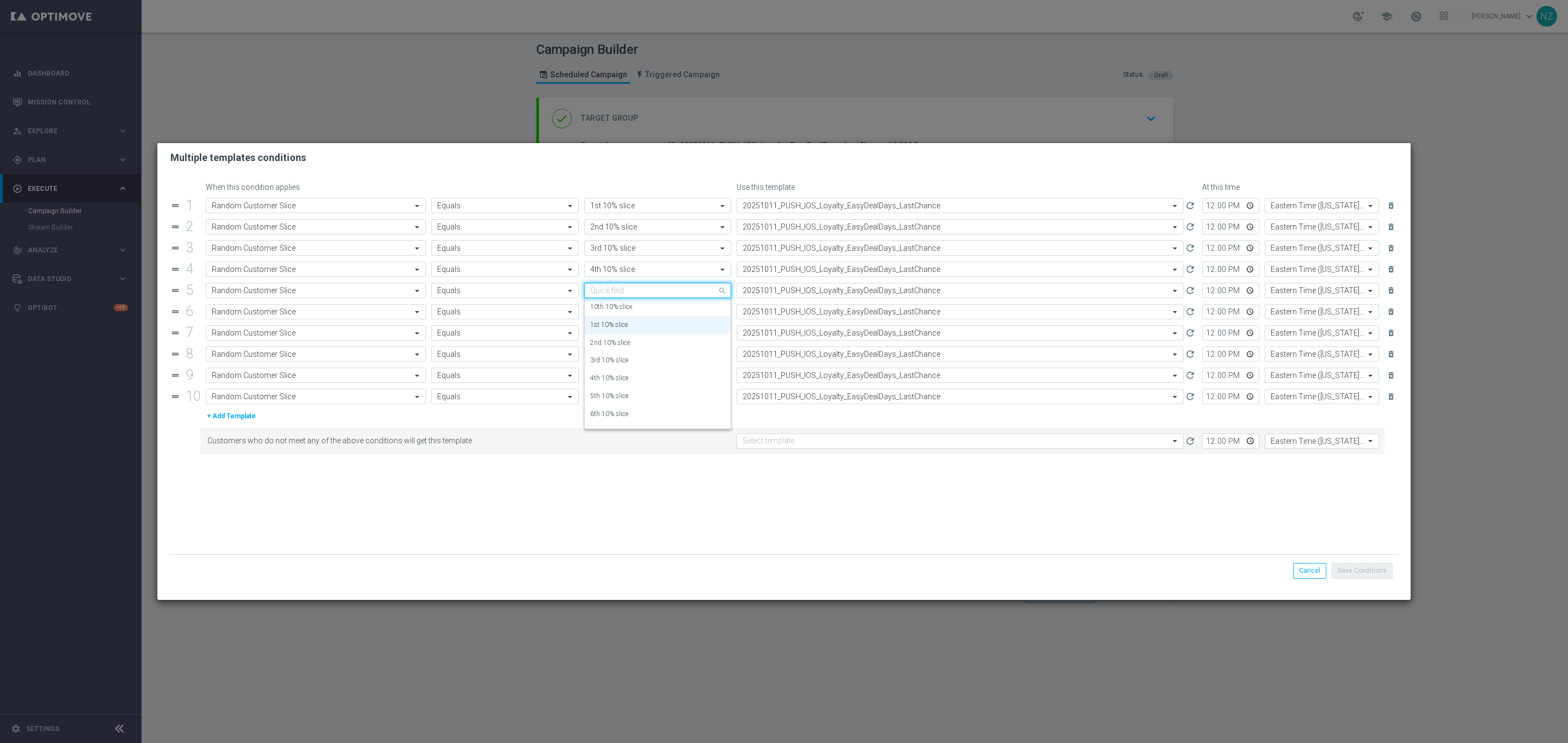
click at [603, 292] on input "text" at bounding box center [647, 290] width 113 height 9
click at [606, 304] on label "5th 10% slice" at bounding box center [609, 307] width 38 height 9
type input "5"
click at [606, 316] on input "text" at bounding box center [647, 312] width 113 height 9
click at [608, 327] on label "6th 10% slice" at bounding box center [609, 328] width 38 height 9
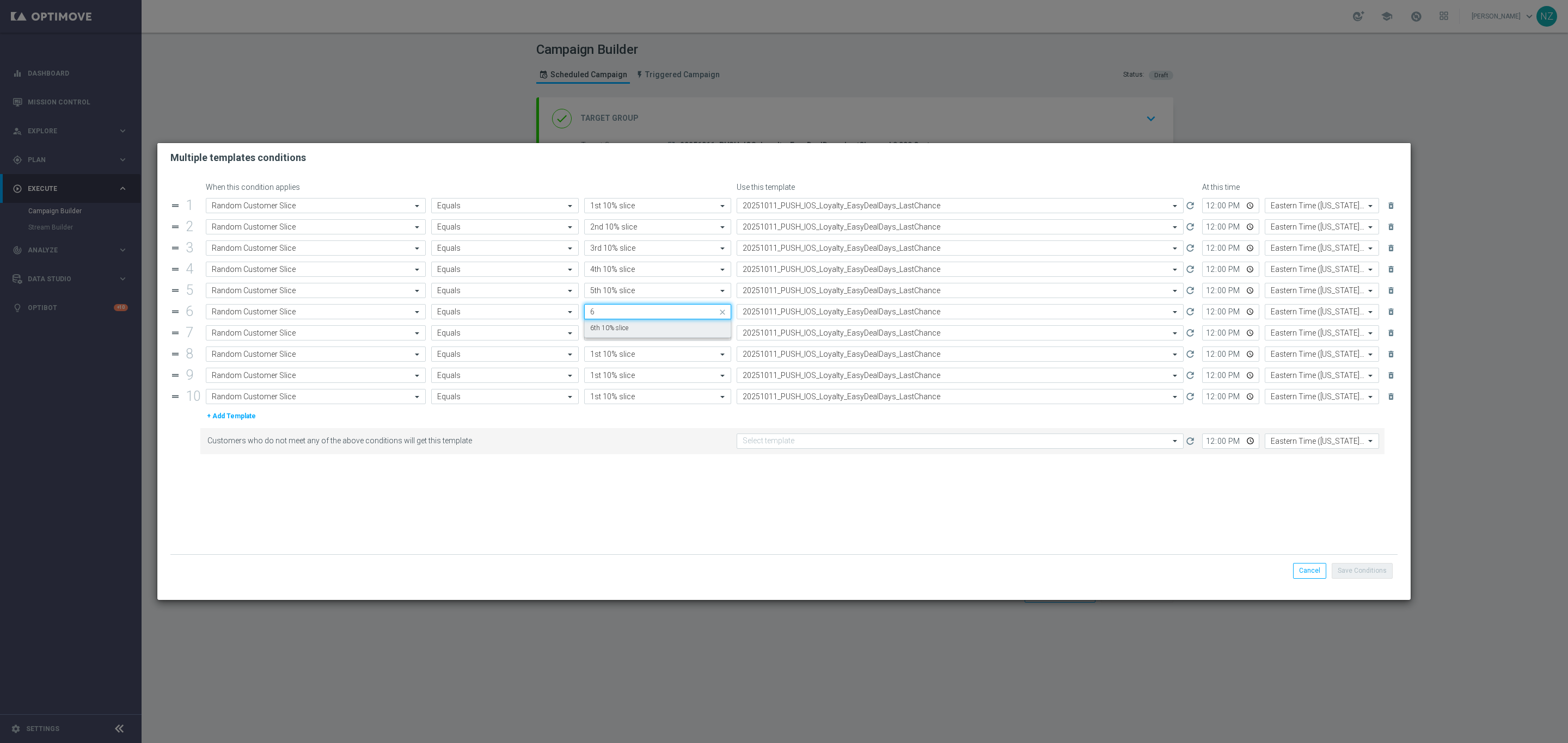
type input "6"
click at [608, 334] on input "text" at bounding box center [647, 333] width 113 height 9
click at [613, 351] on label "7th 10% slice" at bounding box center [609, 349] width 38 height 9
type input "7"
click at [610, 358] on input "text" at bounding box center [647, 354] width 113 height 9
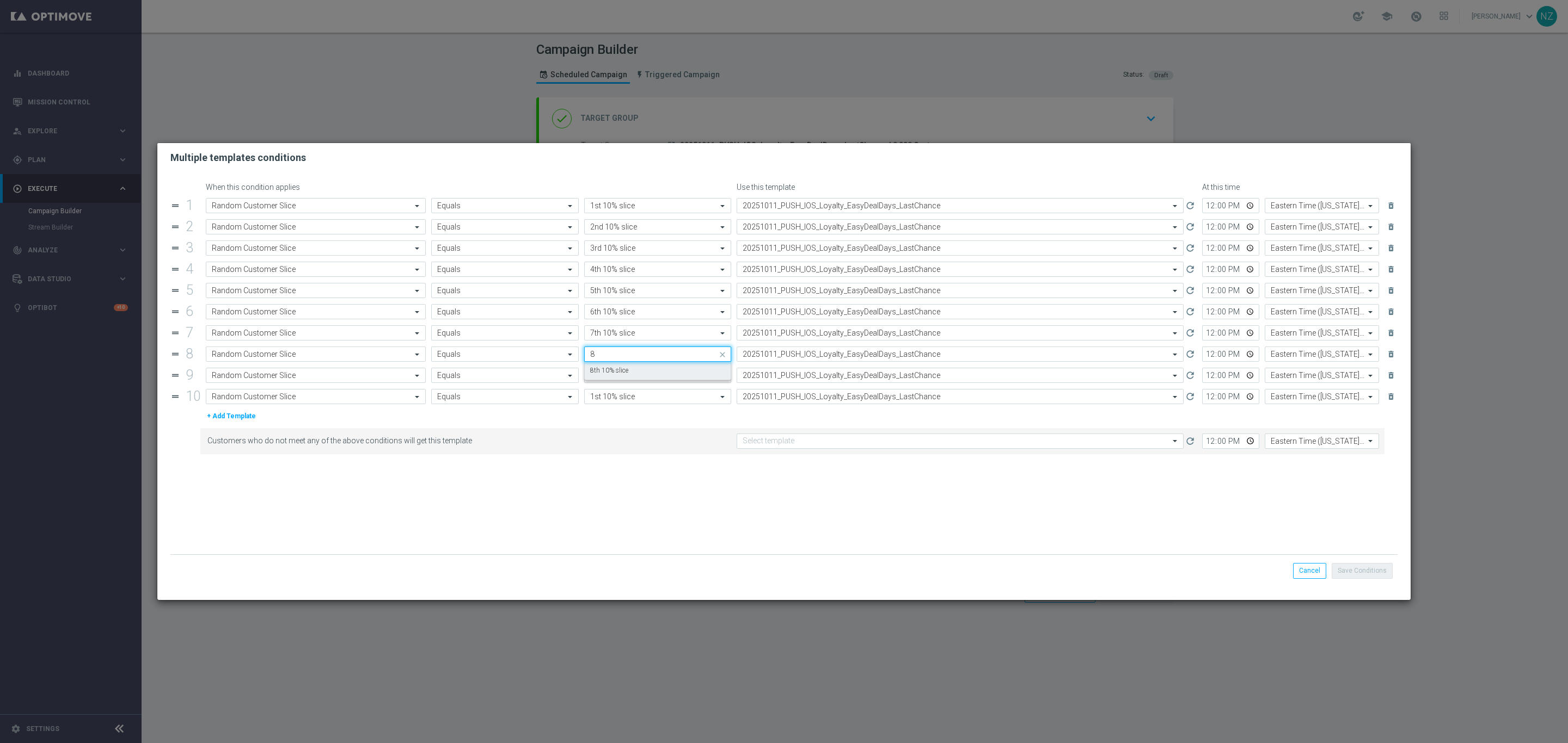
click at [613, 375] on label "8th 10% slice" at bounding box center [609, 371] width 38 height 9
type input "8"
click at [615, 377] on input "text" at bounding box center [647, 375] width 113 height 9
click at [616, 397] on label "9th 10% slice" at bounding box center [609, 392] width 38 height 9
type input "9"
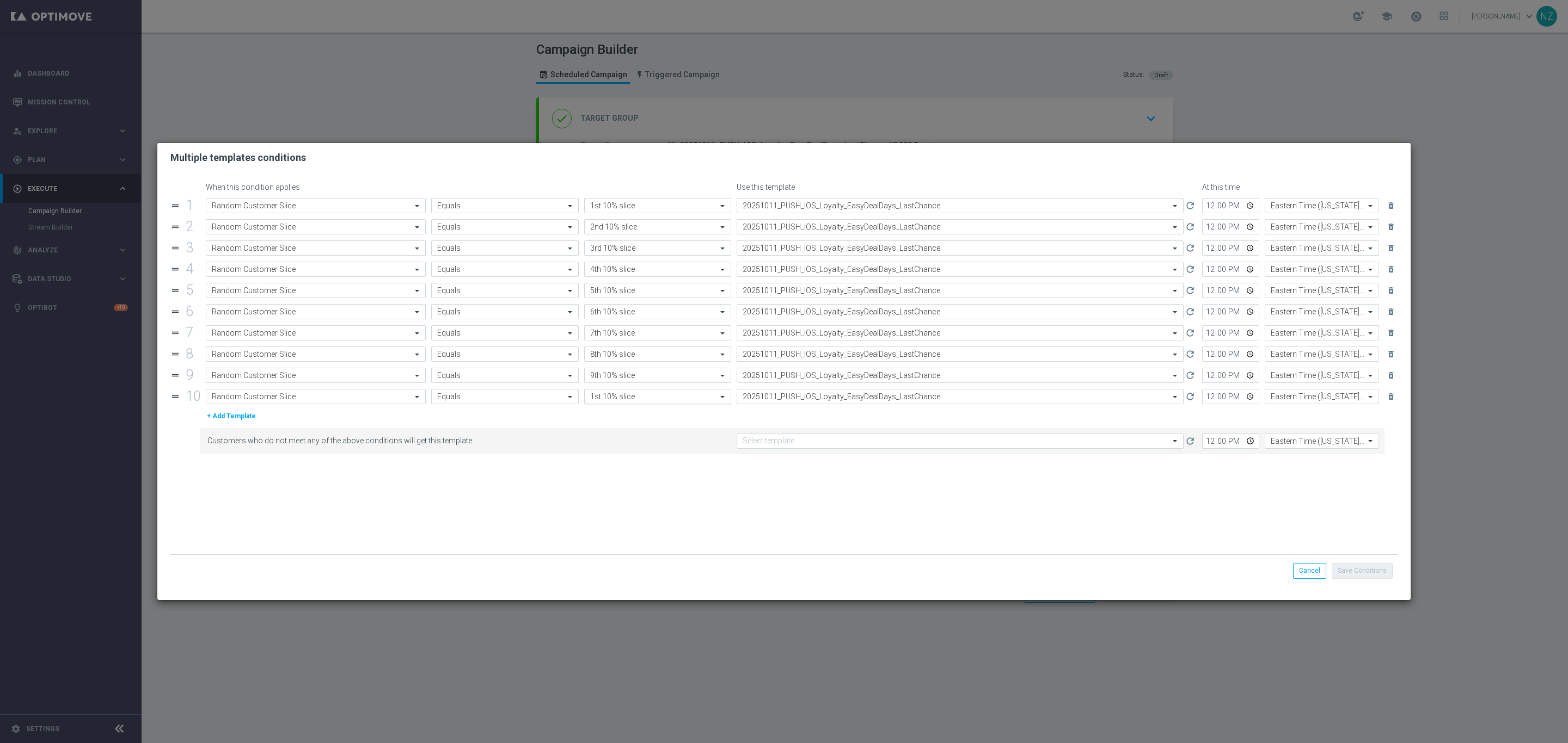
click at [618, 401] on input "text" at bounding box center [647, 397] width 113 height 9
click at [617, 413] on label "10th 10% slice" at bounding box center [611, 413] width 42 height 9
click at [820, 520] on form "When this condition applies Use this template At this time drag_handle 1 Attrib…" at bounding box center [784, 369] width 1227 height 372
drag, startPoint x: 1223, startPoint y: 229, endPoint x: 1229, endPoint y: 226, distance: 6.7
click at [1223, 227] on input "12:00" at bounding box center [1230, 226] width 57 height 15
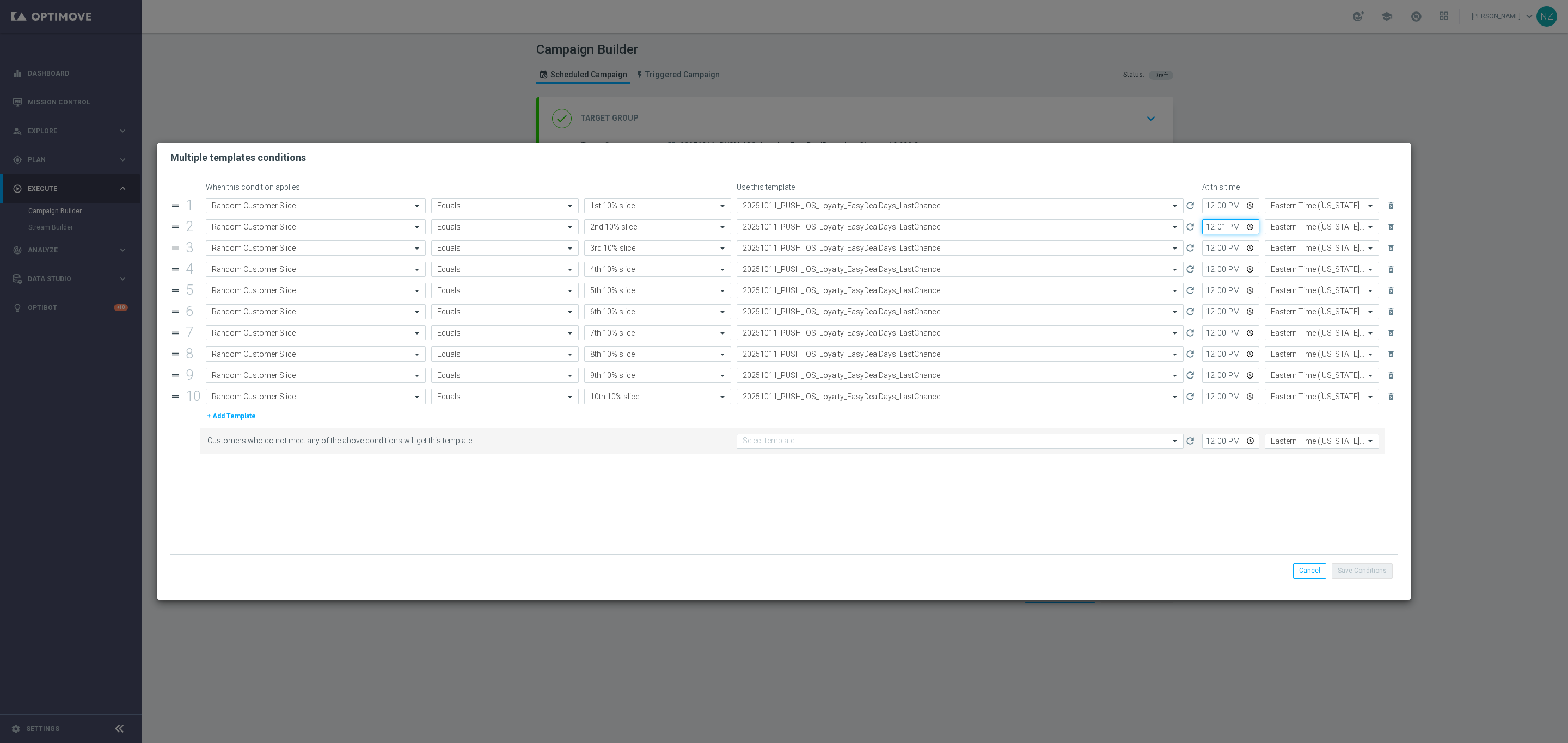
type input "12:15"
click at [1220, 250] on input "12:00" at bounding box center [1230, 247] width 57 height 15
type input "12:30"
click at [1209, 271] on input "12:00" at bounding box center [1230, 269] width 57 height 15
type input "13:00"
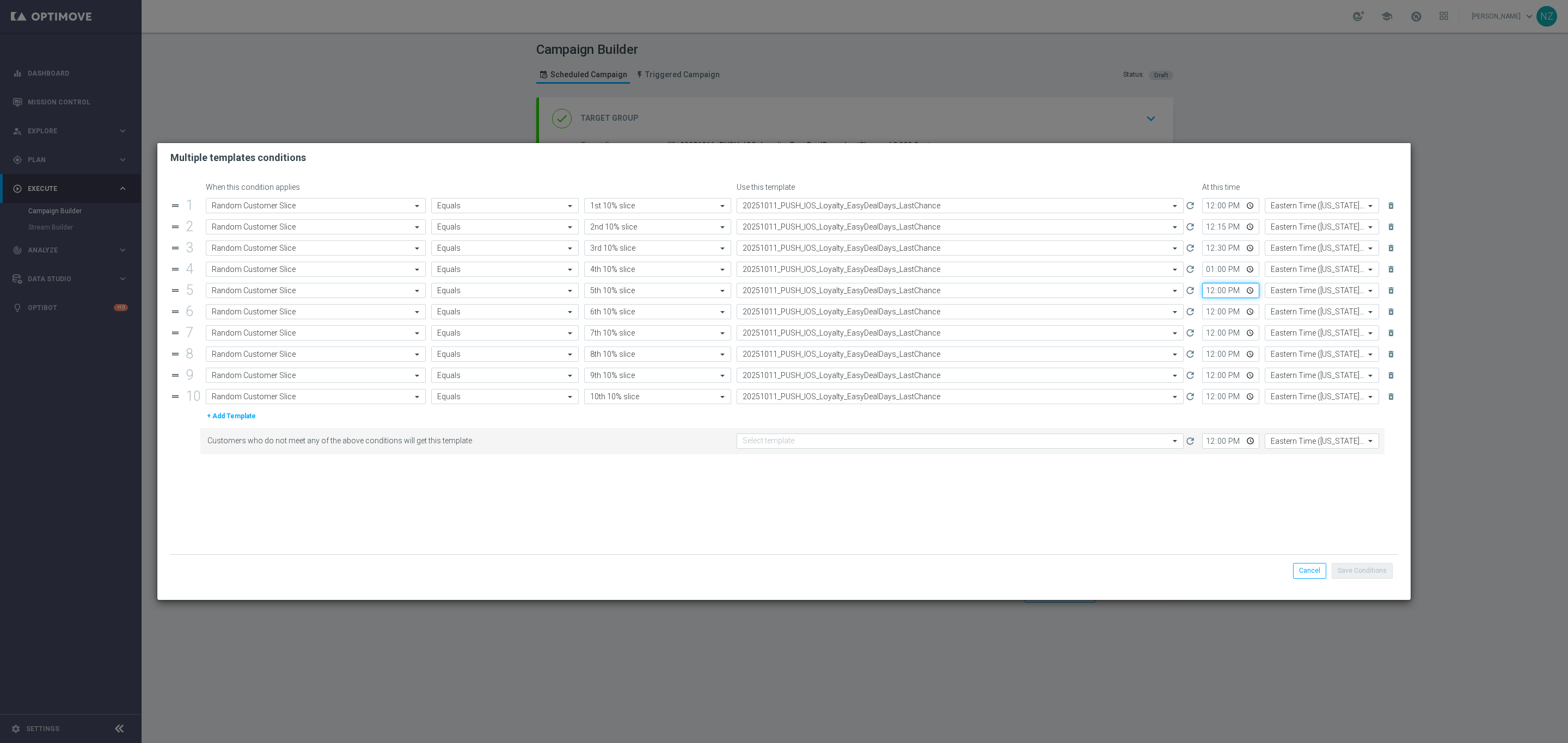
click at [1211, 287] on input "12:00" at bounding box center [1230, 290] width 57 height 15
click at [1227, 290] on input "13:00" at bounding box center [1230, 290] width 57 height 15
click at [1224, 292] on input "13:00" at bounding box center [1230, 290] width 57 height 15
type input "13:15"
click at [1204, 316] on input "12:00" at bounding box center [1230, 311] width 57 height 15
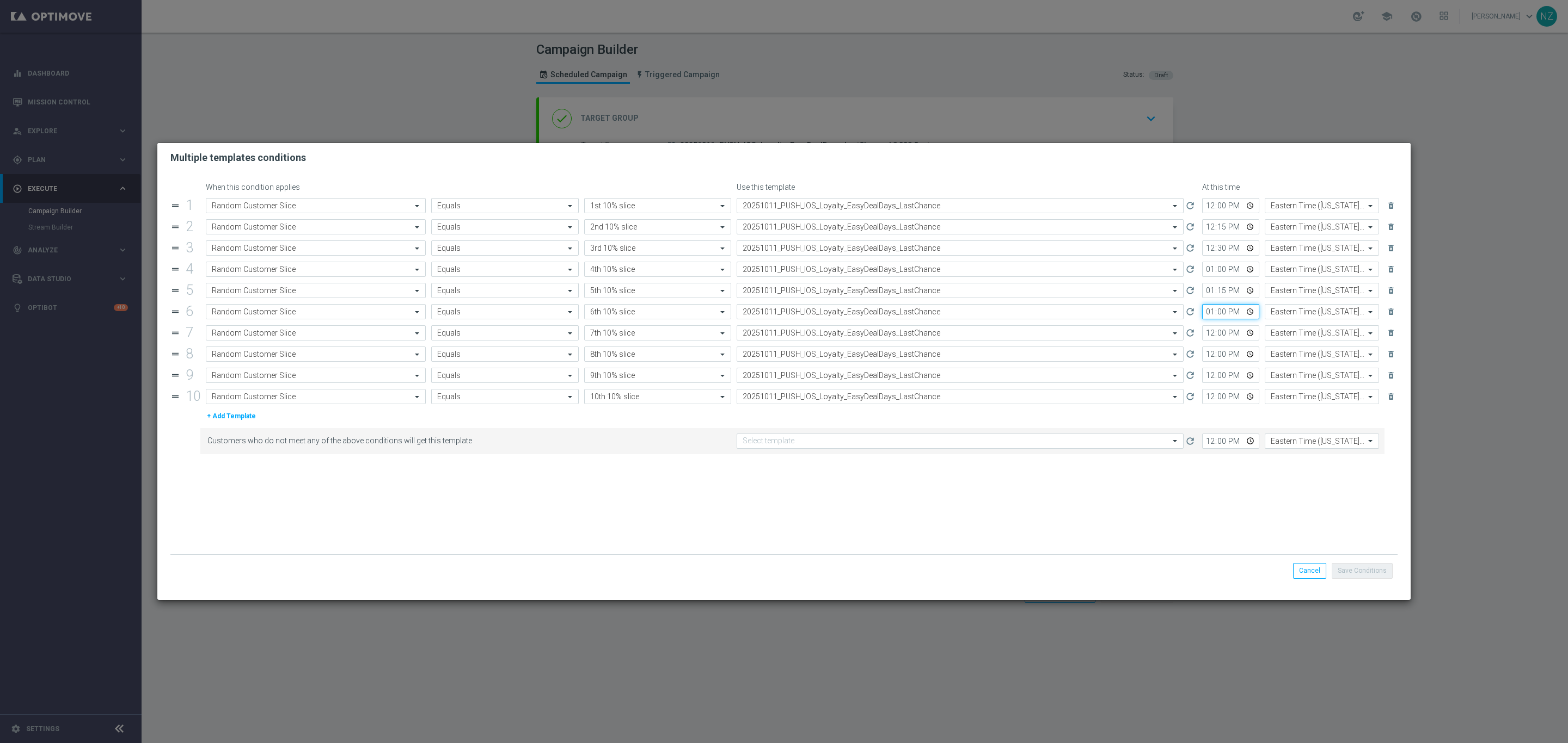
click at [1225, 315] on input "13:00" at bounding box center [1230, 311] width 57 height 15
type input "13:30"
click at [1206, 273] on input "13:00" at bounding box center [1230, 269] width 57 height 15
type input "12:45"
click at [1220, 292] on input "13:15" at bounding box center [1230, 290] width 57 height 15
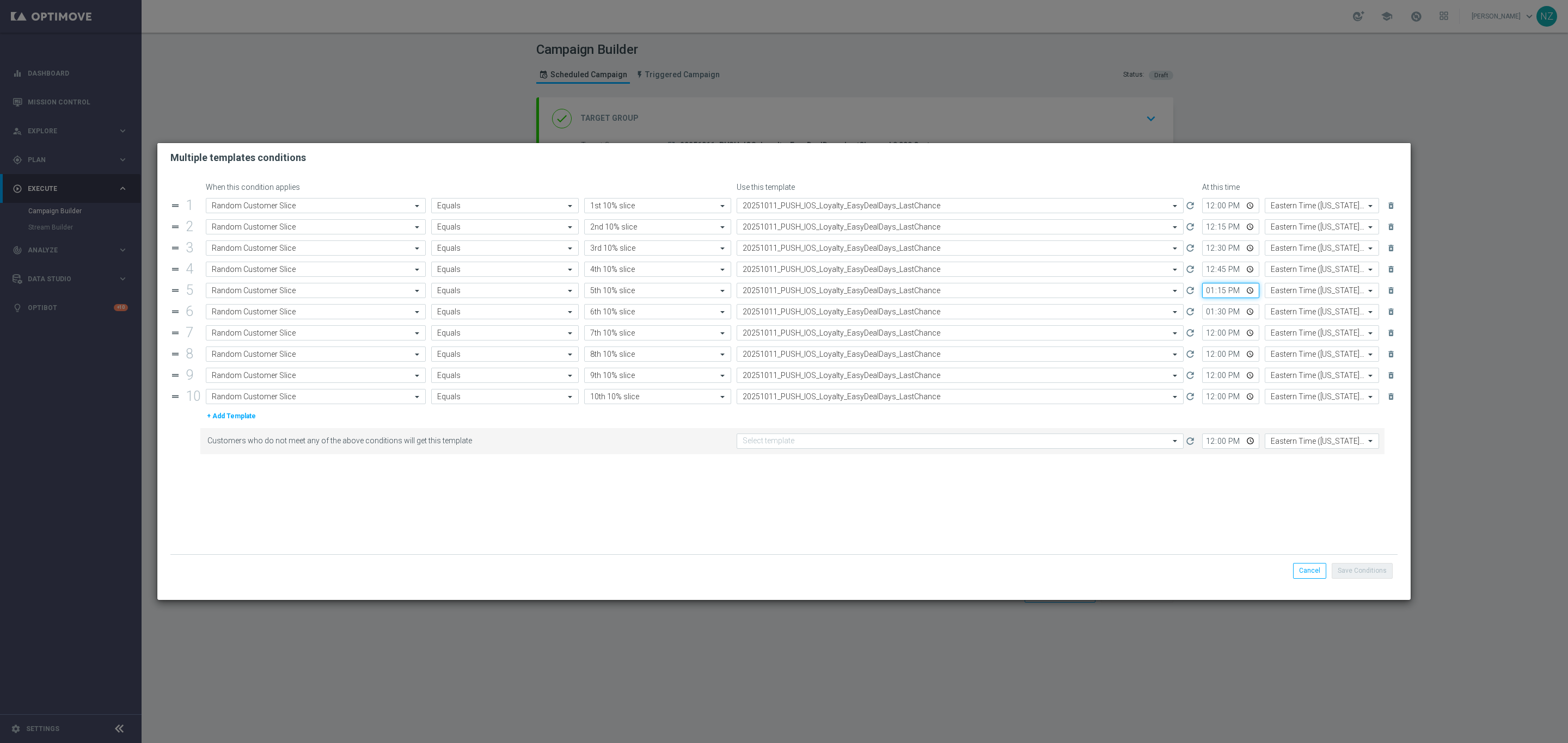
type input "13:00"
click at [1222, 314] on input "13:30" at bounding box center [1230, 311] width 57 height 15
type input "13:15"
click at [1209, 338] on input "12:00" at bounding box center [1230, 332] width 57 height 15
click at [1217, 336] on input "13:00" at bounding box center [1230, 332] width 57 height 15
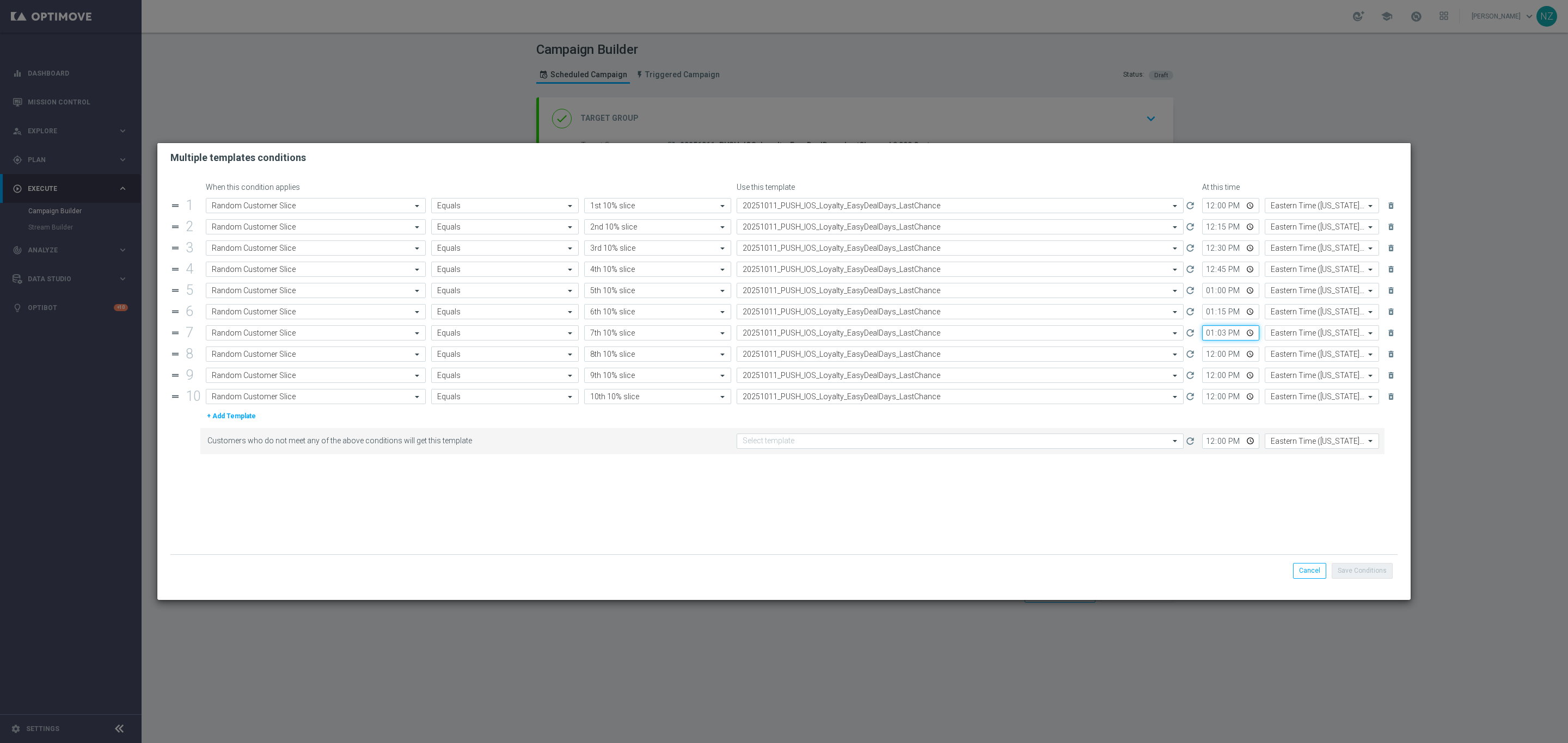
type input "13:30"
click at [1207, 358] on input "12:00" at bounding box center [1230, 354] width 57 height 15
click at [1222, 351] on input "13:00" at bounding box center [1230, 354] width 57 height 15
type input "13:45"
click at [1207, 377] on input "12:00" at bounding box center [1230, 375] width 57 height 15
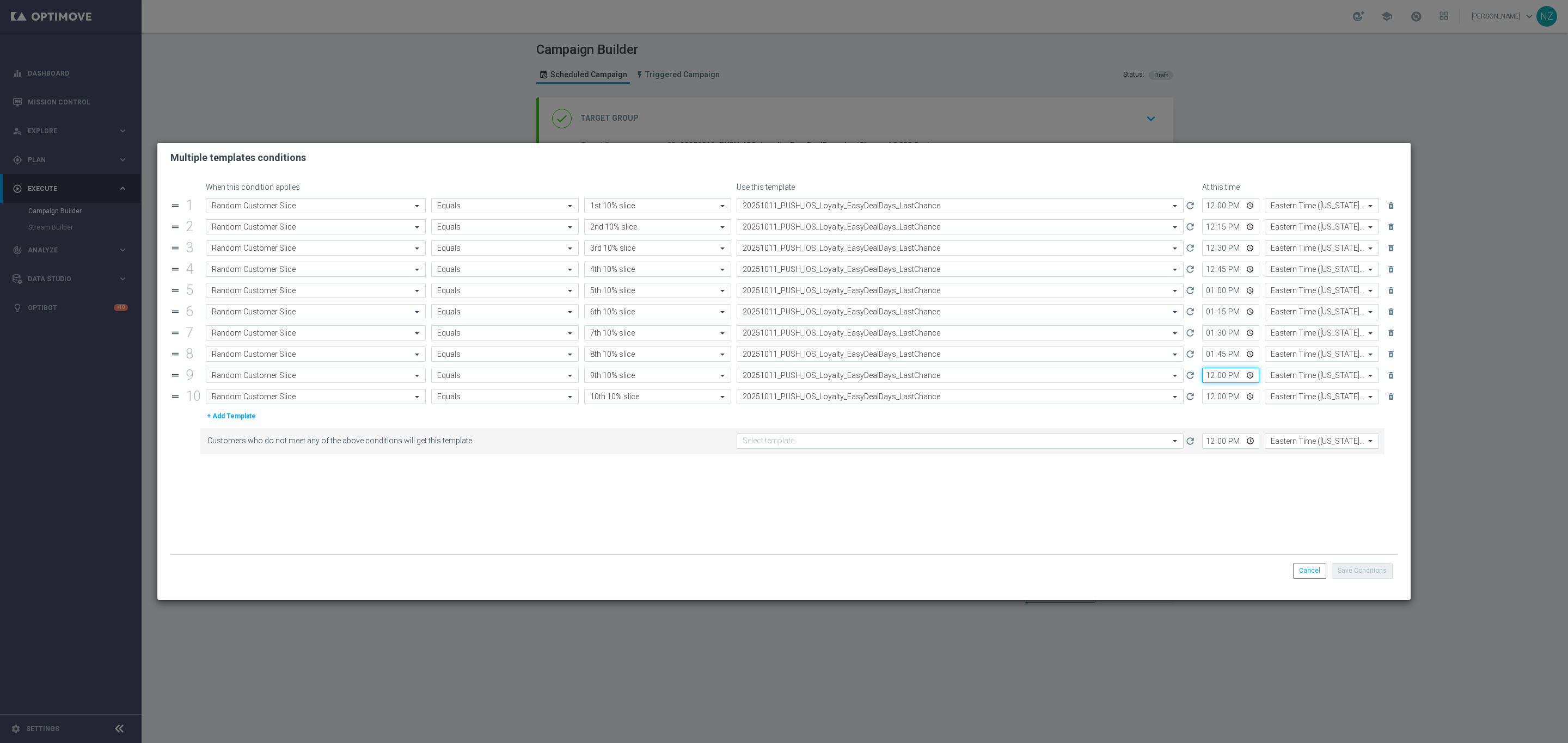
type input "14:00"
click at [1210, 401] on input "12:00" at bounding box center [1230, 396] width 57 height 15
type input "14:15"
click at [1207, 449] on input "12:00" at bounding box center [1230, 441] width 57 height 15
type input "14:30"
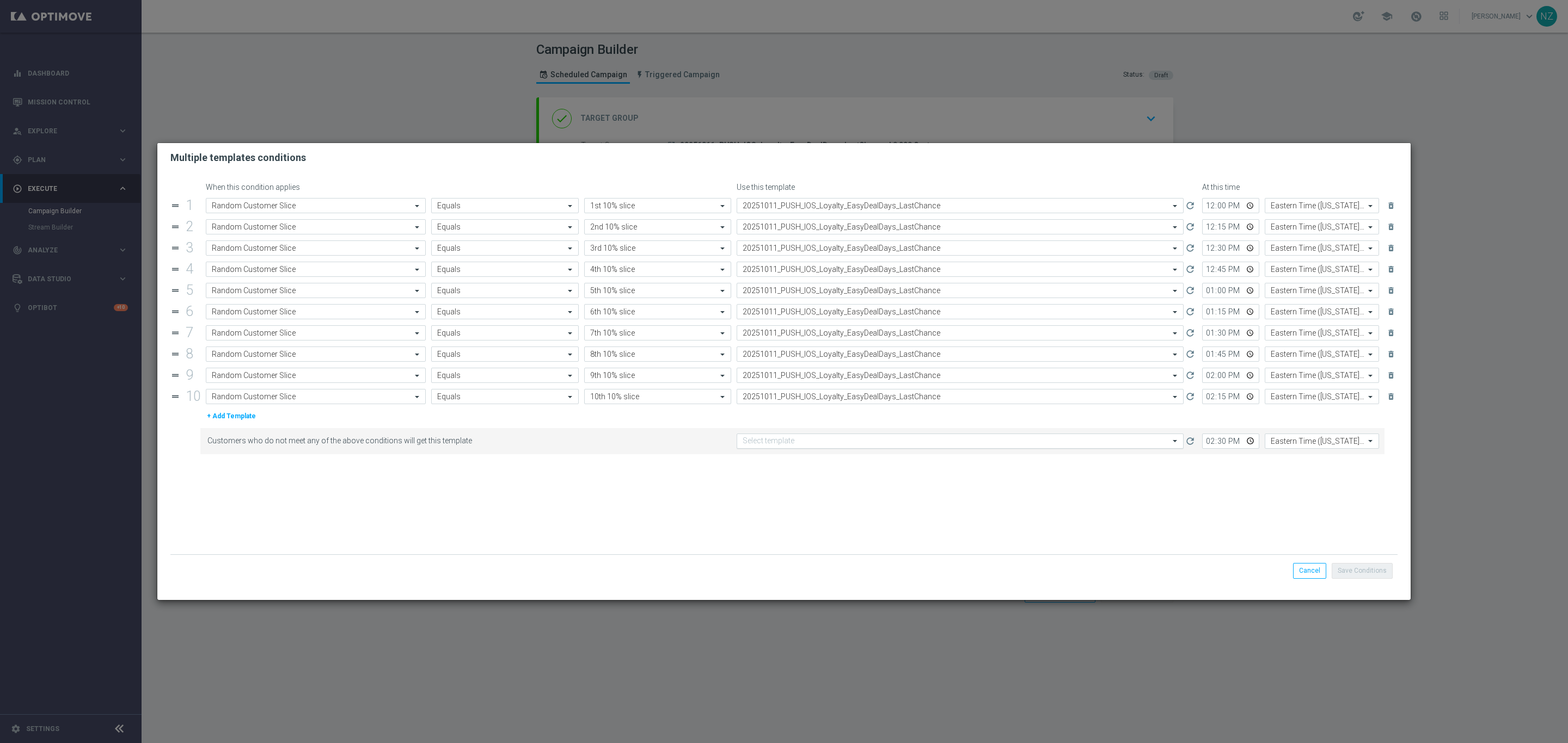
click at [1124, 446] on input "text" at bounding box center [949, 441] width 413 height 9
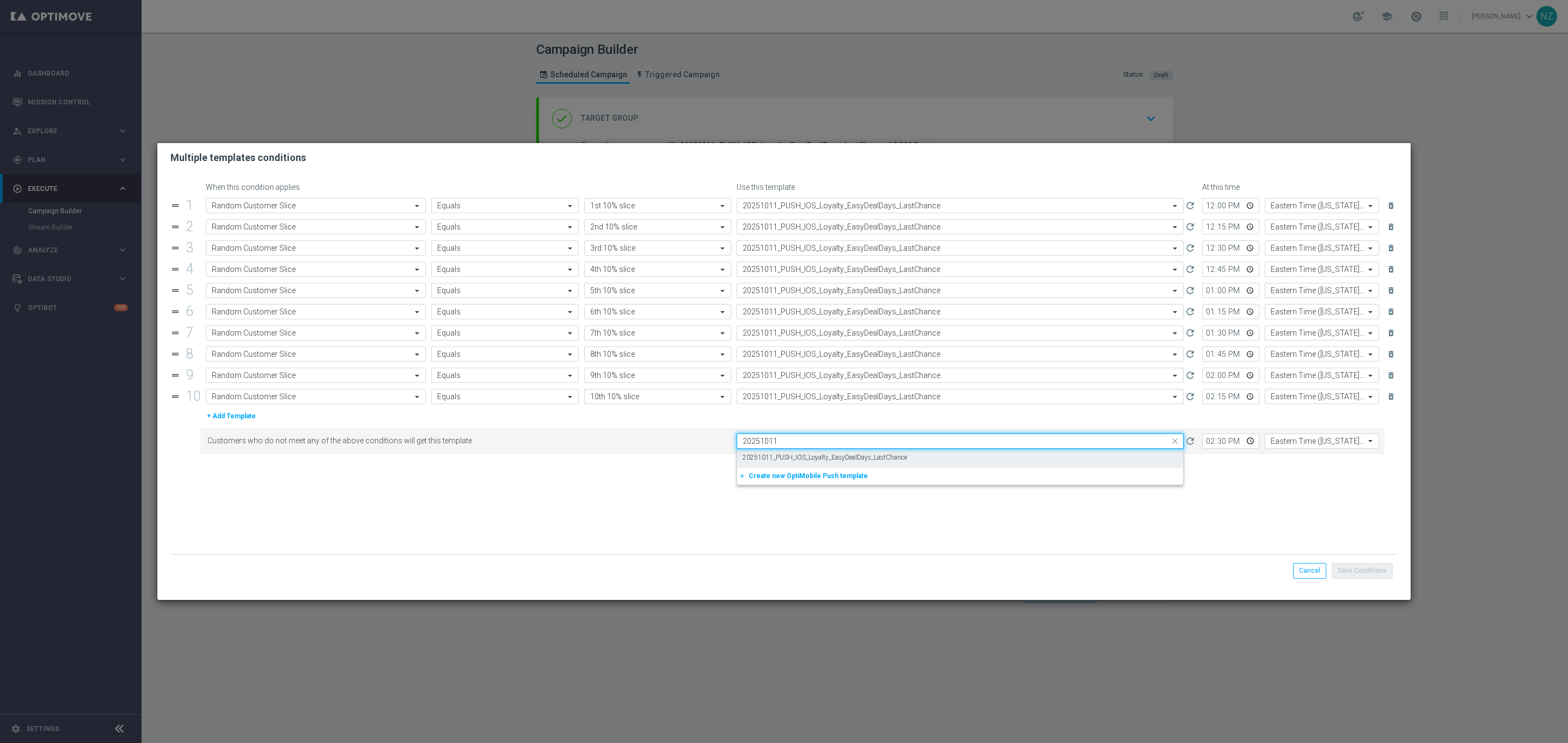
click at [992, 462] on div "20251011_PUSH_IOS_Loyalty_EasyDealDays_LastChance" at bounding box center [960, 458] width 435 height 18
type input "20251011"
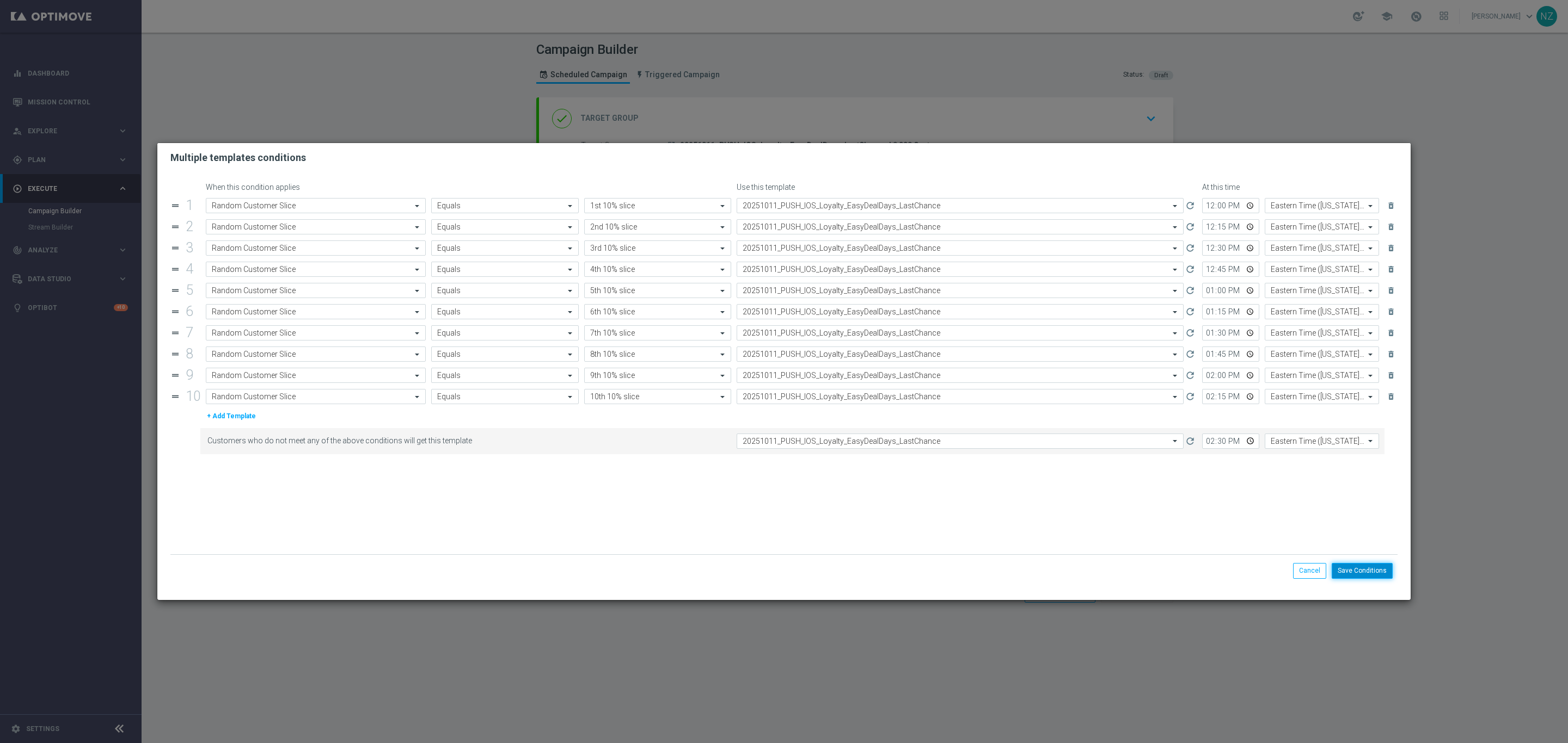
click at [1347, 575] on button "Save Conditions" at bounding box center [1362, 570] width 61 height 15
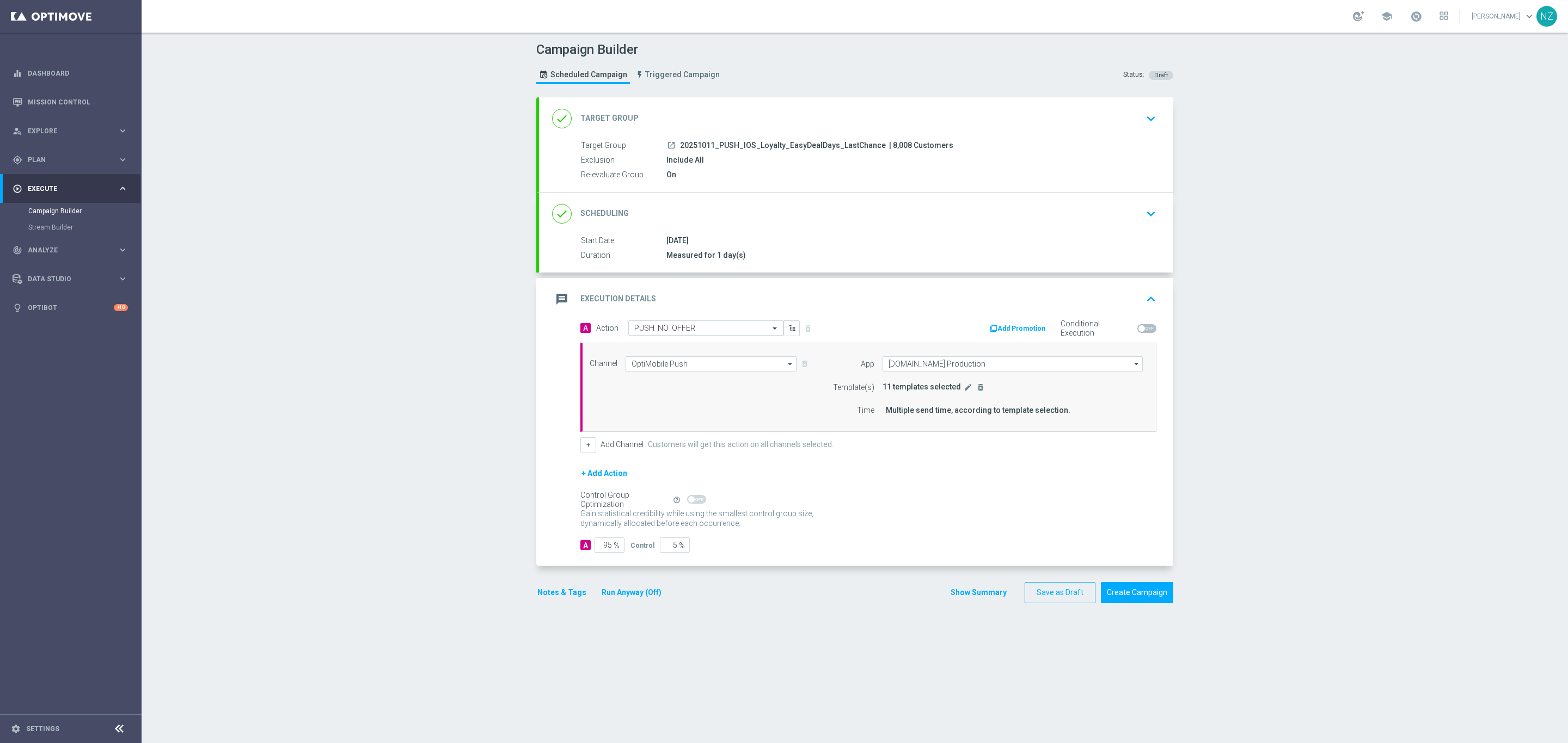
click at [1265, 409] on div "Campaign Builder Scheduled Campaign Triggered Campaign Status: Draft done Targe…" at bounding box center [854, 387] width 1426 height 710
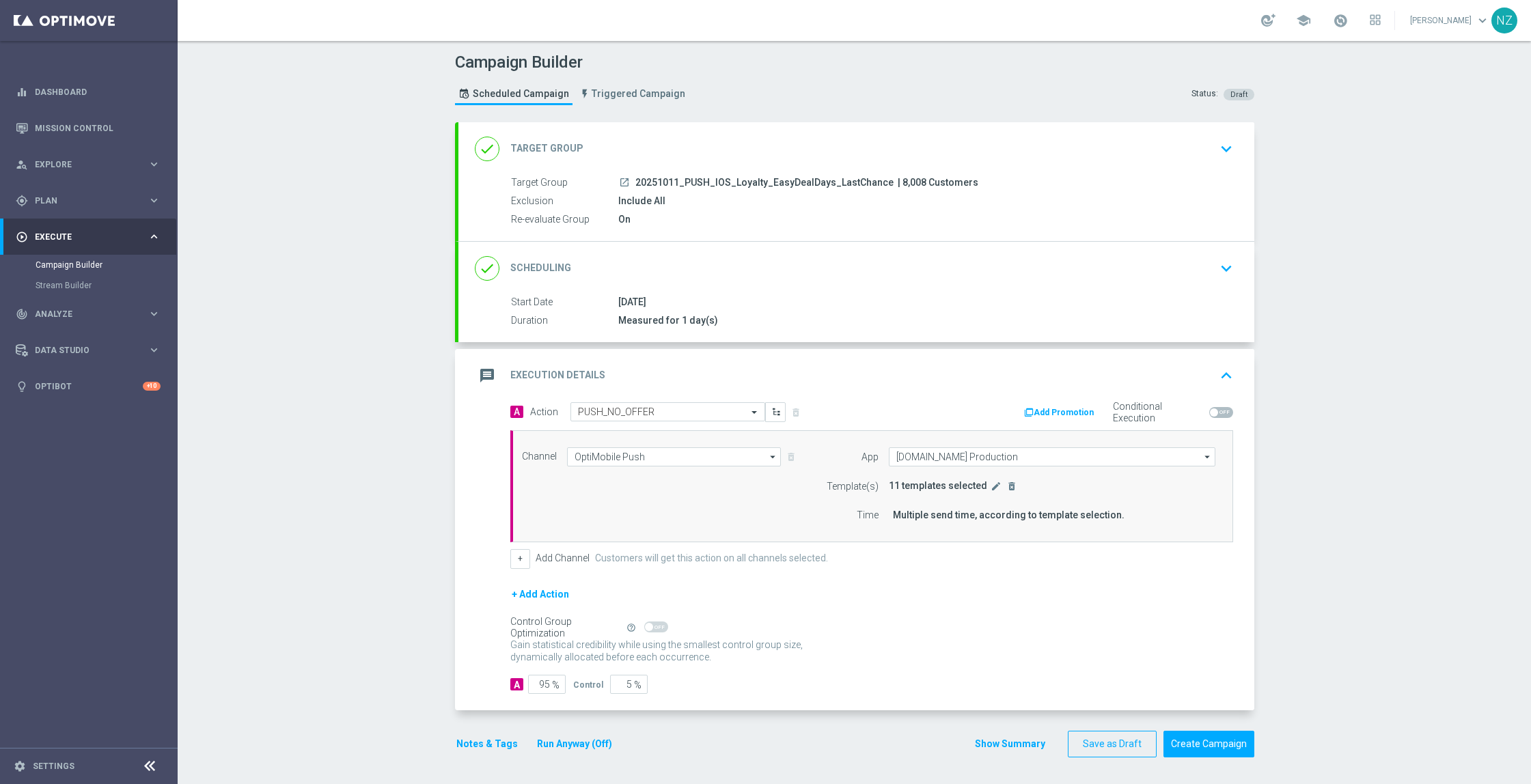
click at [483, 737] on button "Notes & Tags" at bounding box center [486, 744] width 64 height 17
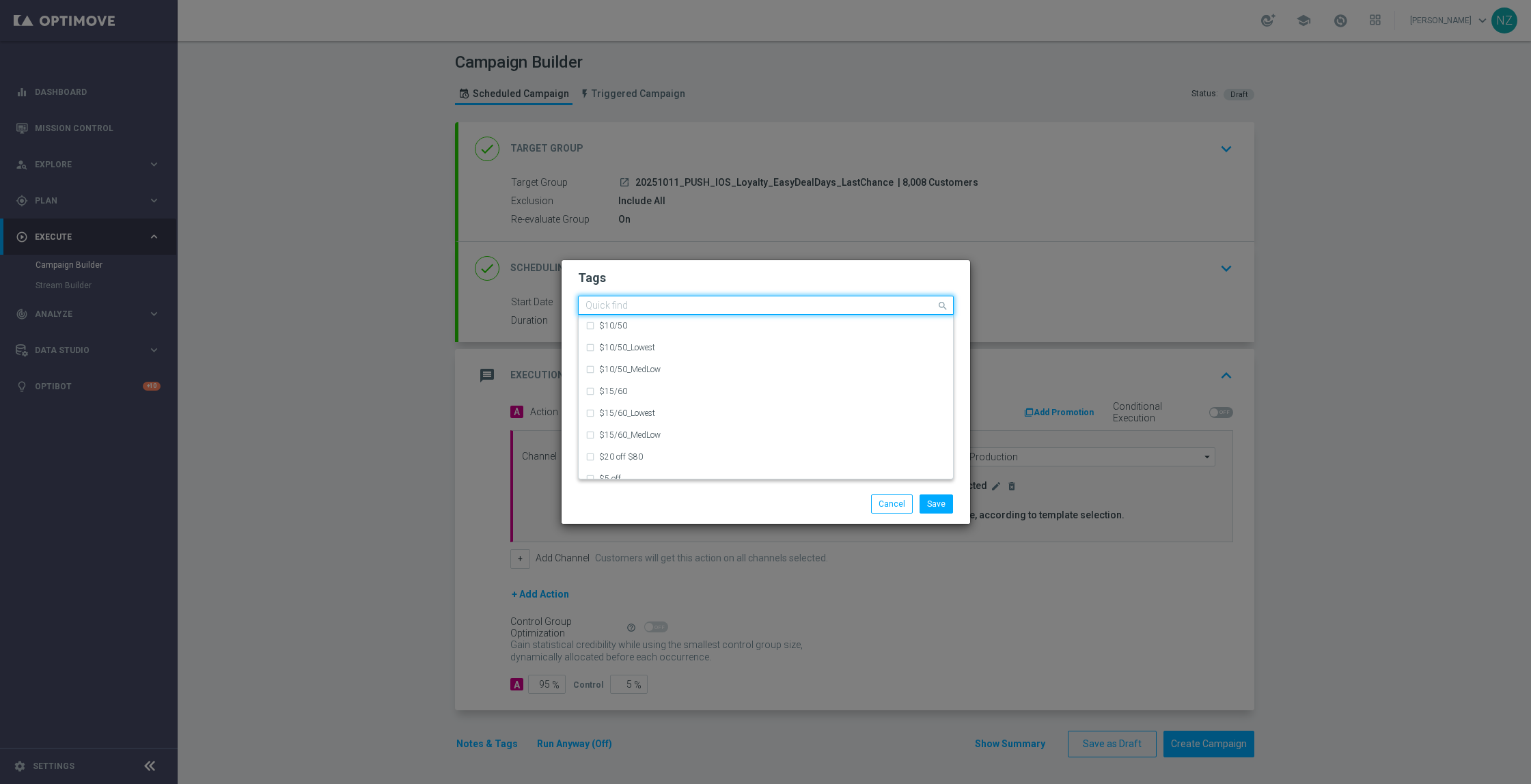
click at [663, 314] on div "Quick find" at bounding box center [765, 305] width 375 height 19
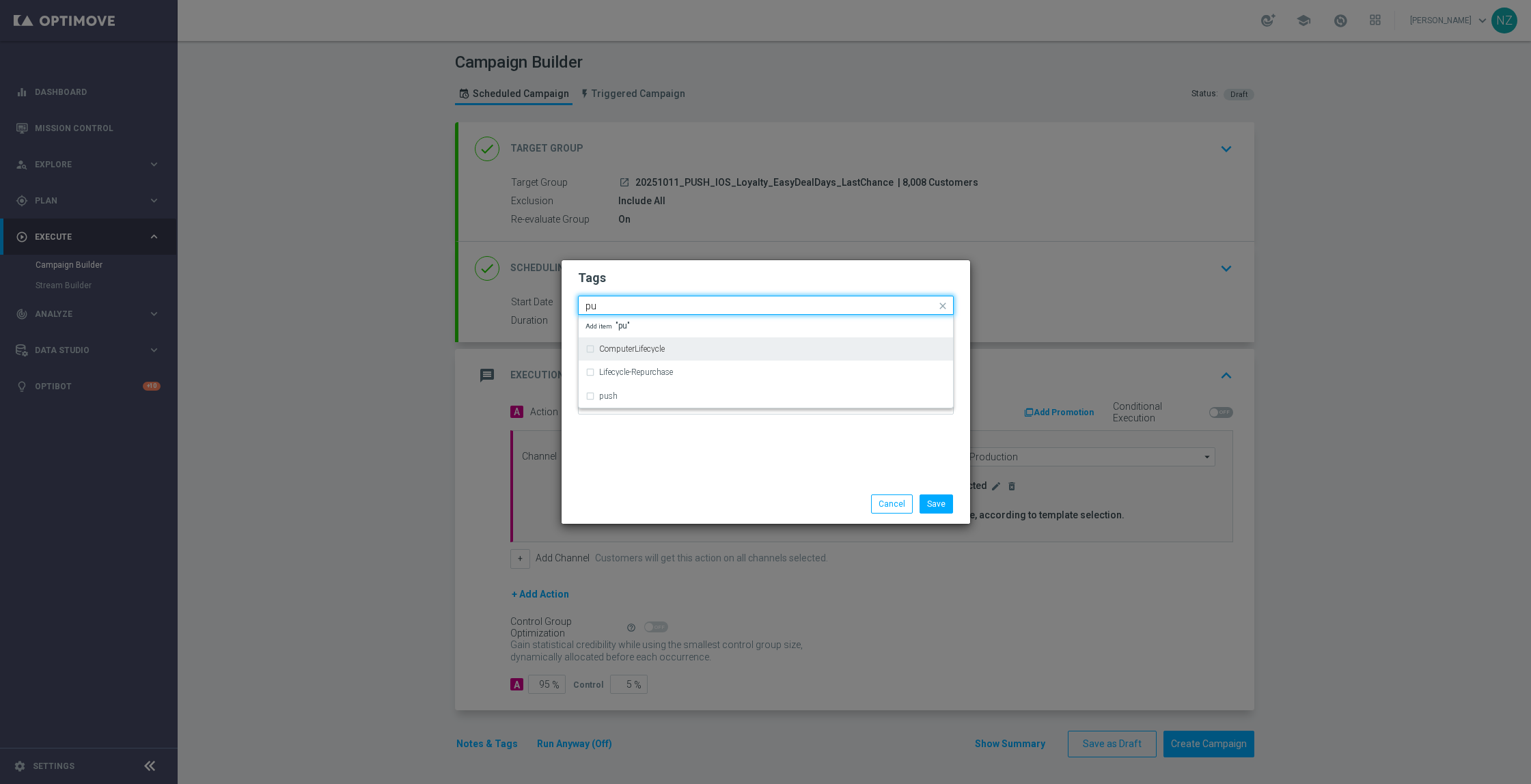
type input "p"
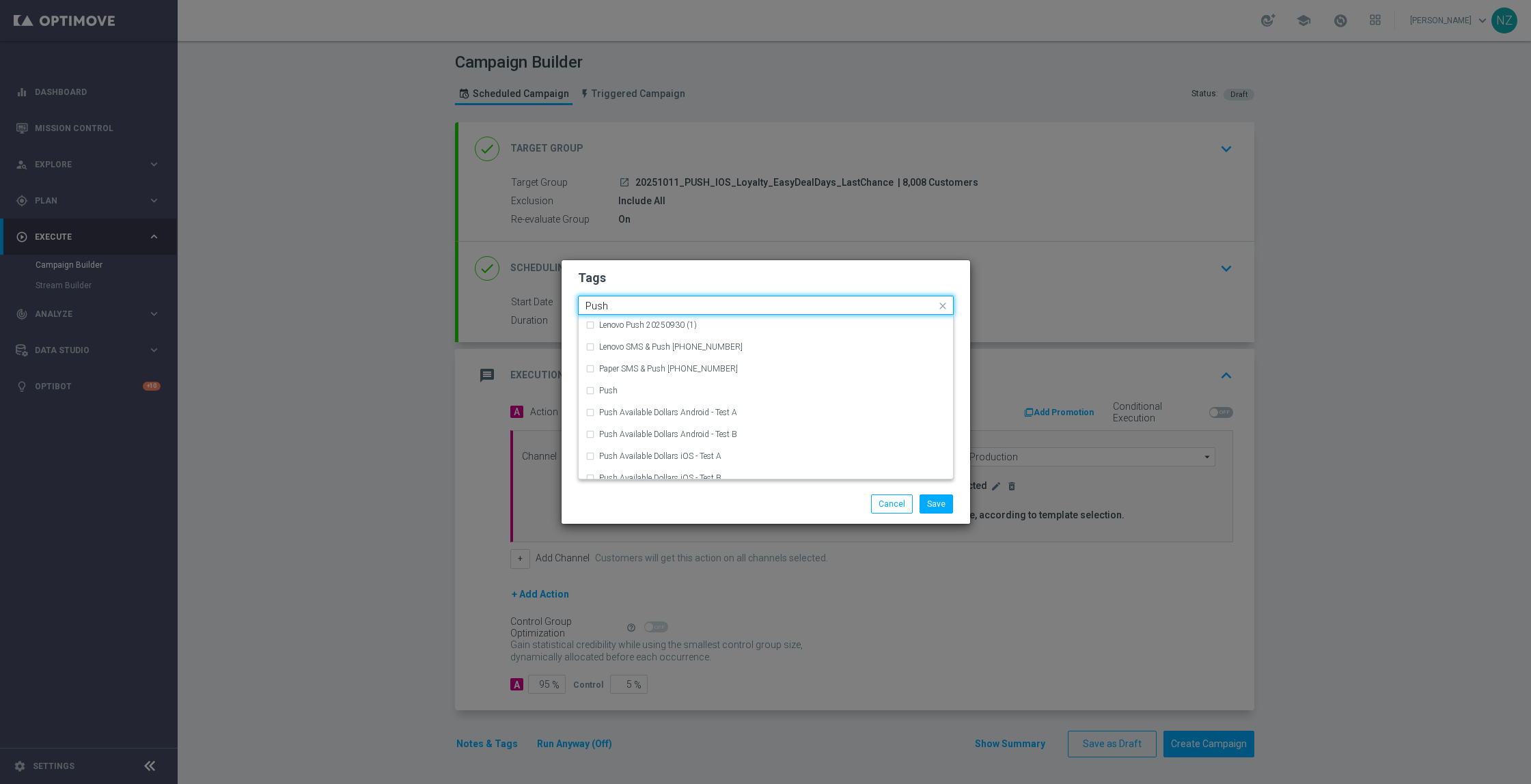
scroll to position [382, 0]
click at [594, 385] on div "Push" at bounding box center [766, 381] width 361 height 22
click at [648, 300] on input "Push" at bounding box center [760, 306] width 351 height 12
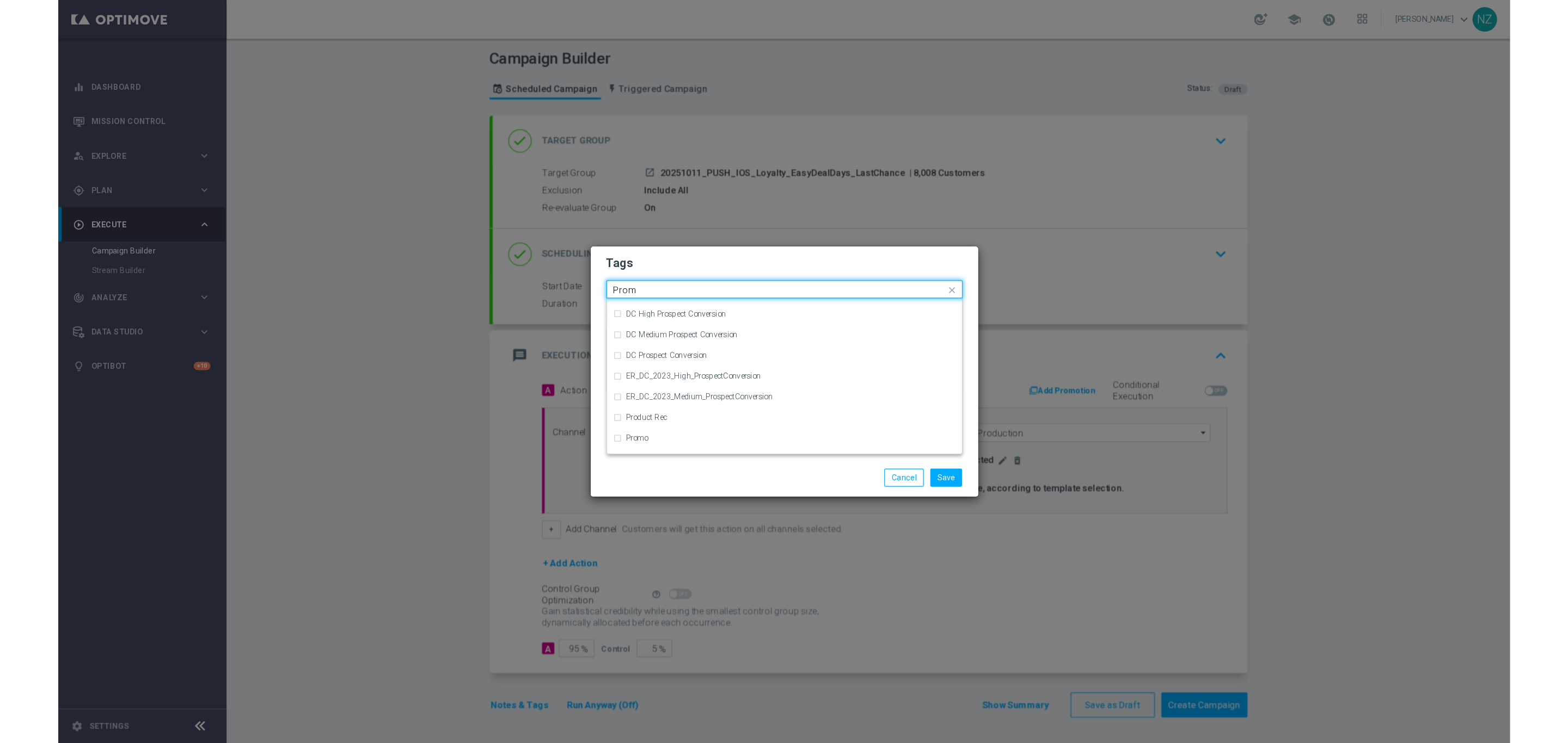
scroll to position [0, 0]
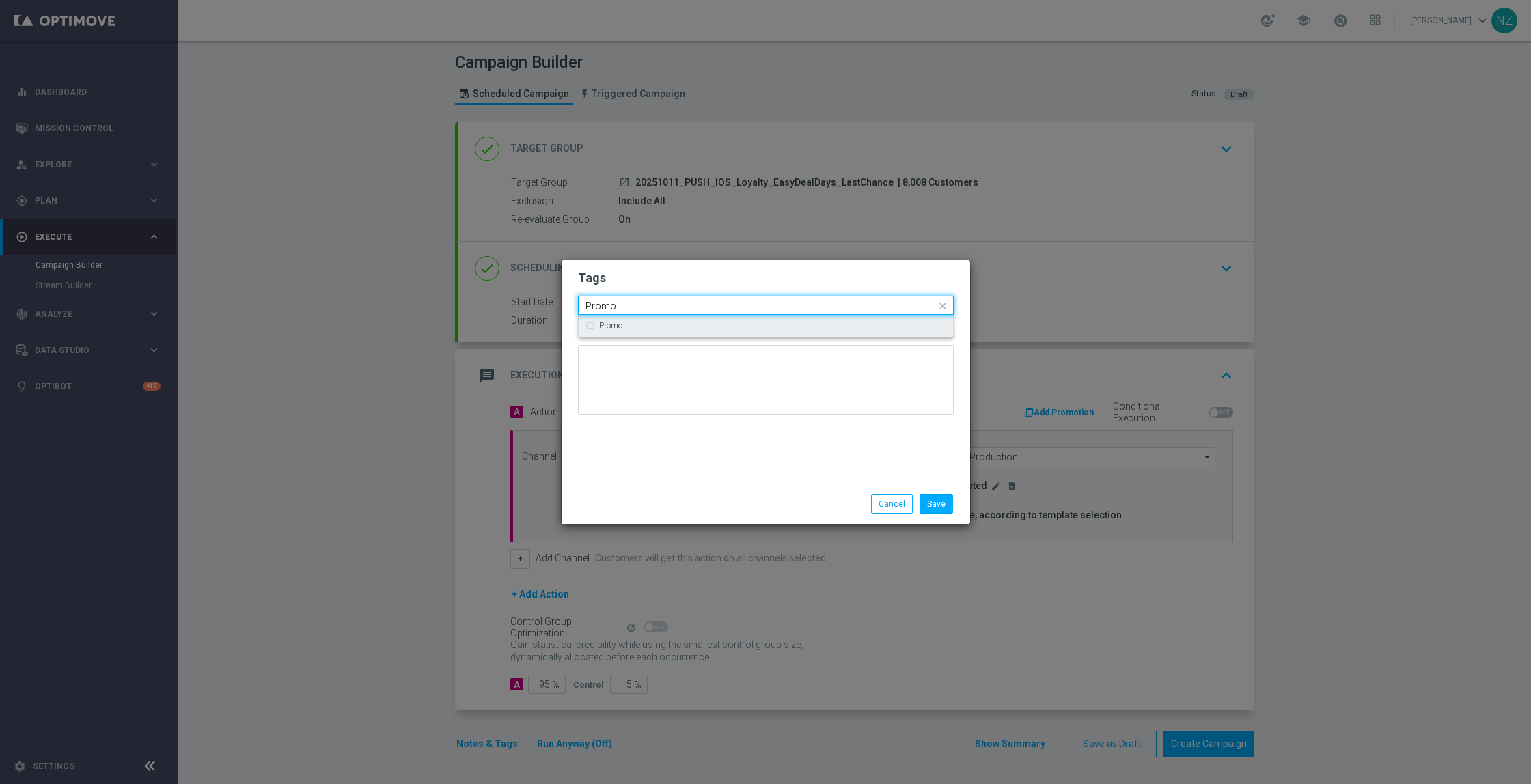
click at [619, 322] on label "Promo" at bounding box center [610, 325] width 23 height 8
click at [636, 299] on div "Quick find × Push × Promo Promo" at bounding box center [757, 305] width 357 height 17
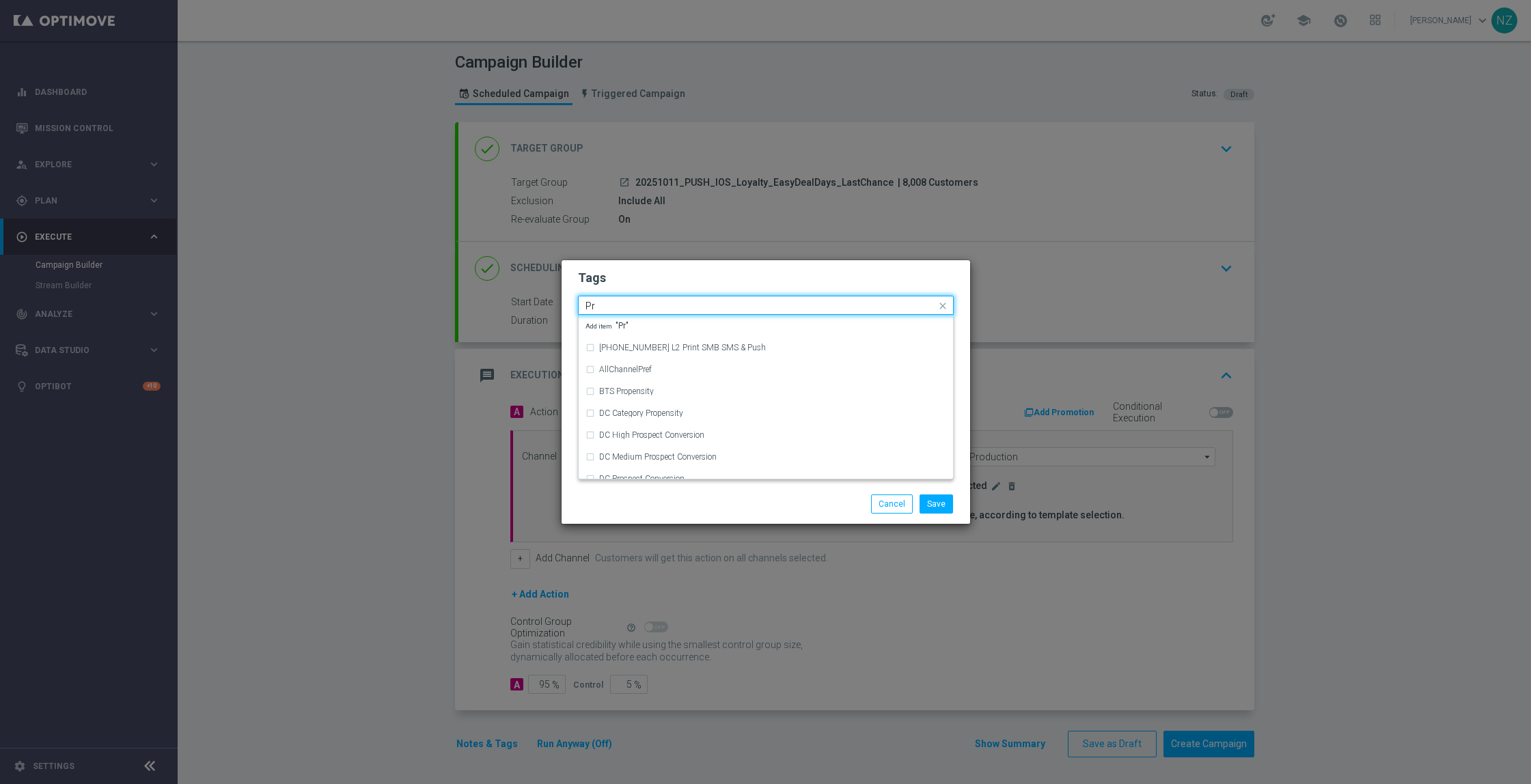
type input "P"
click at [596, 373] on div "Omni" at bounding box center [766, 370] width 361 height 22
type input "Omni"
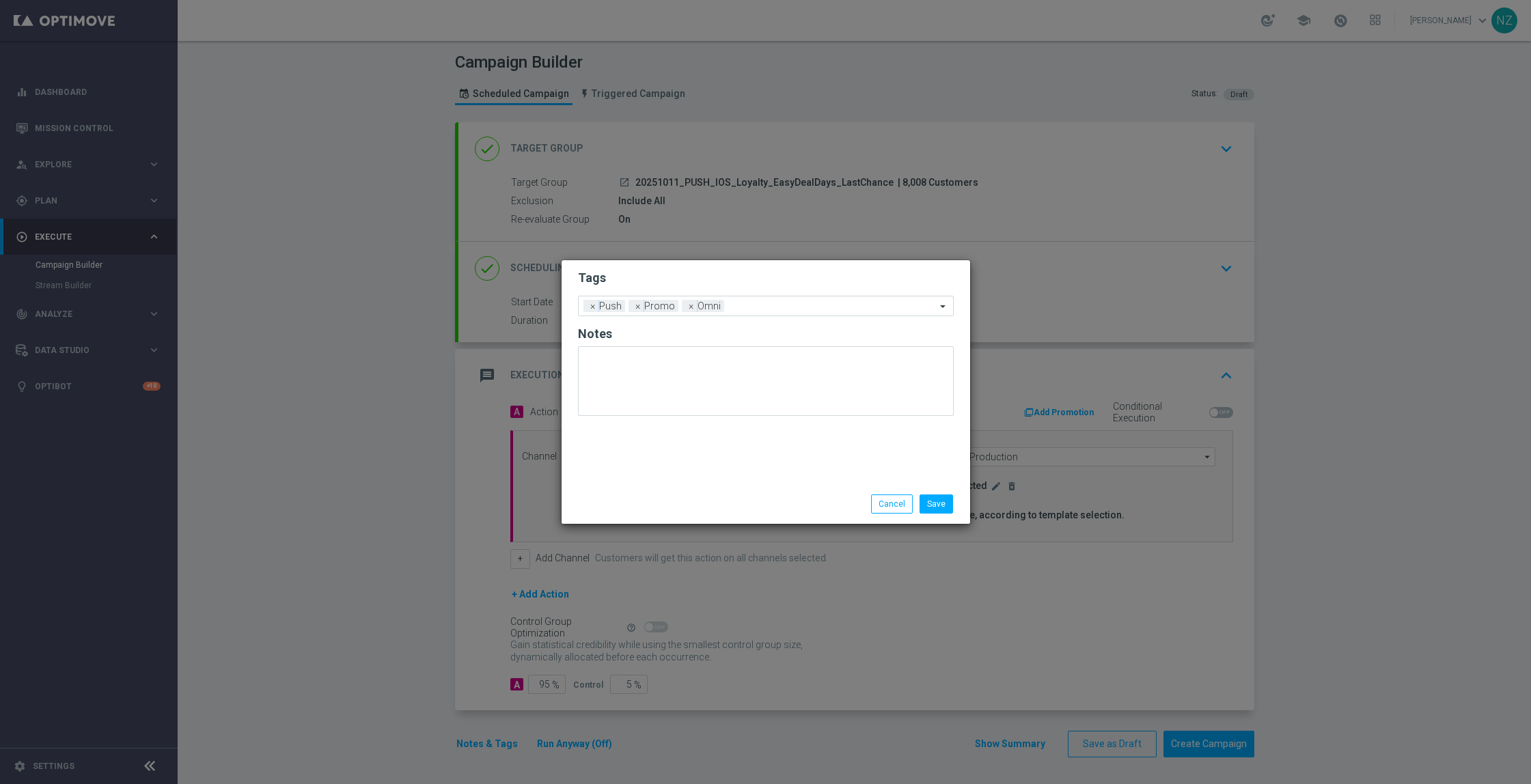
click at [677, 479] on div "Tags Add a new tag × Push × Promo × Omni Notes" at bounding box center [765, 372] width 408 height 224
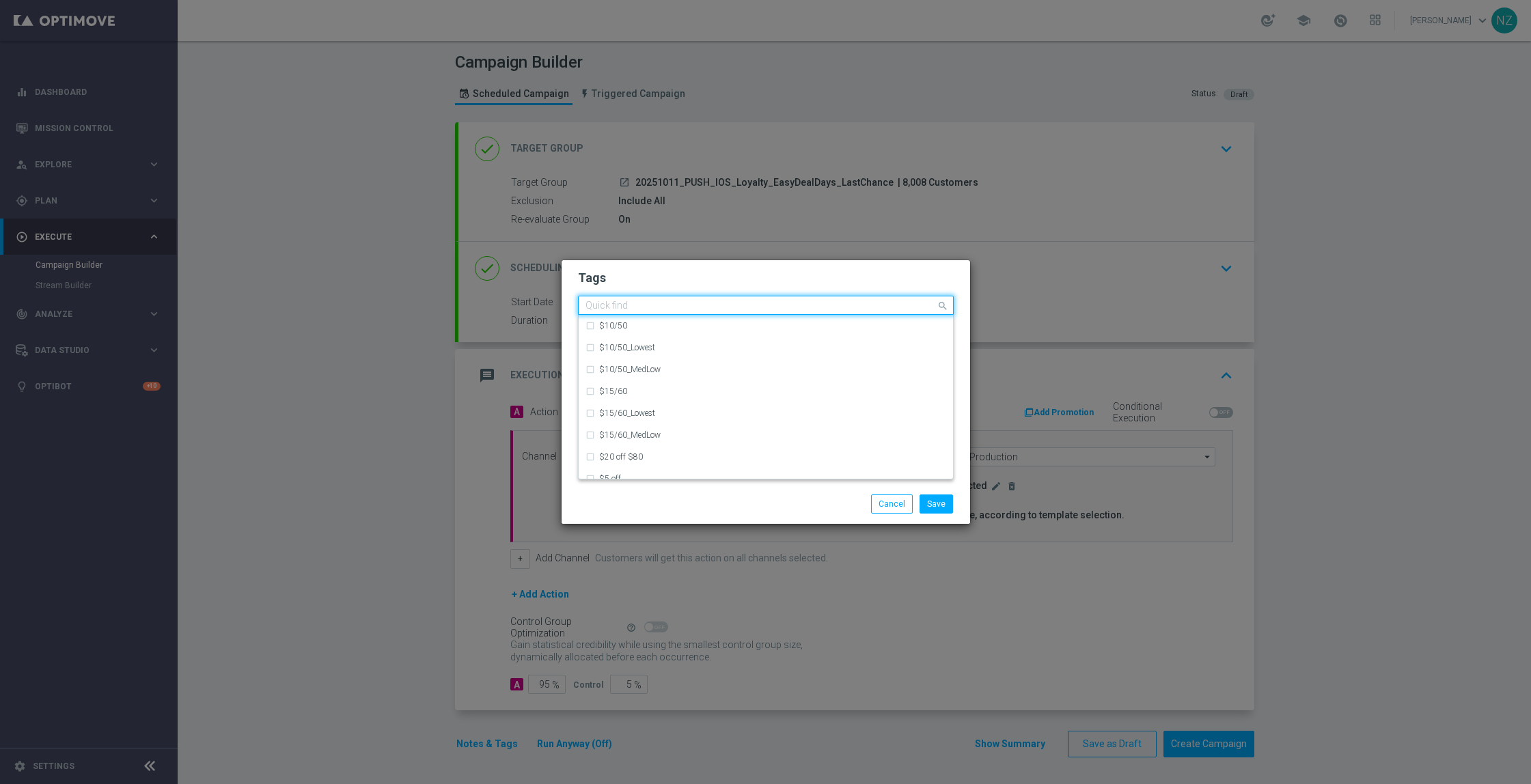
click at [730, 309] on input "text" at bounding box center [760, 306] width 351 height 12
click at [594, 328] on div "Live" at bounding box center [766, 326] width 361 height 22
type input "Live"
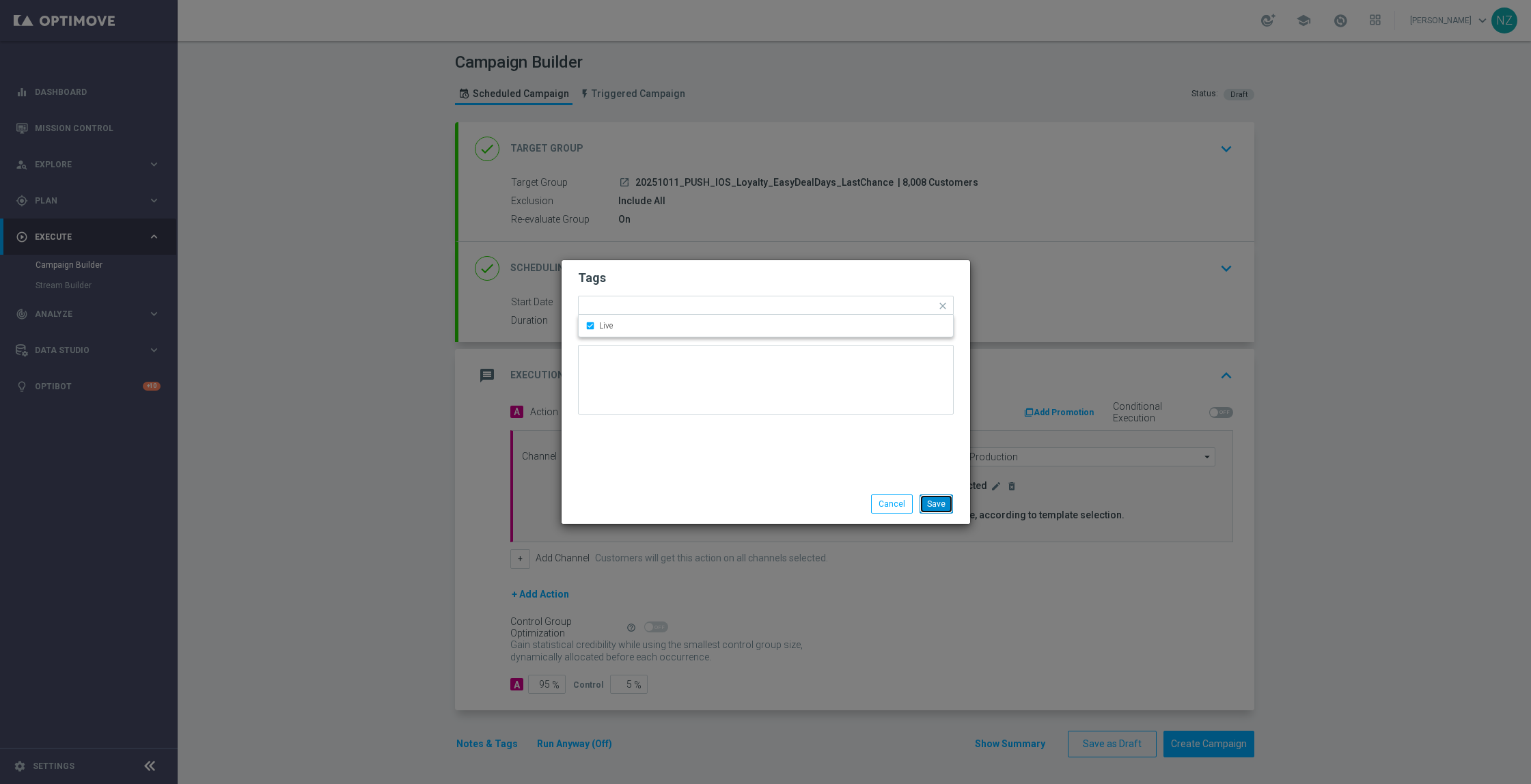
click at [940, 506] on button "Save" at bounding box center [935, 504] width 34 height 19
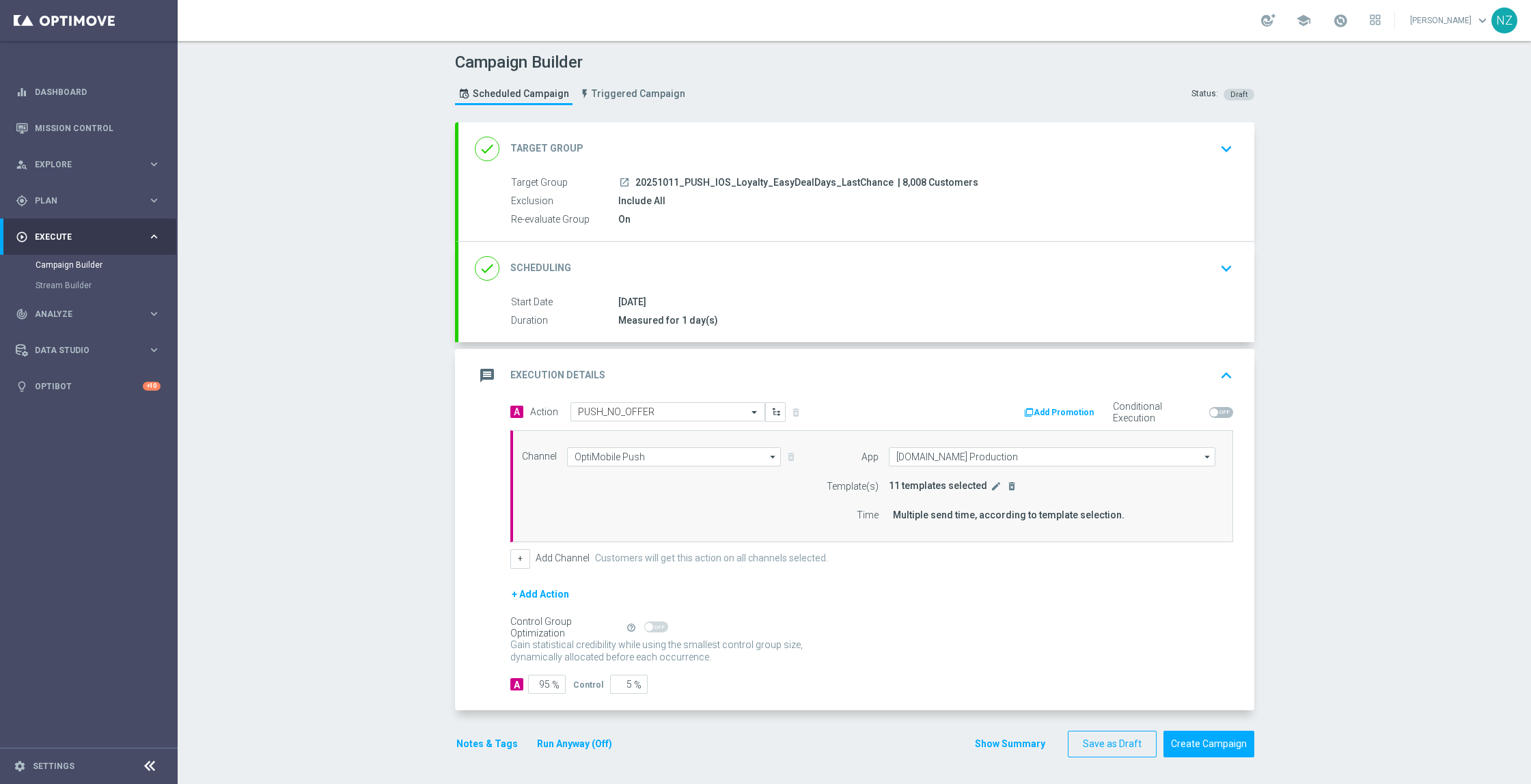
click at [474, 743] on button "Notes & Tags" at bounding box center [486, 744] width 64 height 17
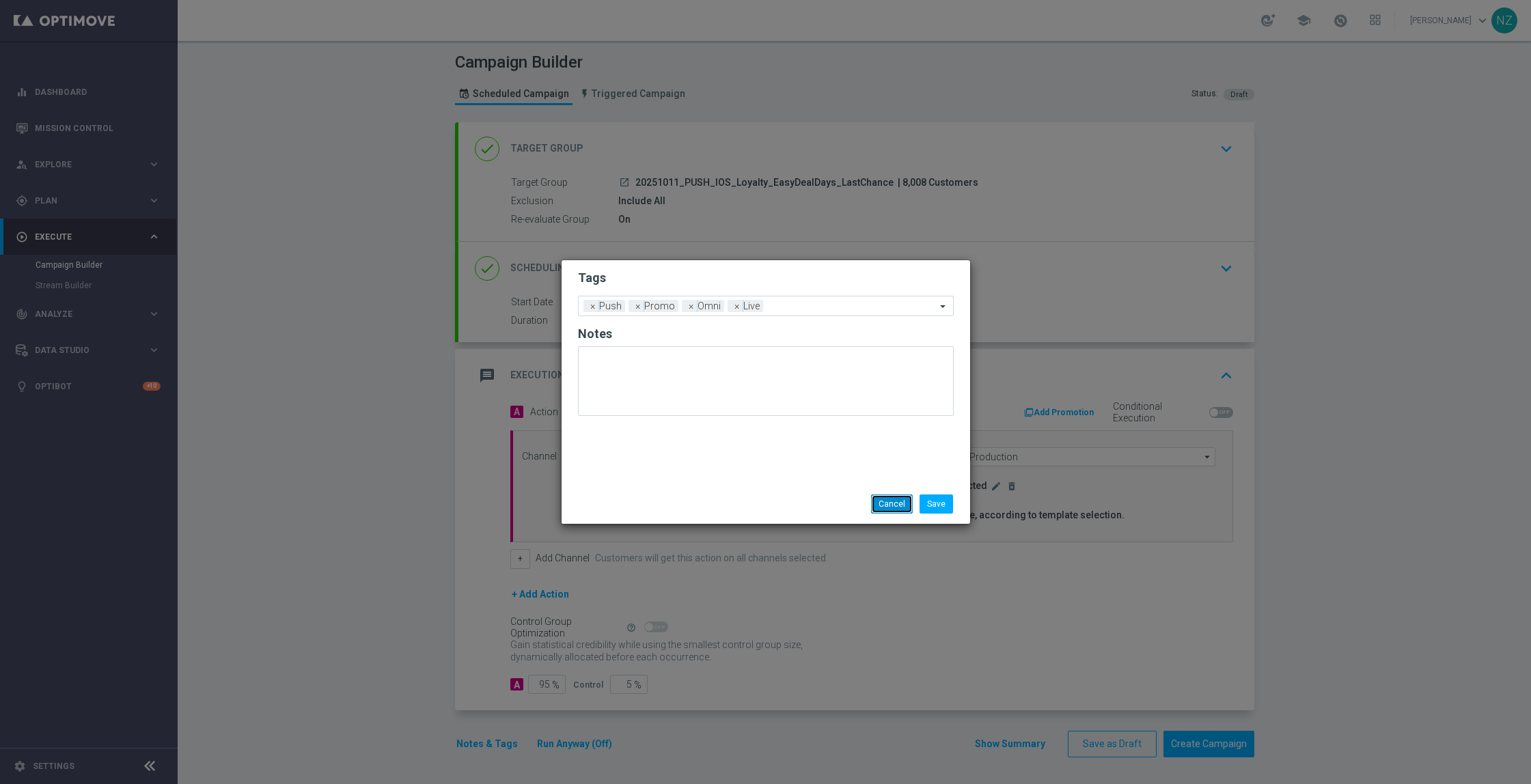
click at [883, 501] on button "Cancel" at bounding box center [892, 504] width 42 height 19
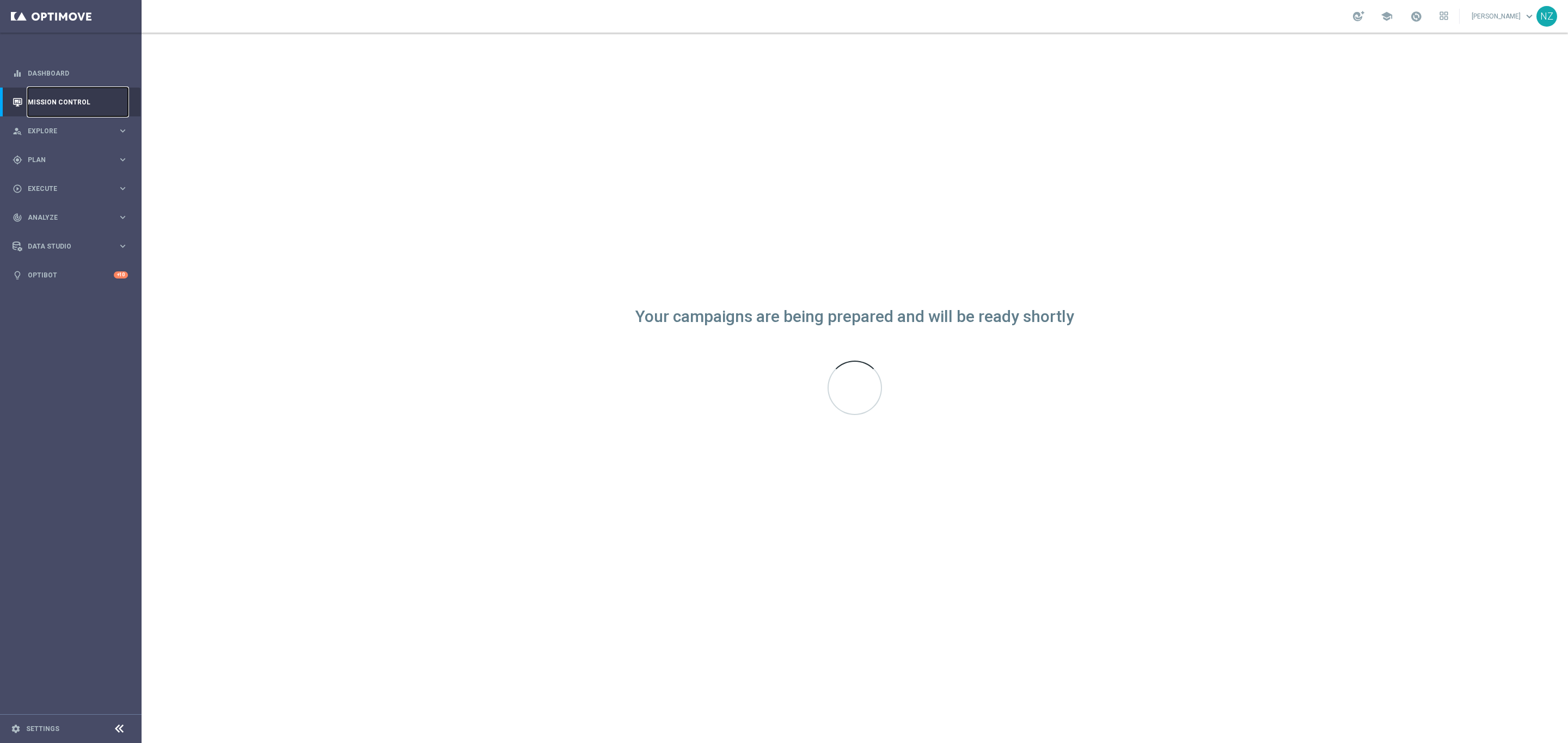
click at [55, 97] on link "Mission Control" at bounding box center [78, 102] width 100 height 29
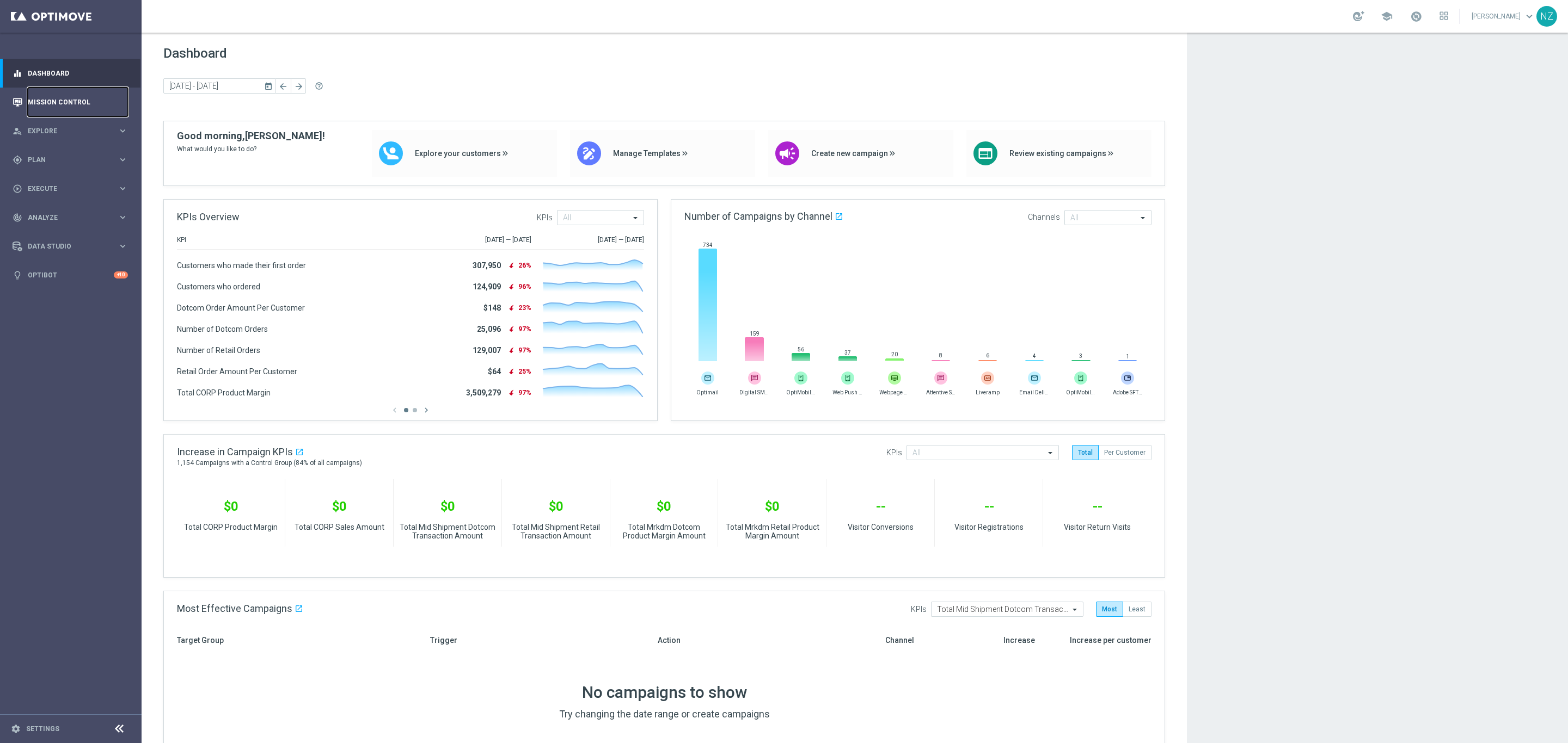
click at [51, 100] on link "Mission Control" at bounding box center [78, 102] width 100 height 29
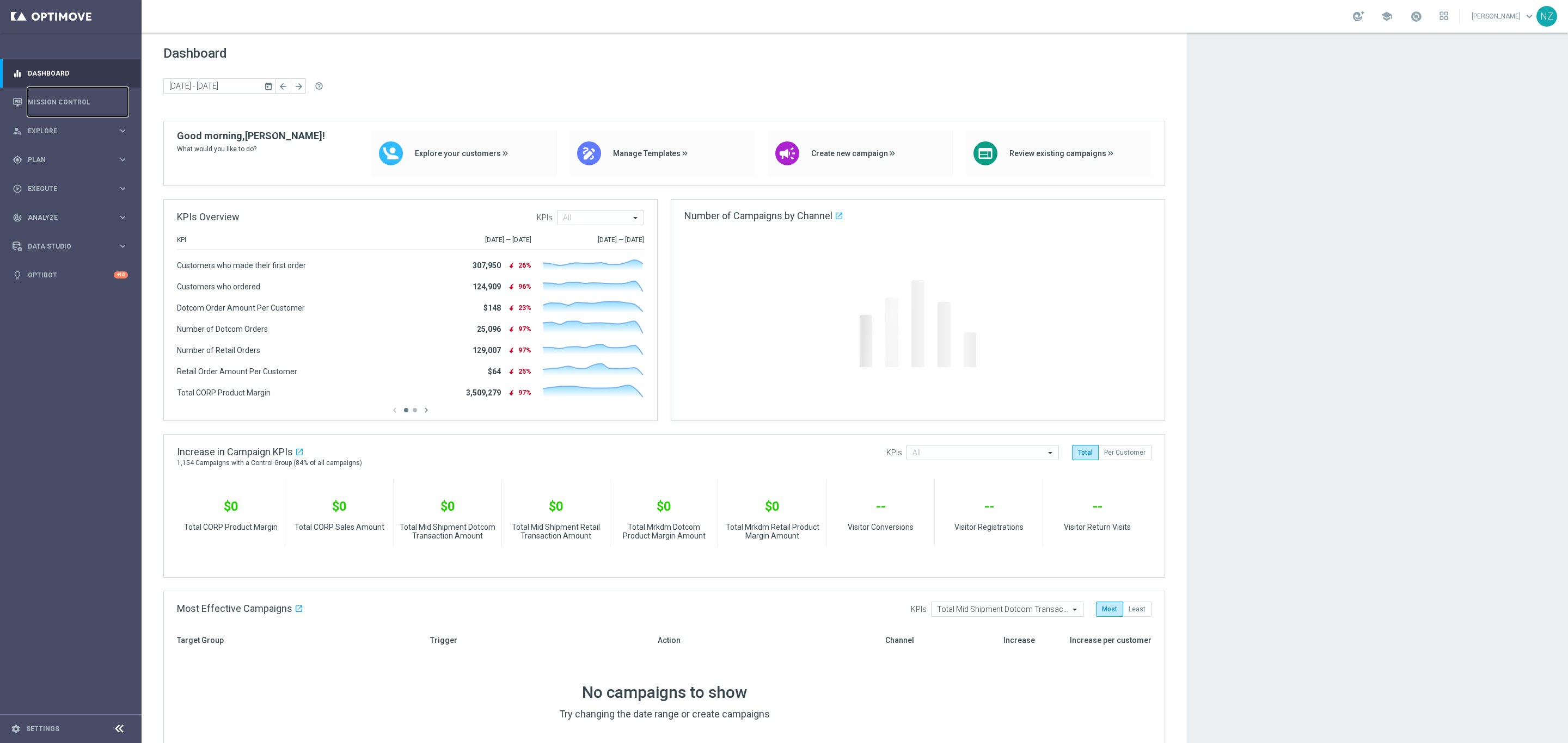
drag, startPoint x: 44, startPoint y: 105, endPoint x: 443, endPoint y: 27, distance: 406.6
click at [44, 105] on link "Mission Control" at bounding box center [78, 102] width 100 height 29
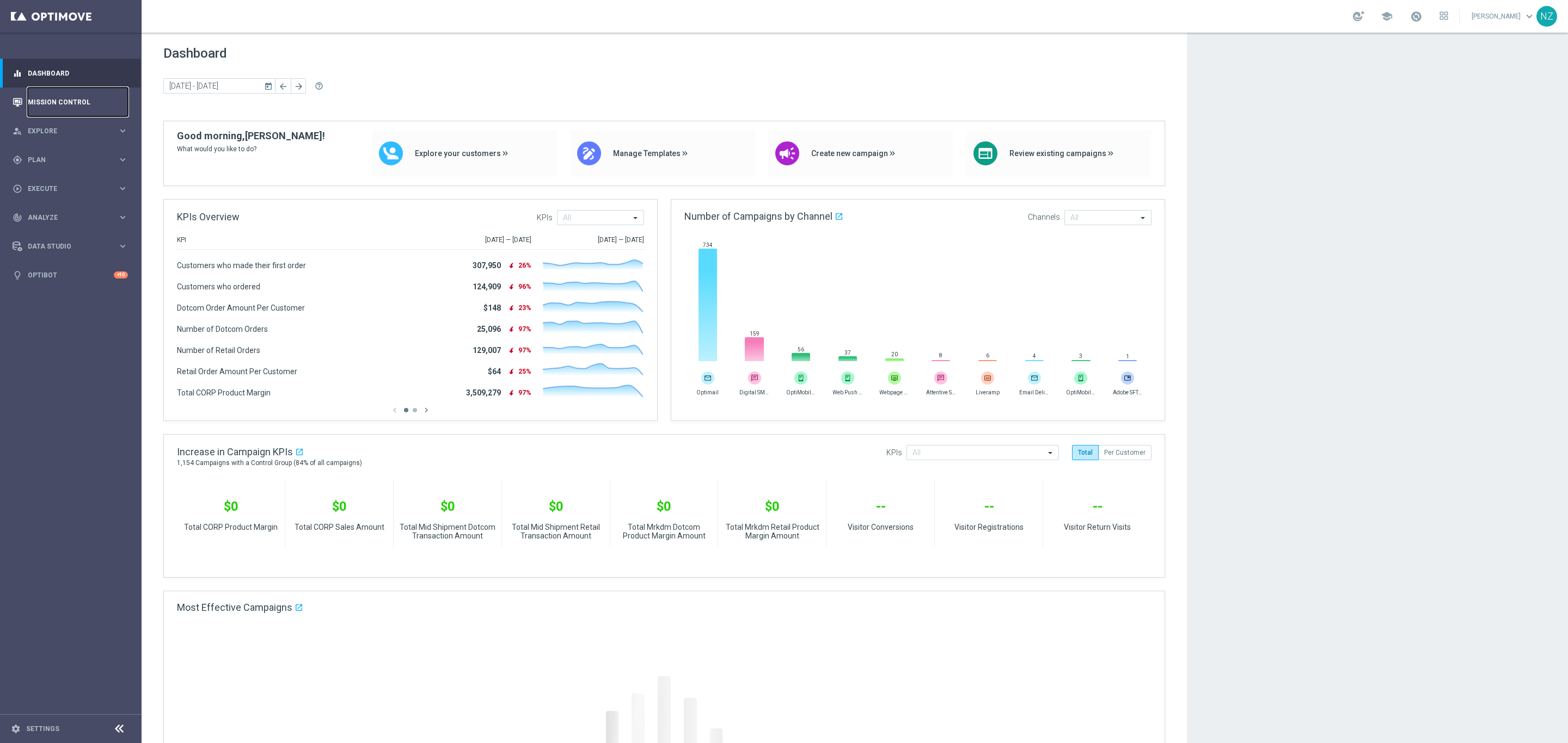
click at [47, 100] on link "Mission Control" at bounding box center [78, 102] width 100 height 29
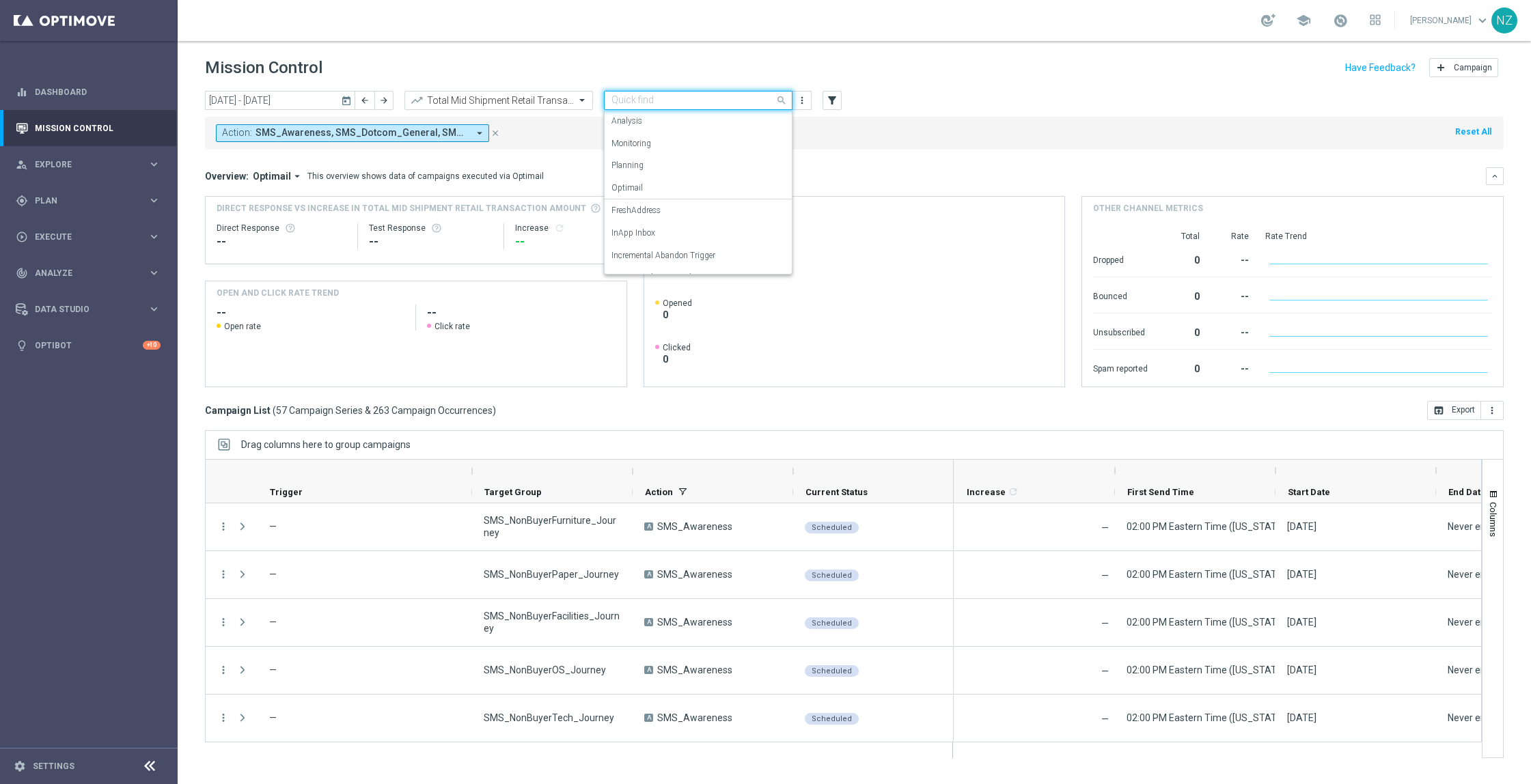
click at [686, 105] on input "text" at bounding box center [684, 100] width 146 height 12
click at [648, 253] on div "Push Results" at bounding box center [698, 260] width 173 height 23
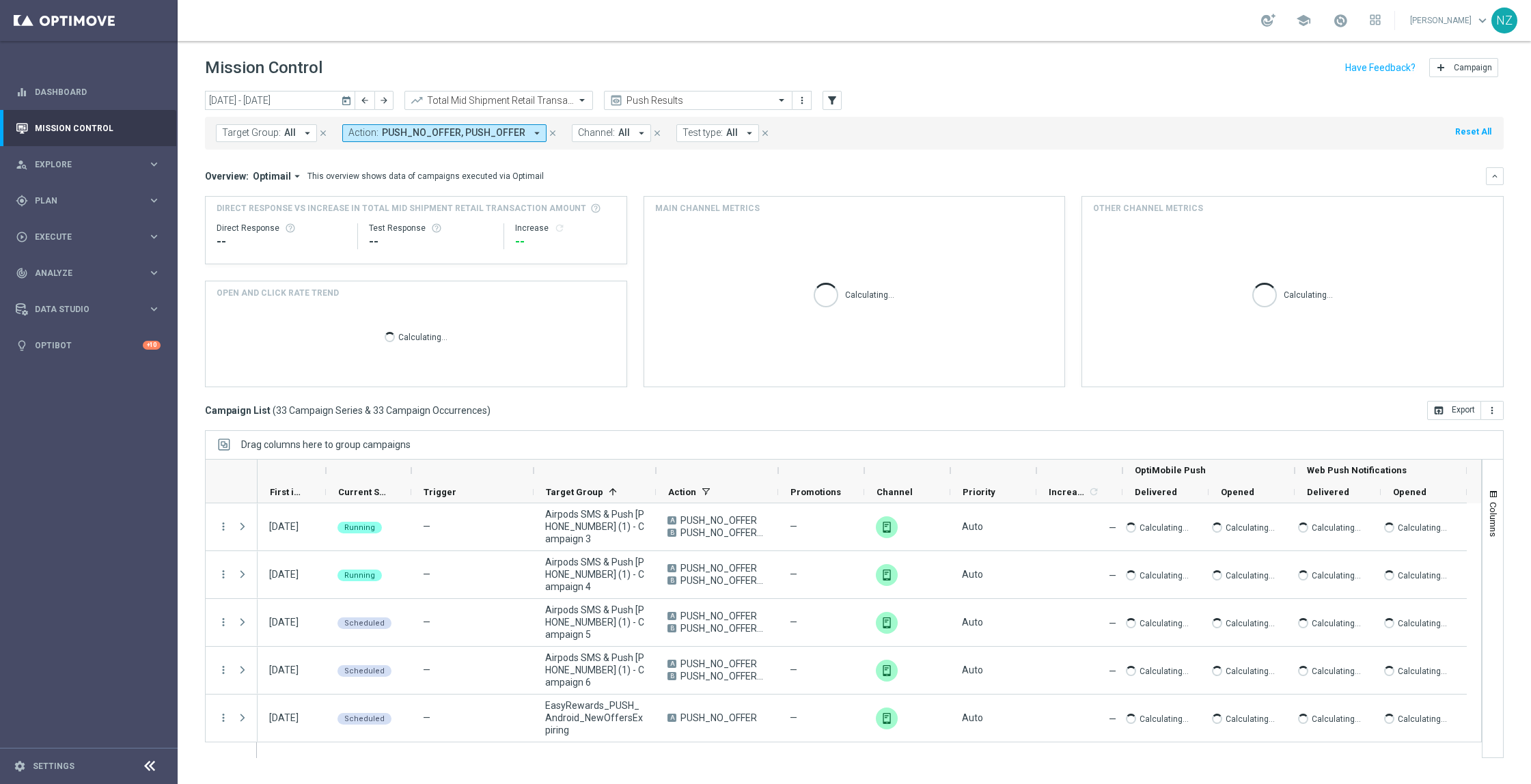
click at [995, 157] on mini-dashboard "Overview: Optimail arrow_drop_down This overview shows data of campaigns execut…" at bounding box center [854, 275] width 1299 height 251
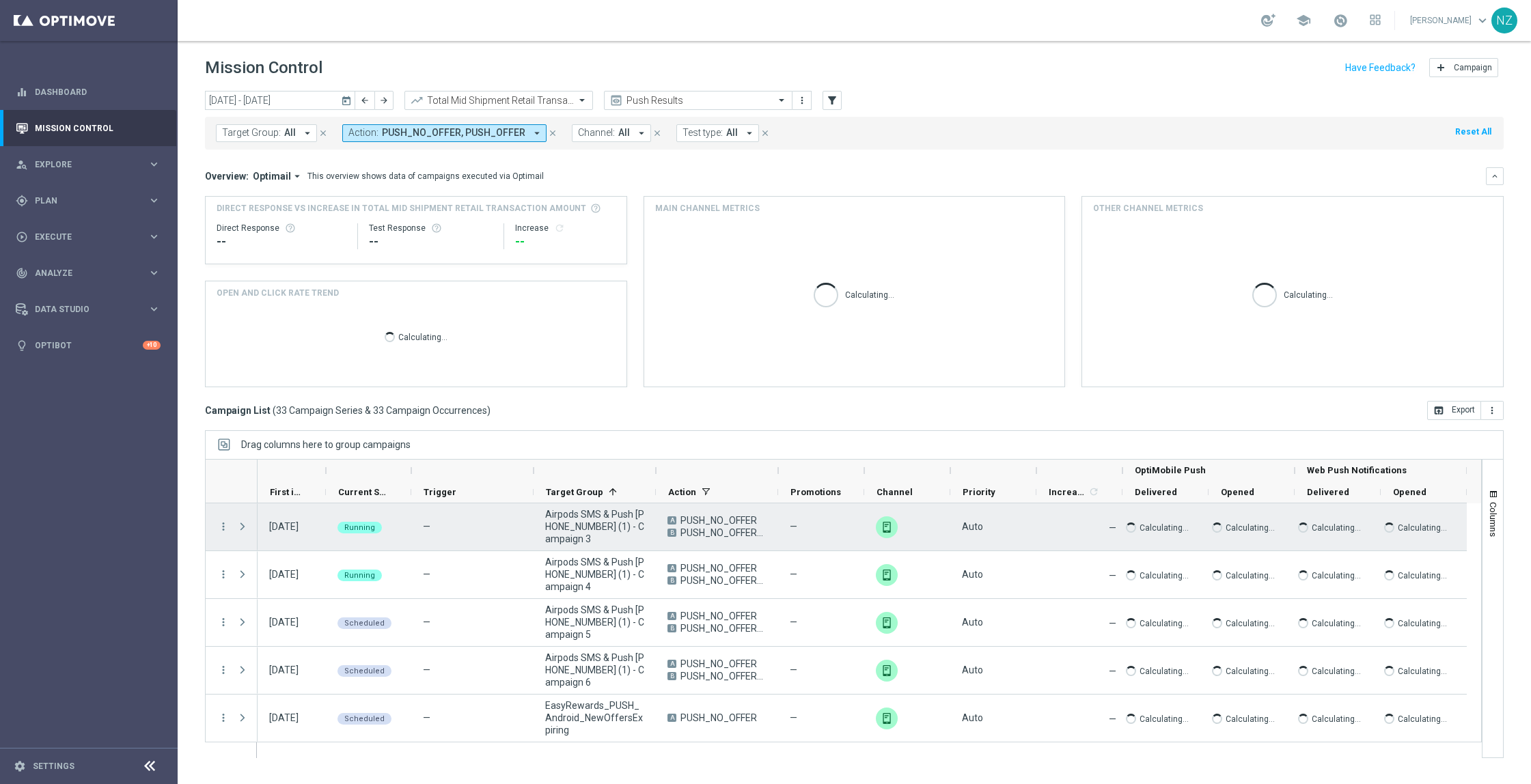
click at [211, 526] on div "more_vert" at bounding box center [218, 527] width 25 height 47
click at [222, 526] on icon "more_vert" at bounding box center [222, 525] width 12 height 12
click at [270, 528] on div "list Campaign Details" at bounding box center [306, 535] width 154 height 19
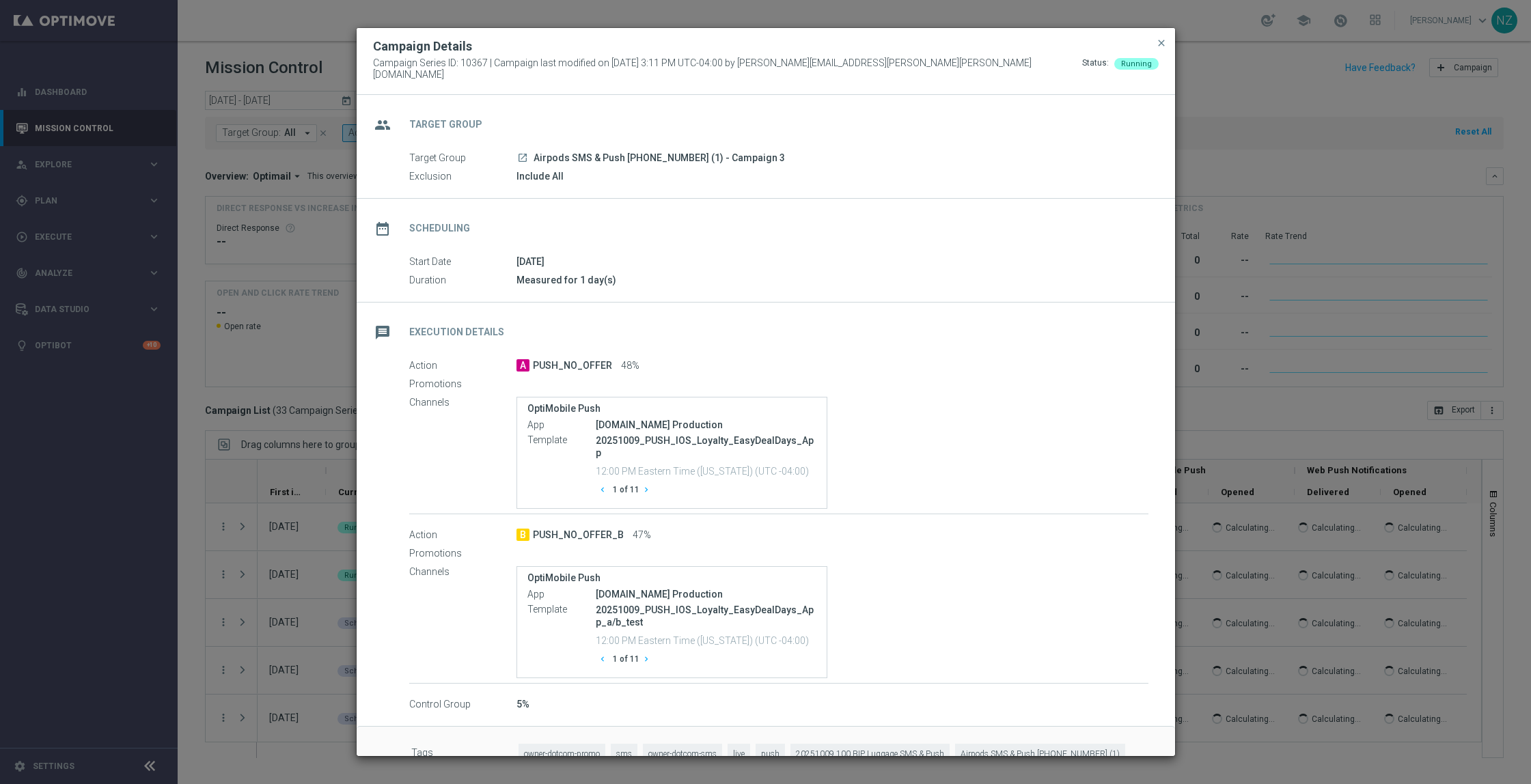
scroll to position [28, 0]
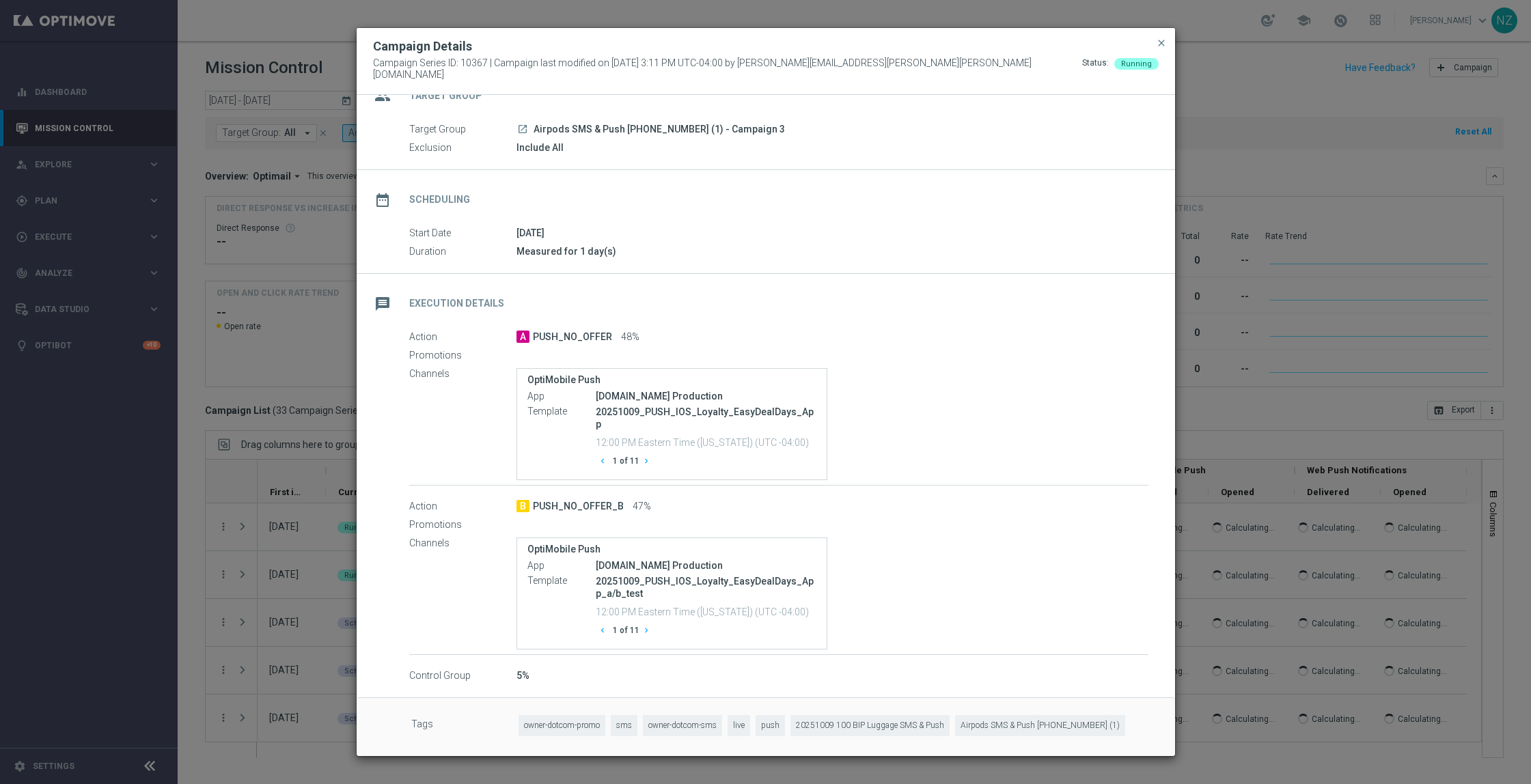
click at [1252, 167] on modal-container "Campaign Details Campaign Series ID: 10367 | Campaign last modified on 8 Oct 20…" at bounding box center [765, 392] width 1531 height 784
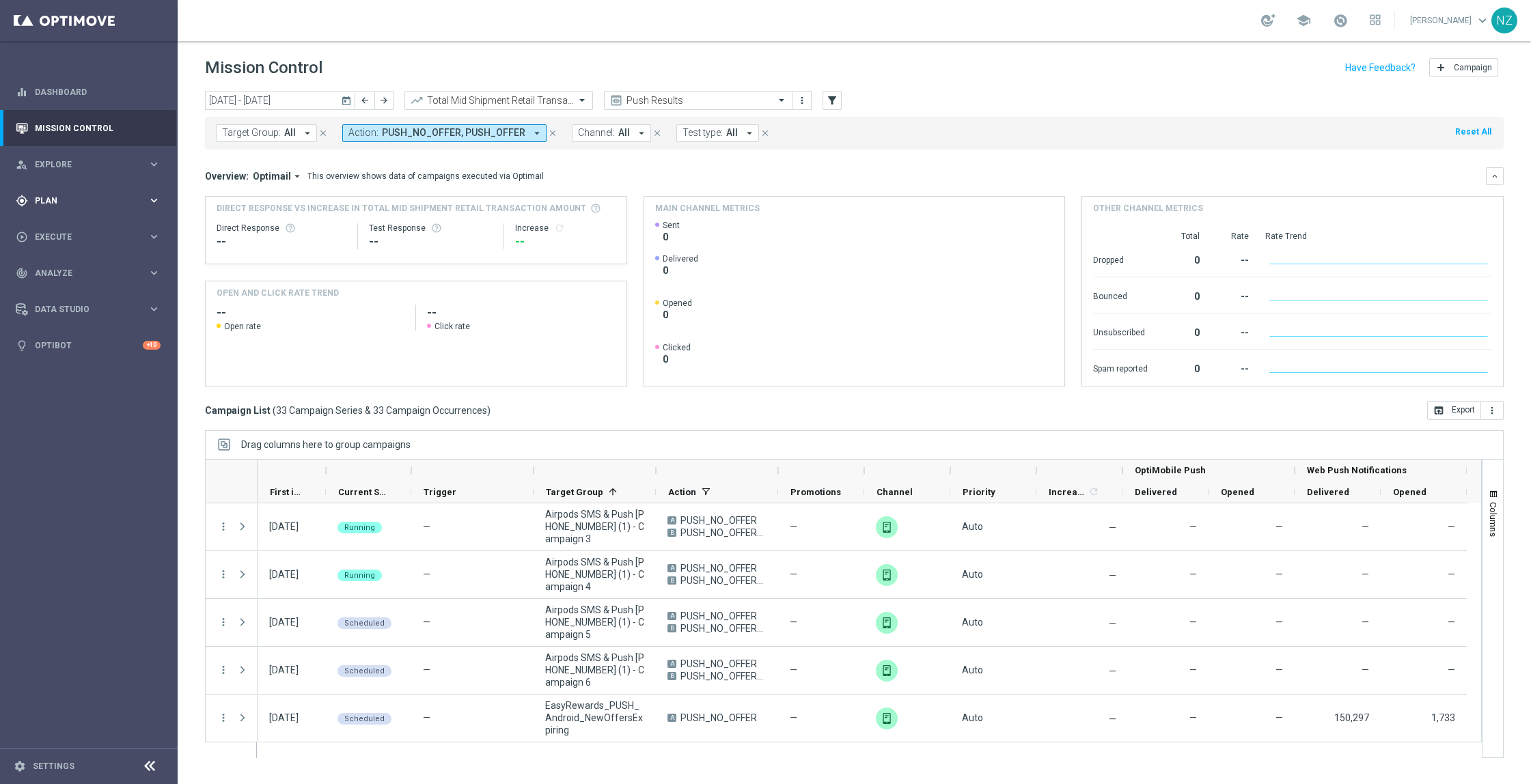
click at [75, 197] on span "Plan" at bounding box center [91, 200] width 113 height 8
click at [64, 285] on link "Streams" at bounding box center [88, 290] width 107 height 11
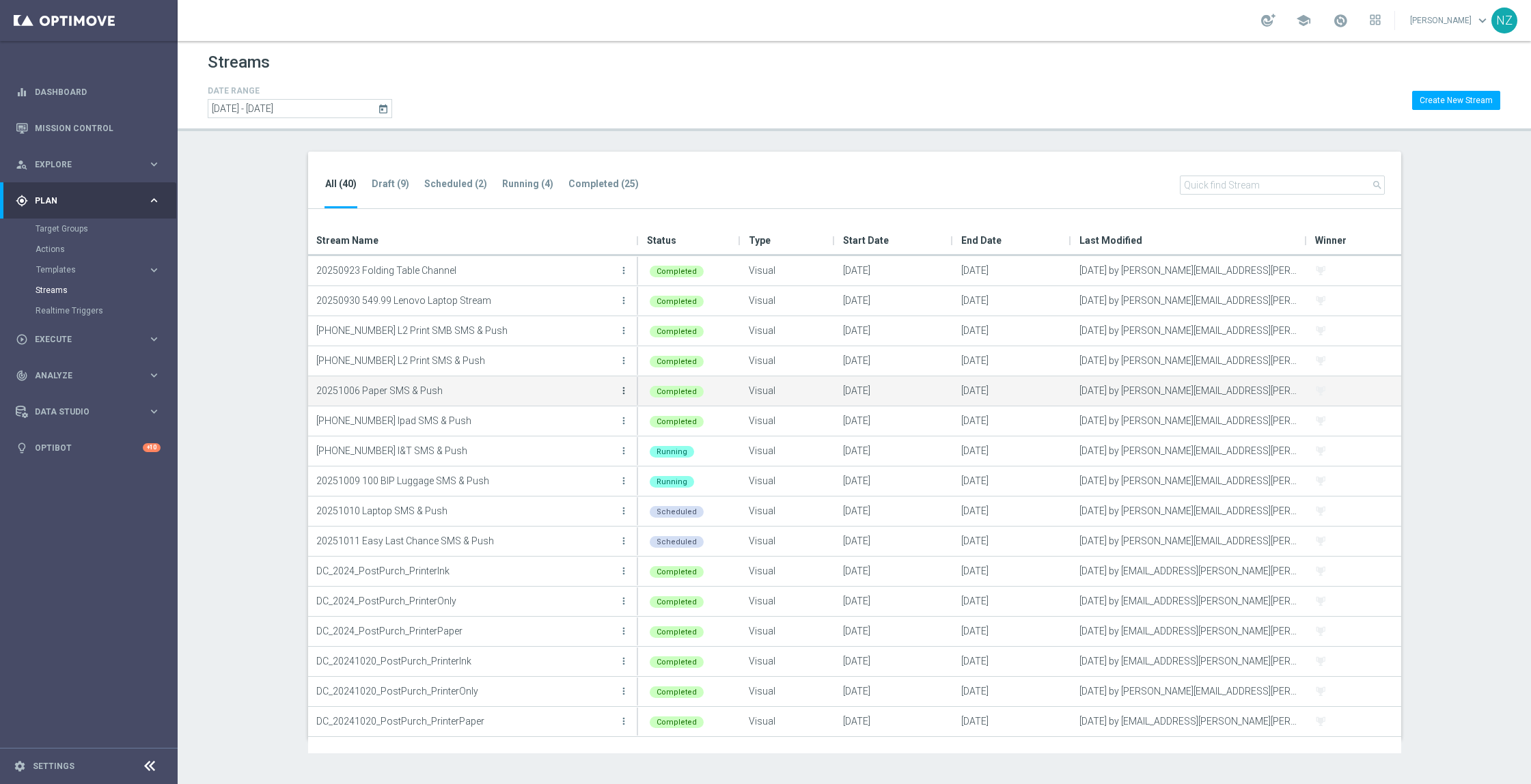
click at [621, 390] on icon "more_vert" at bounding box center [624, 391] width 11 height 11
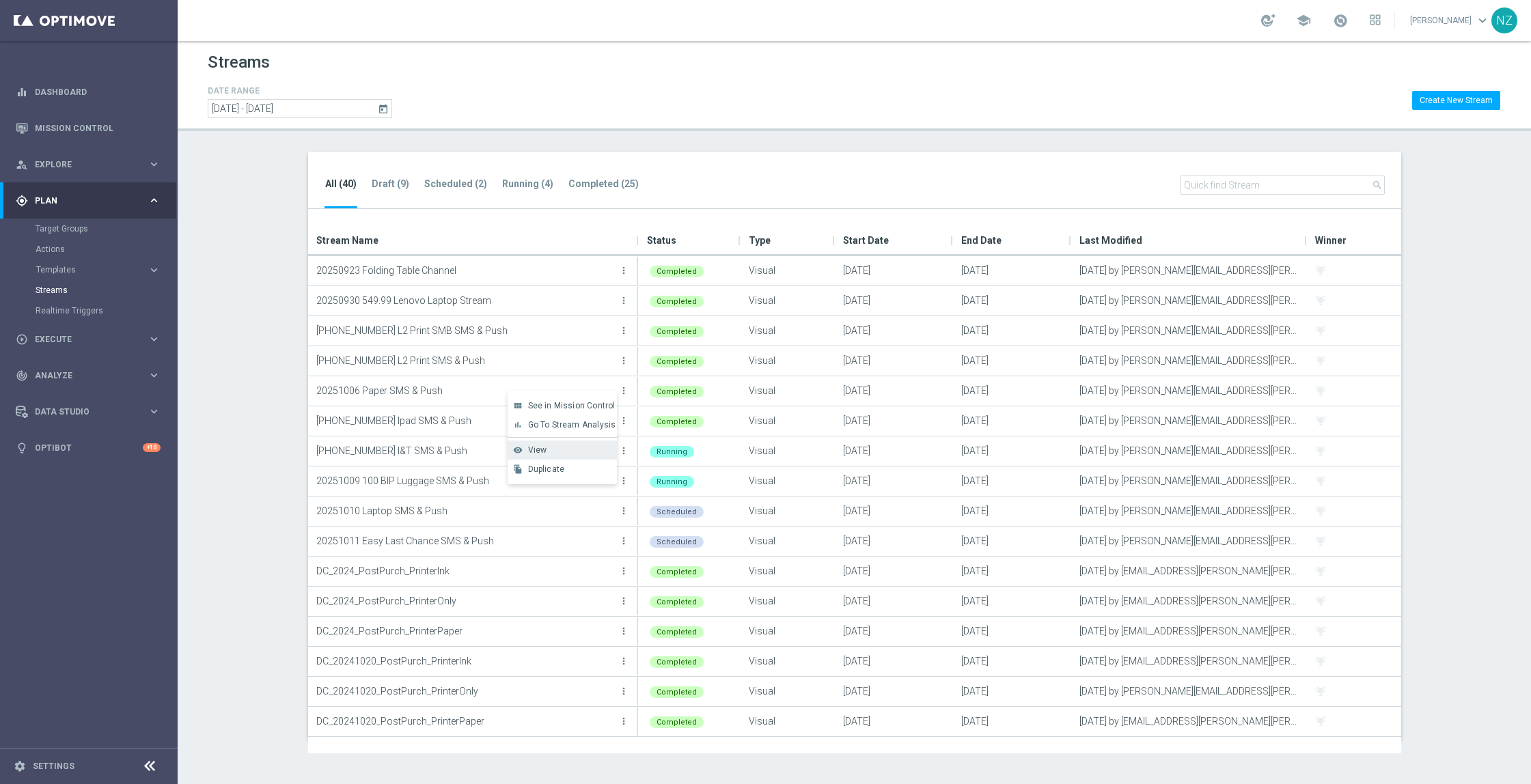
click at [532, 451] on span "View" at bounding box center [537, 450] width 19 height 9
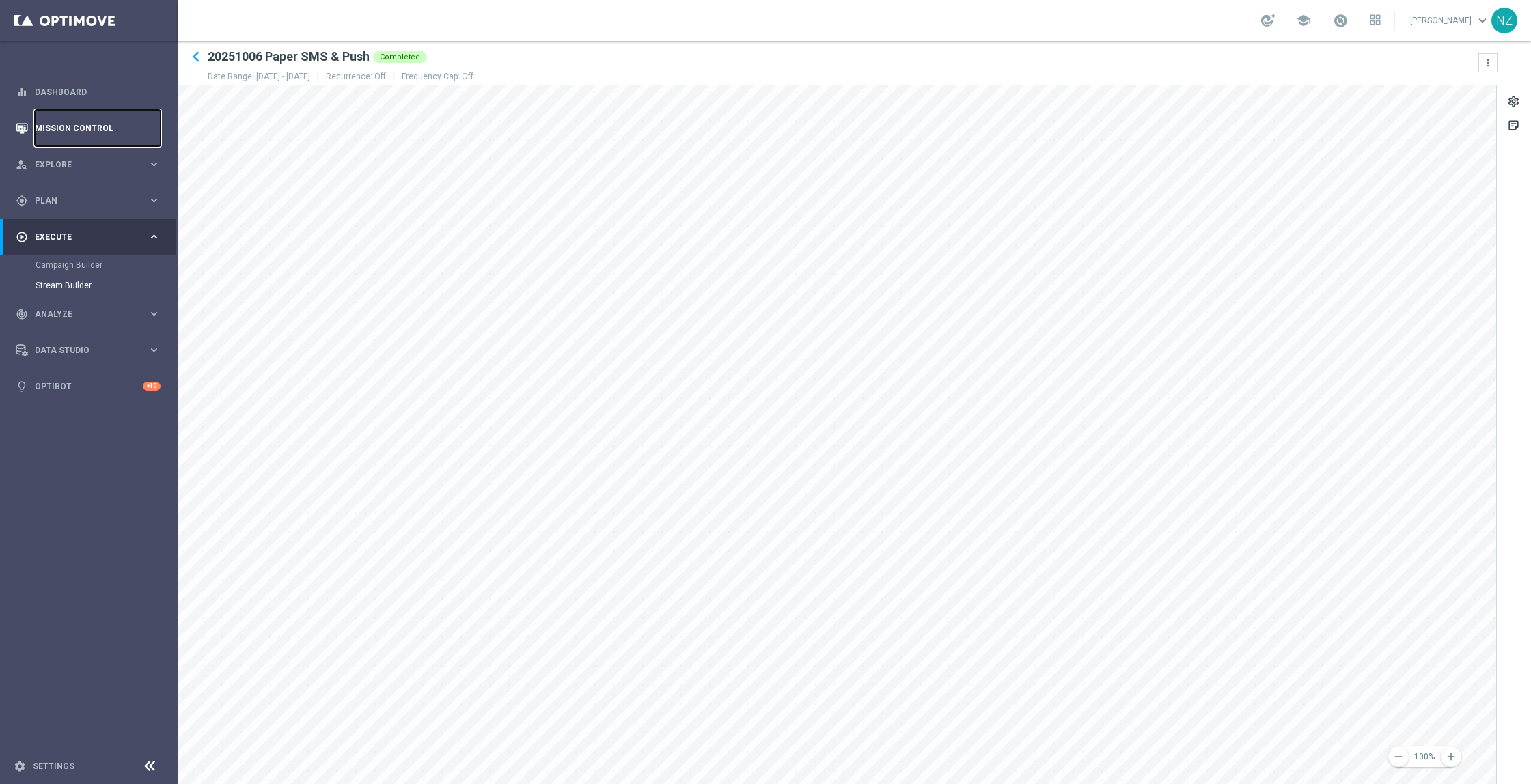
click at [94, 113] on link "Mission Control" at bounding box center [97, 128] width 126 height 36
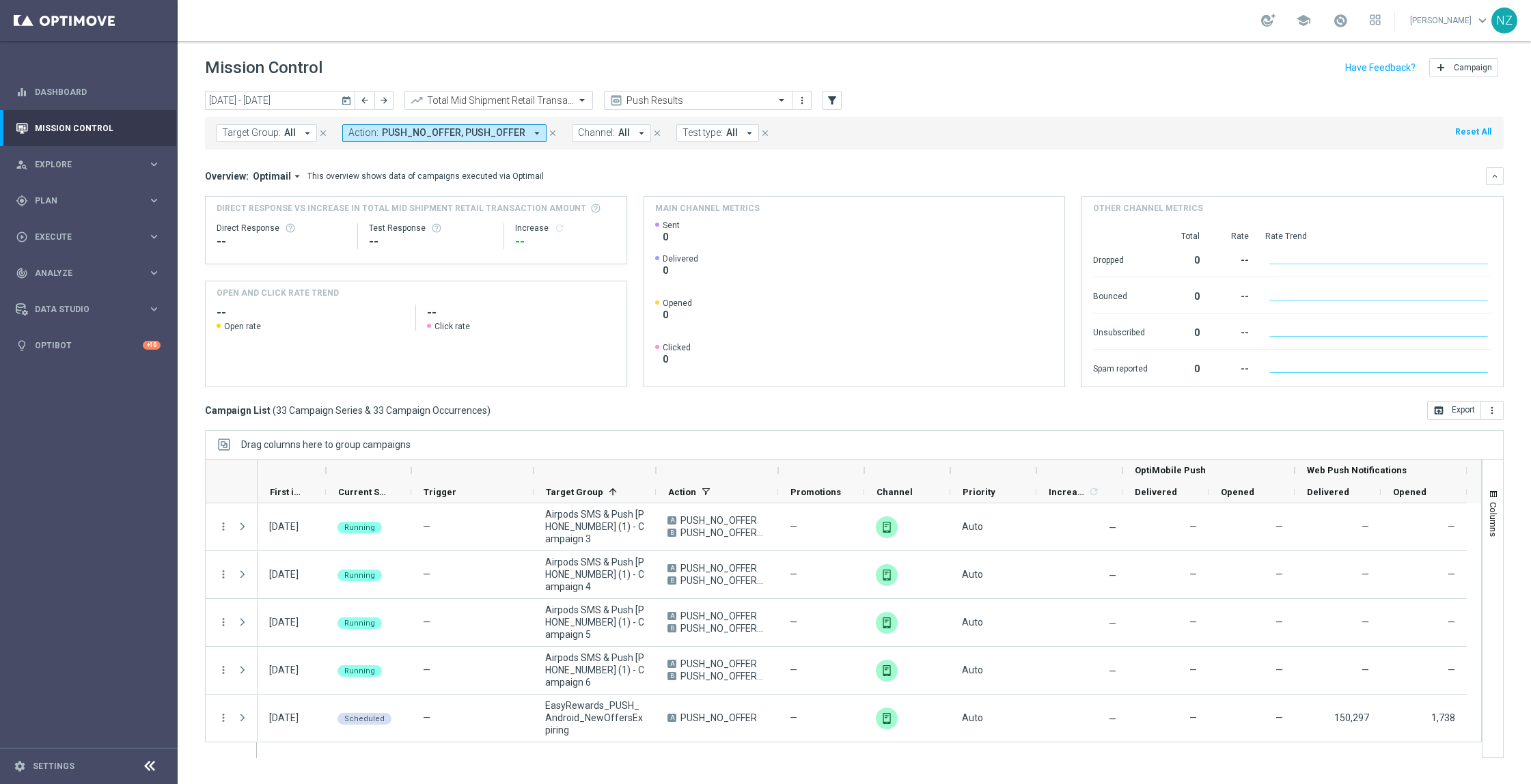
click at [982, 39] on div "school Nicole Zern keyboard_arrow_down NZ" at bounding box center [854, 20] width 1353 height 41
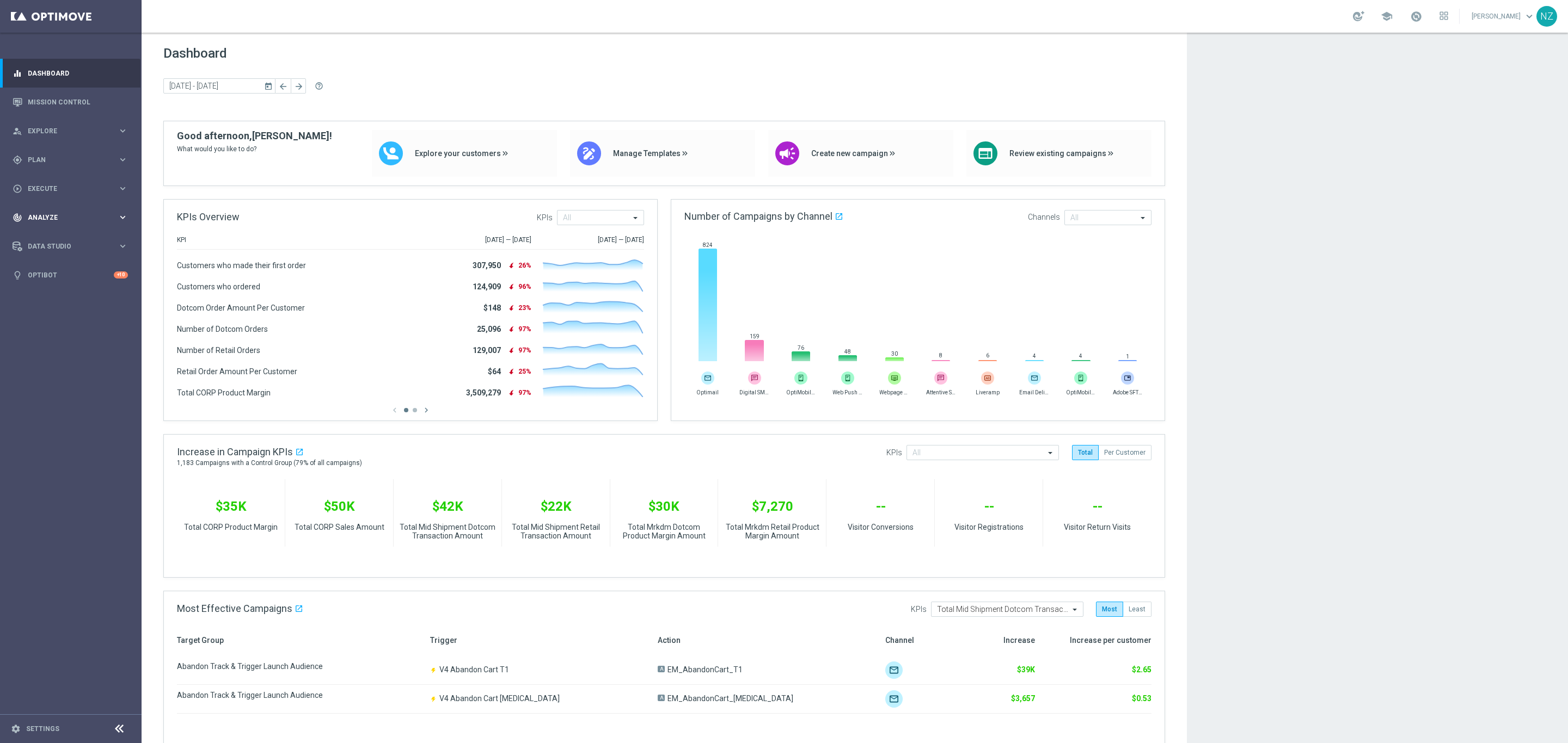
click at [70, 217] on span "Analyze" at bounding box center [73, 217] width 90 height 7
click at [54, 319] on span "BI Studio" at bounding box center [68, 321] width 78 height 7
click at [67, 399] on link "Weekly Campaigns Report" at bounding box center [73, 403] width 79 height 9
